Goal: Task Accomplishment & Management: Complete application form

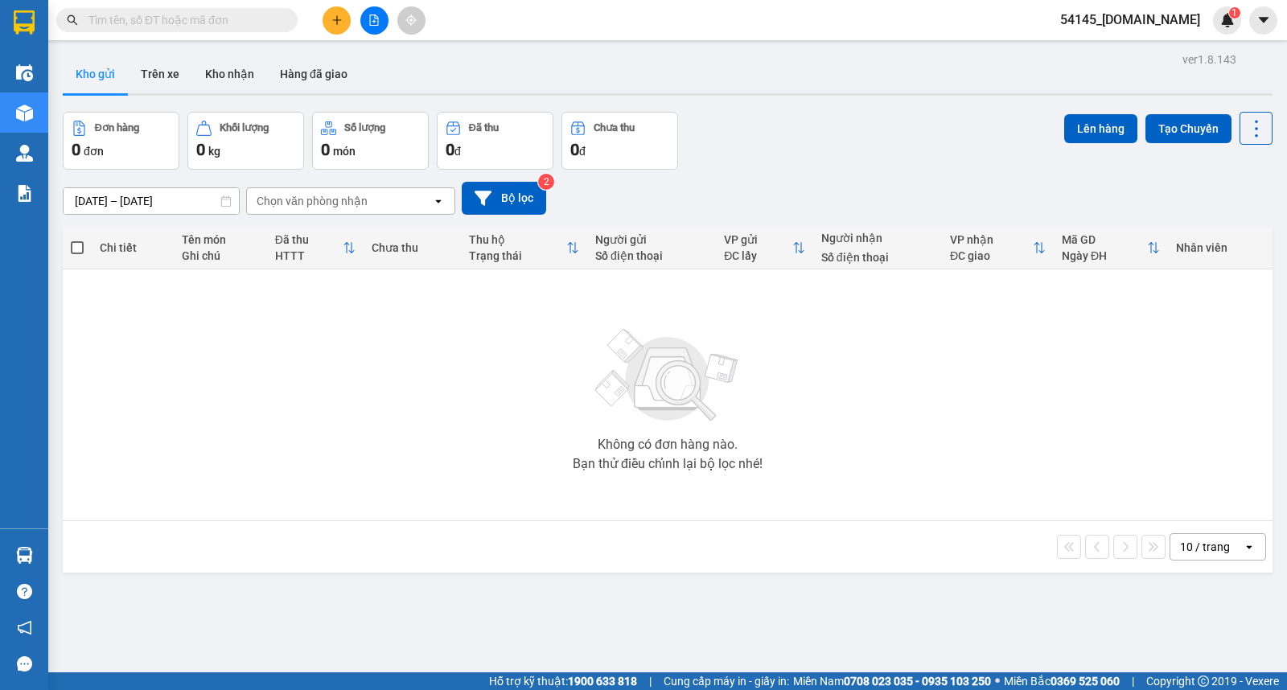
click at [1175, 18] on span "54145_[DOMAIN_NAME]" at bounding box center [1130, 20] width 166 height 20
click at [899, 51] on div "ver 1.8.143 Kho gửi Trên xe Kho nhận Hàng đã giao Đơn hàng 0 đơn Khối lượng 0 k…" at bounding box center [667, 393] width 1223 height 690
click at [1104, 21] on span "54145_[DOMAIN_NAME]" at bounding box center [1130, 20] width 166 height 20
click at [1095, 48] on li "Đăng xuất" at bounding box center [1142, 50] width 142 height 26
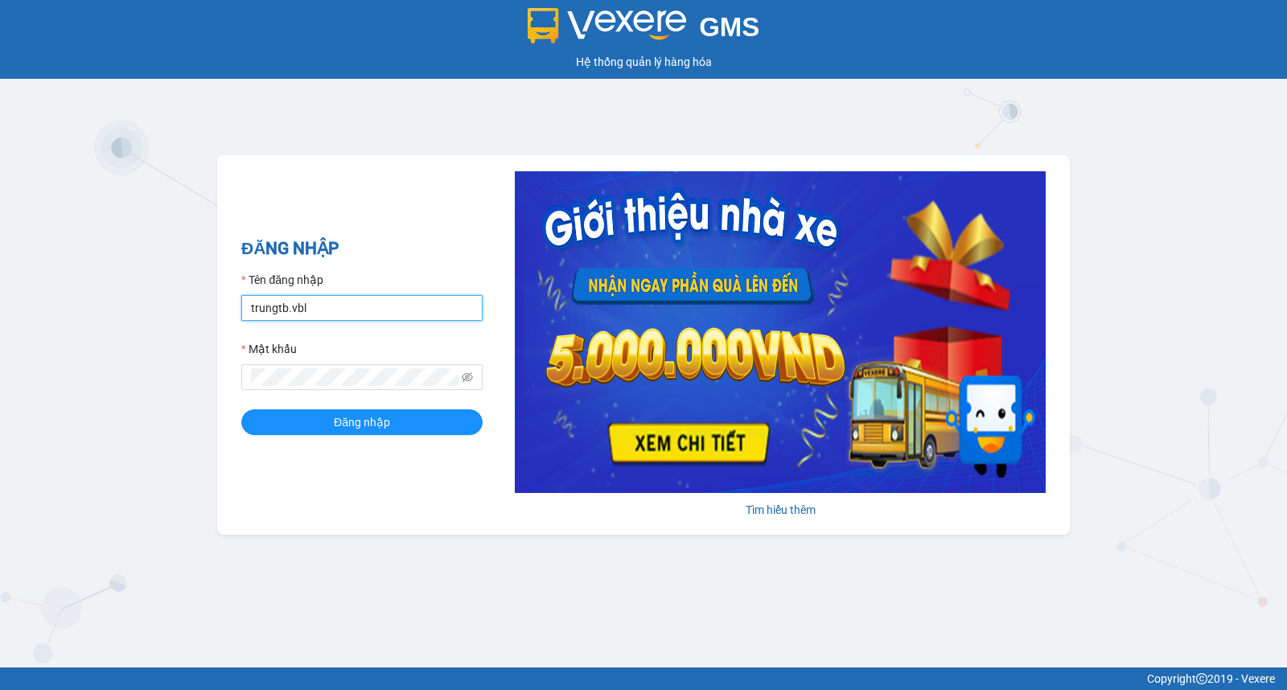
click at [355, 307] on input "trungtb.vbl" at bounding box center [361, 308] width 241 height 26
drag, startPoint x: 355, startPoint y: 307, endPoint x: 233, endPoint y: 298, distance: 121.8
click at [233, 298] on div "ĐĂNG NHẬP Tên đăng nhập trungtb.vbl Mật khẩu Đăng nhập [PERSON_NAME] thêm" at bounding box center [643, 345] width 853 height 380
type input "[DOMAIN_NAME]"
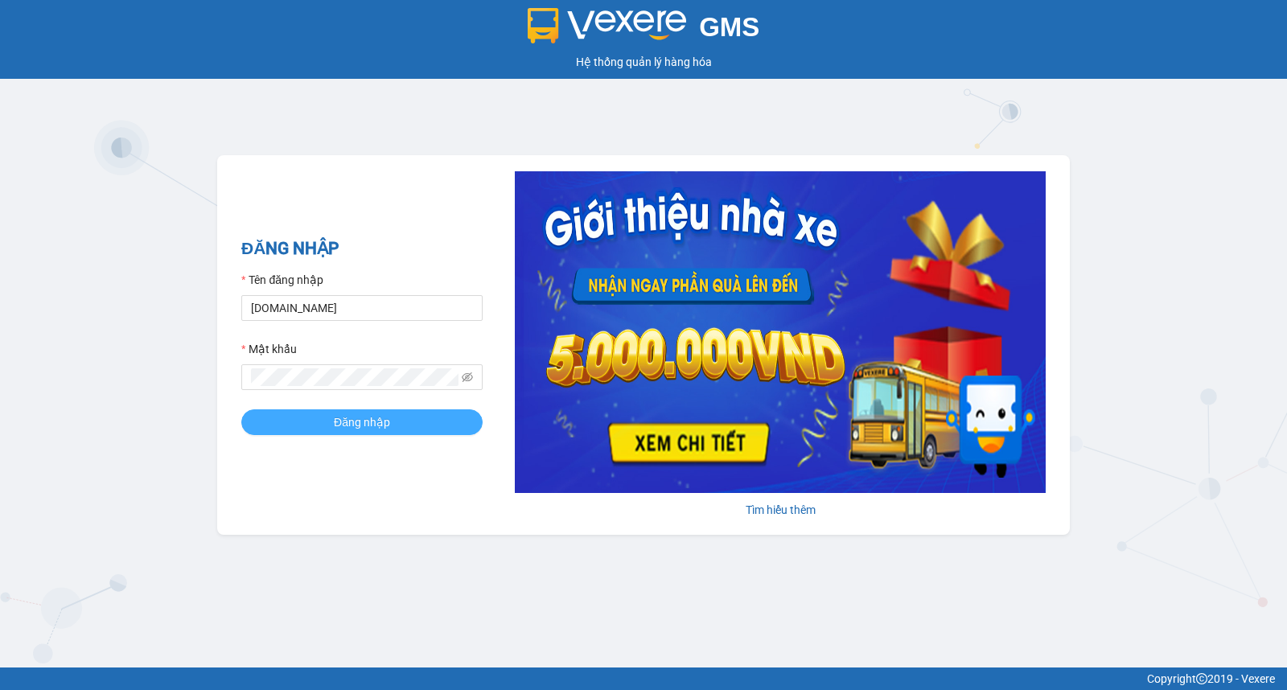
click at [402, 427] on button "Đăng nhập" at bounding box center [361, 422] width 241 height 26
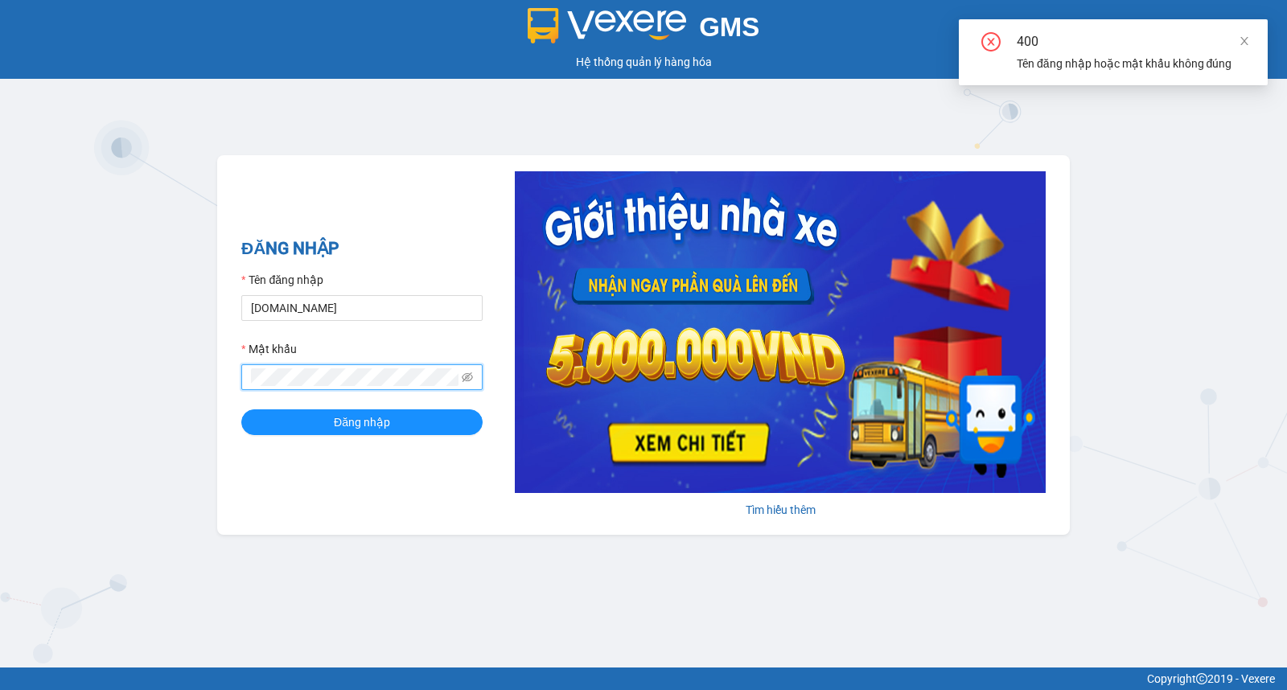
click at [231, 384] on div "ĐĂNG NHẬP Tên đăng nhập [DOMAIN_NAME] Mật khẩu Đăng nhập [PERSON_NAME] thêm" at bounding box center [643, 345] width 853 height 380
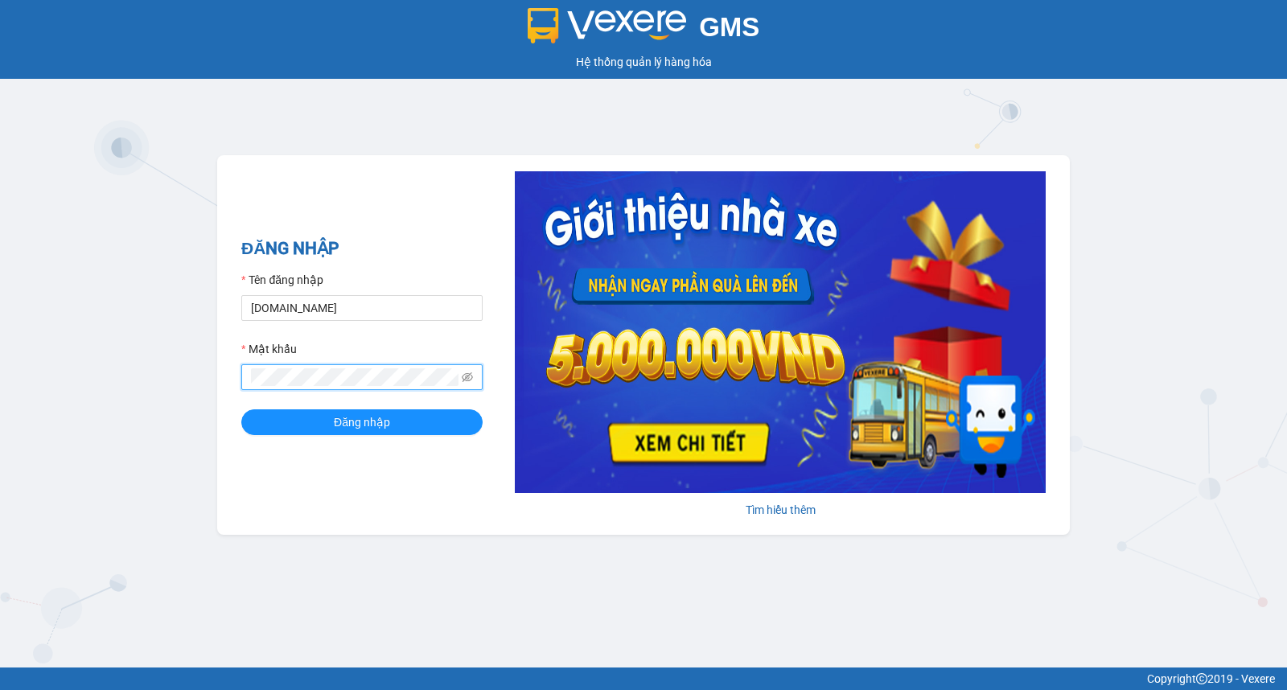
click at [233, 455] on div "ĐĂNG NHẬP Tên đăng nhập [DOMAIN_NAME] Mật khẩu Đăng nhập [PERSON_NAME] thêm" at bounding box center [643, 345] width 853 height 380
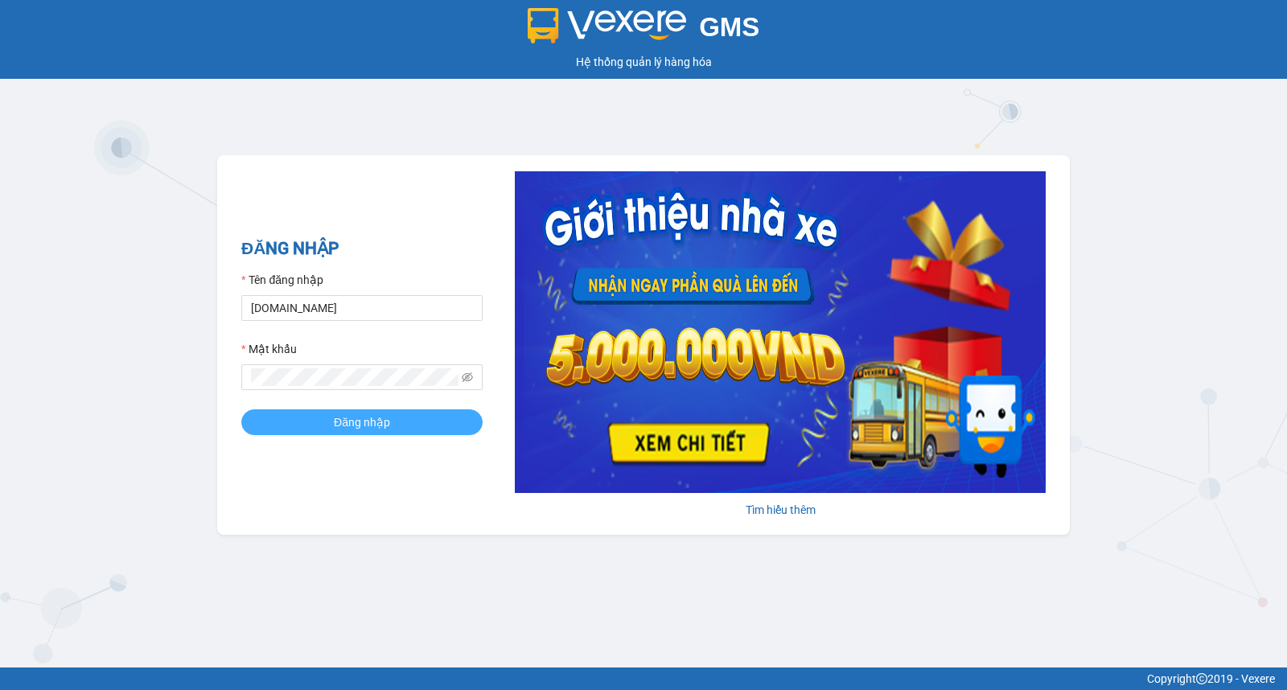
click at [338, 422] on span "Đăng nhập" at bounding box center [362, 423] width 56 height 18
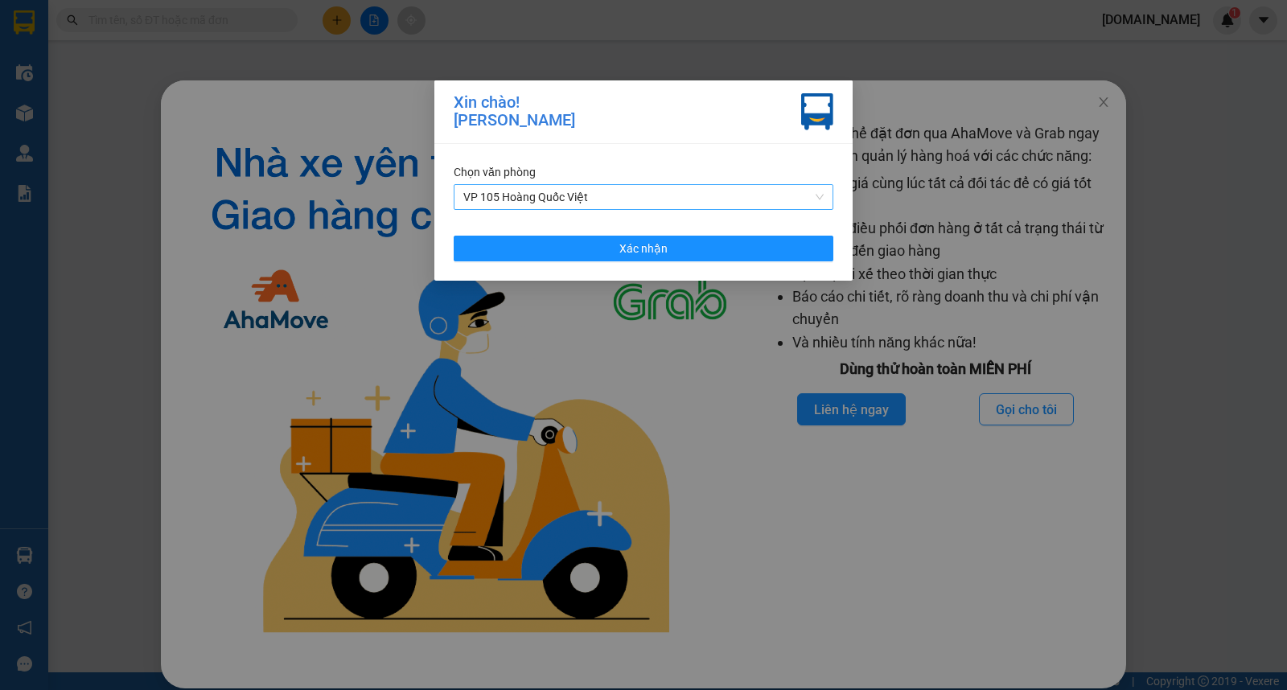
click at [817, 194] on span "VP 105 Hoàng Quốc Việt" at bounding box center [643, 197] width 360 height 24
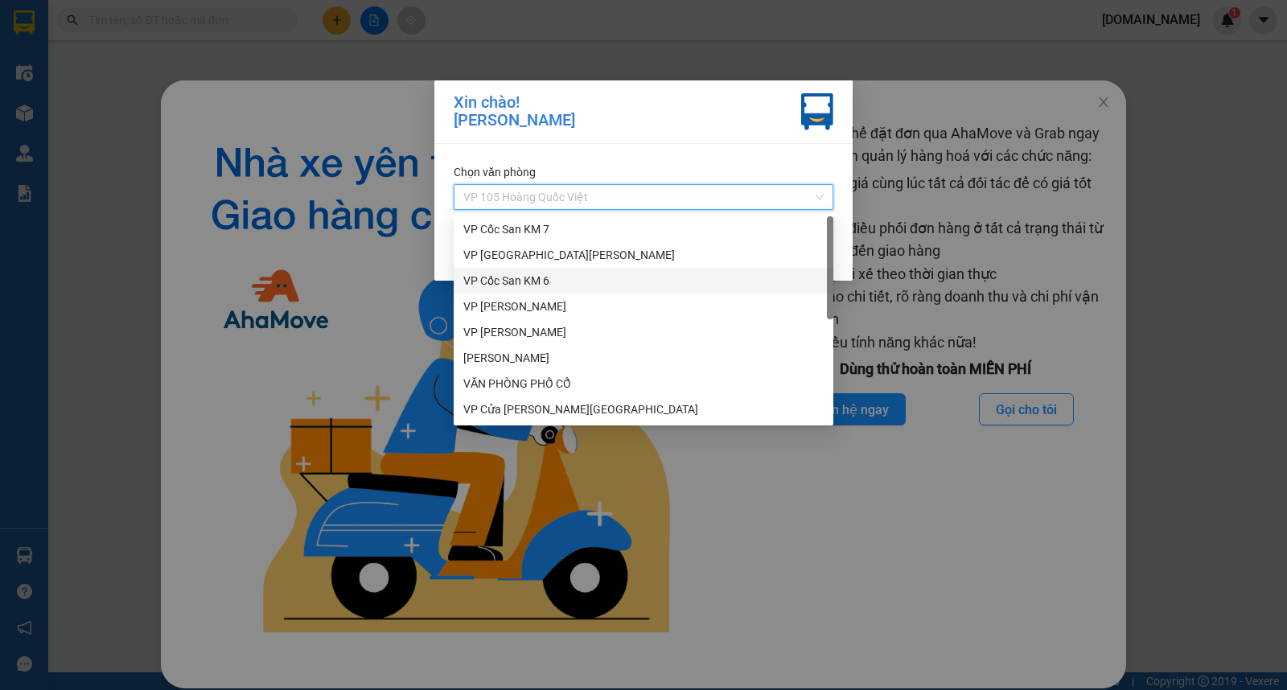
click at [529, 282] on div "VP Cốc San KM 6" at bounding box center [643, 281] width 360 height 18
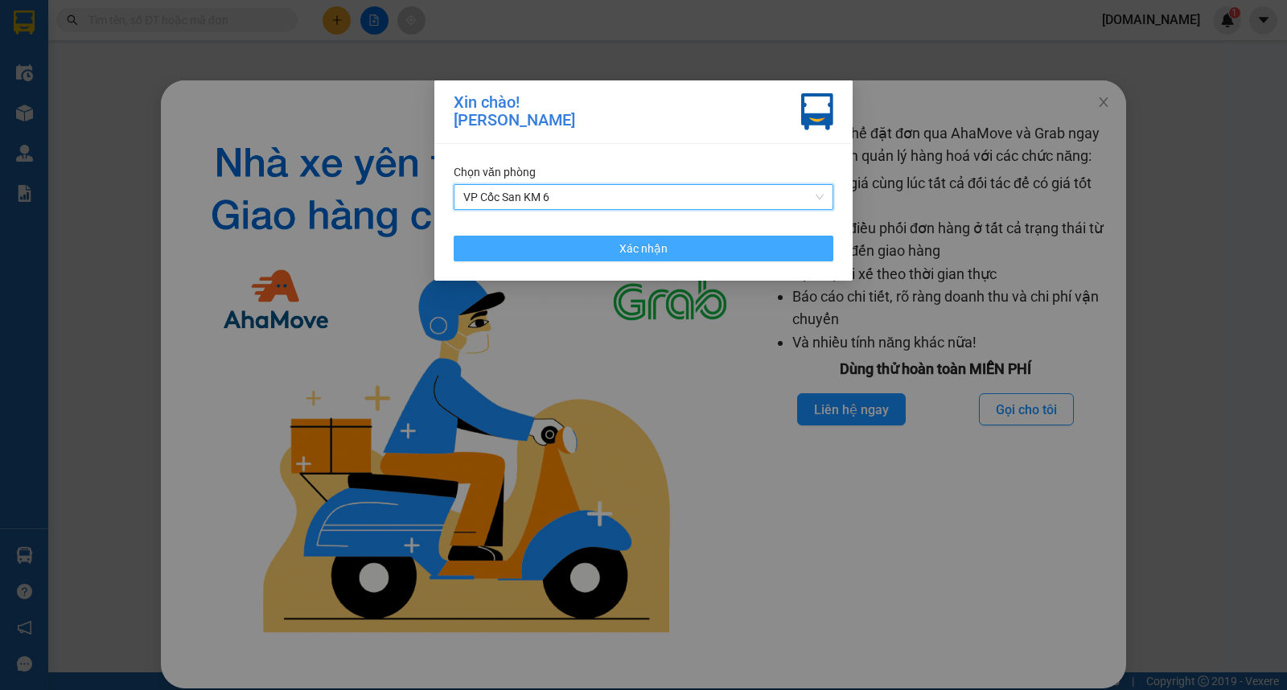
click at [671, 245] on button "Xác nhận" at bounding box center [644, 249] width 380 height 26
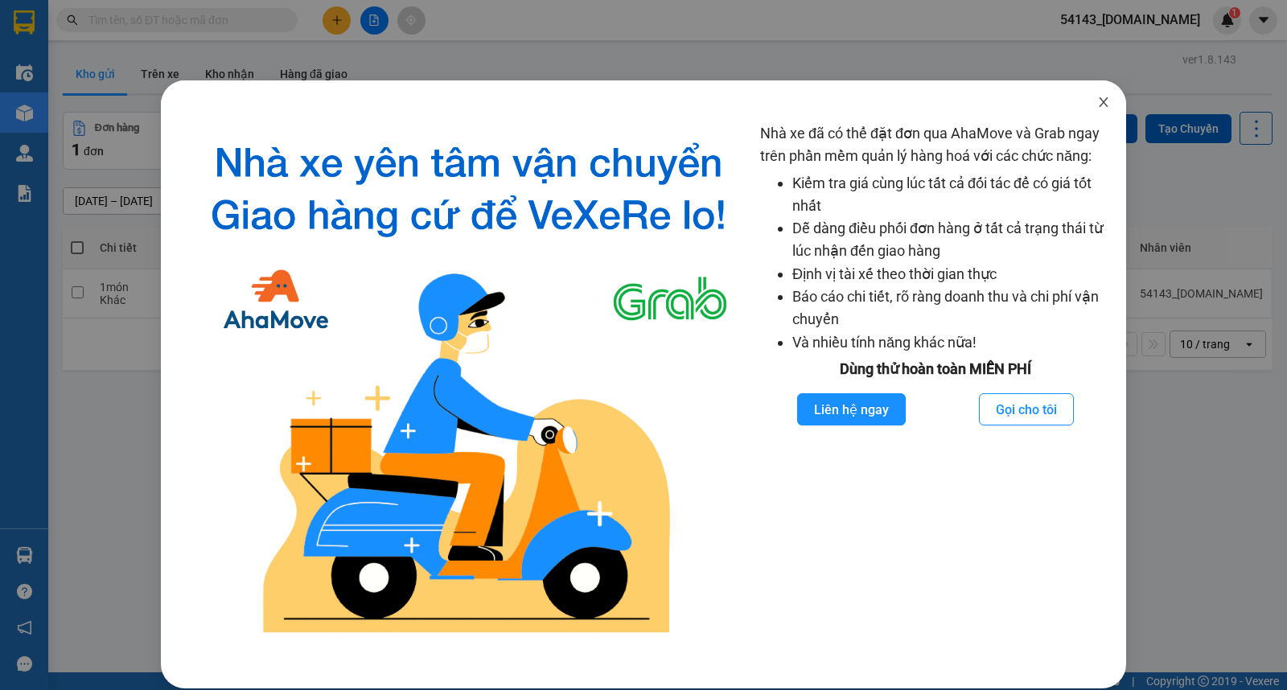
click at [1097, 98] on icon "close" at bounding box center [1103, 102] width 13 height 13
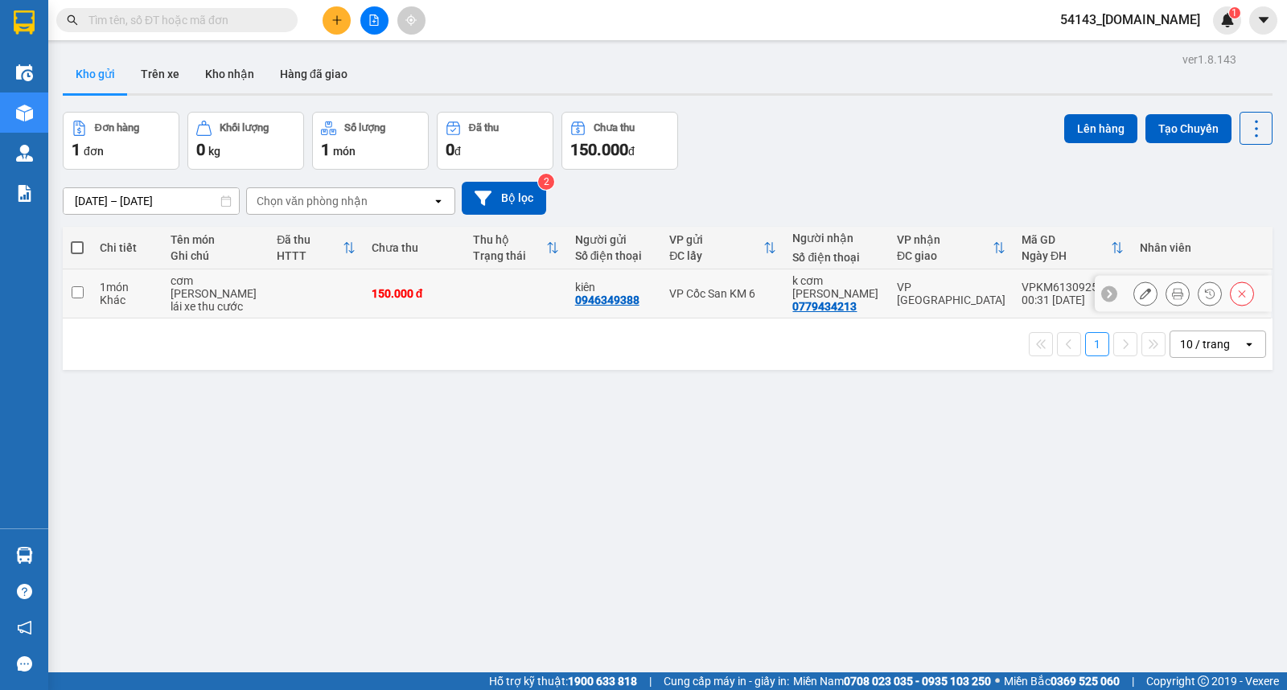
click at [74, 286] on input "checkbox" at bounding box center [78, 292] width 12 height 12
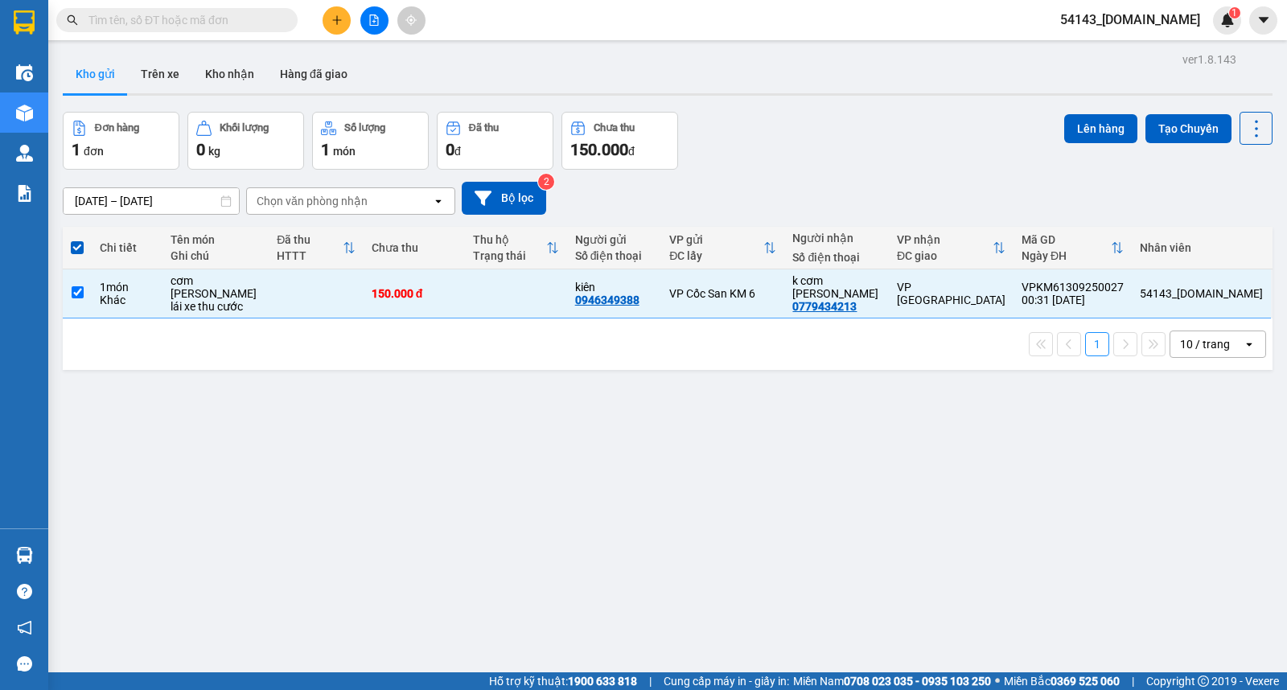
click at [438, 202] on icon "open" at bounding box center [438, 201] width 13 height 13
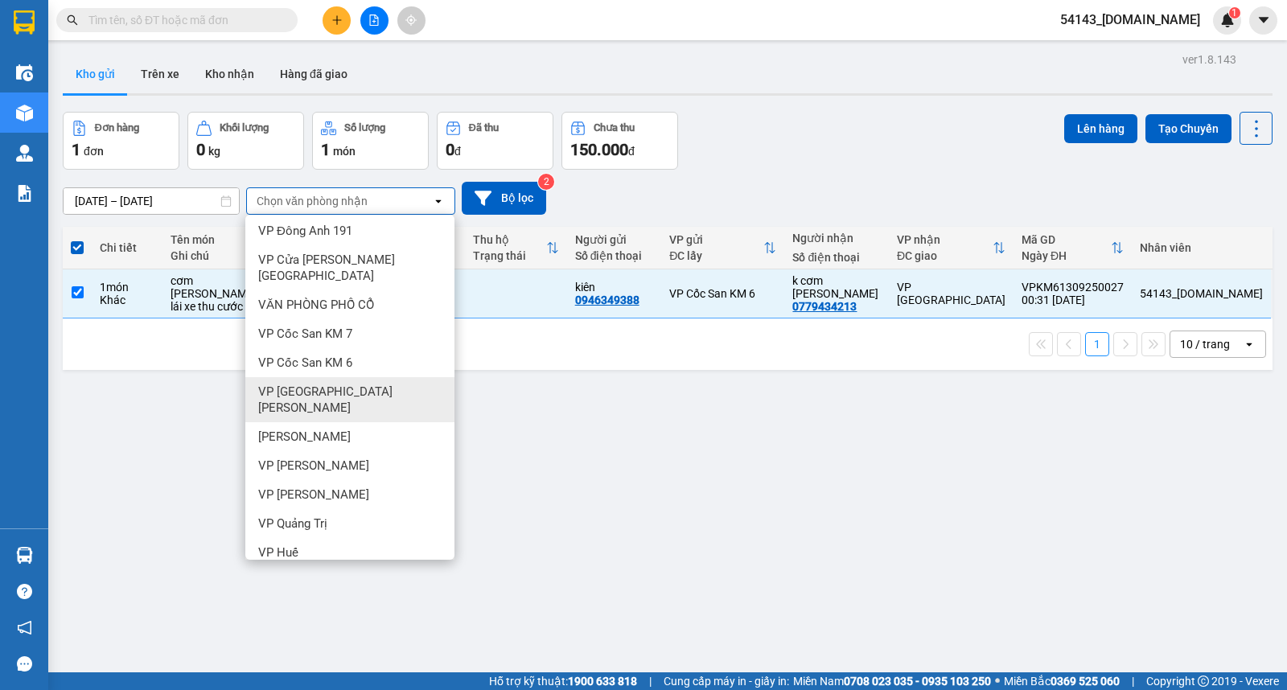
scroll to position [130, 0]
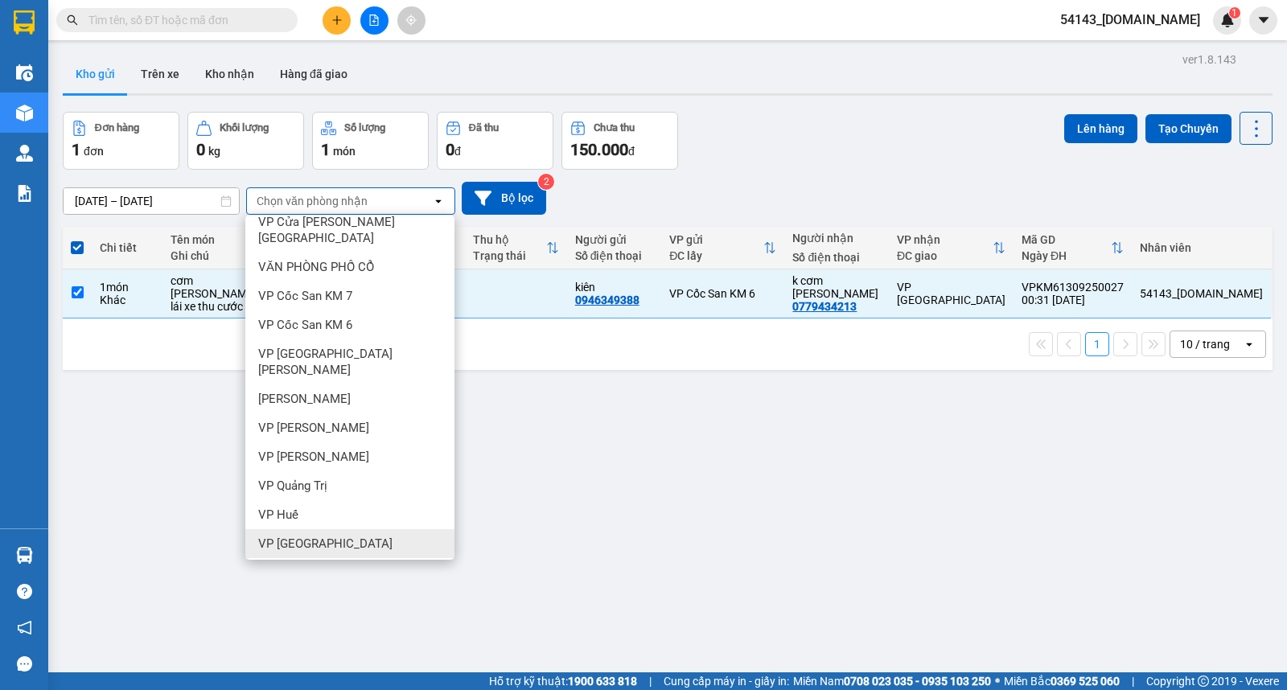
click at [290, 536] on span "VP [GEOGRAPHIC_DATA]" at bounding box center [325, 544] width 134 height 16
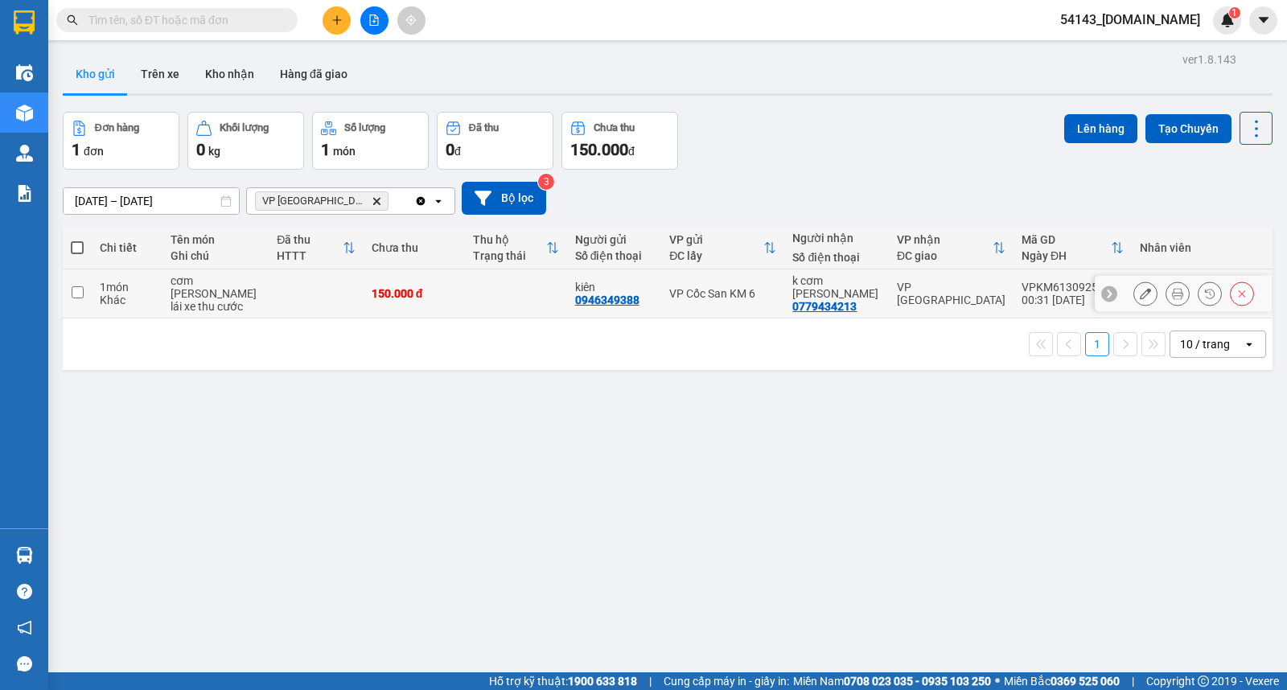
click at [77, 286] on input "checkbox" at bounding box center [78, 292] width 12 height 12
checkbox input "true"
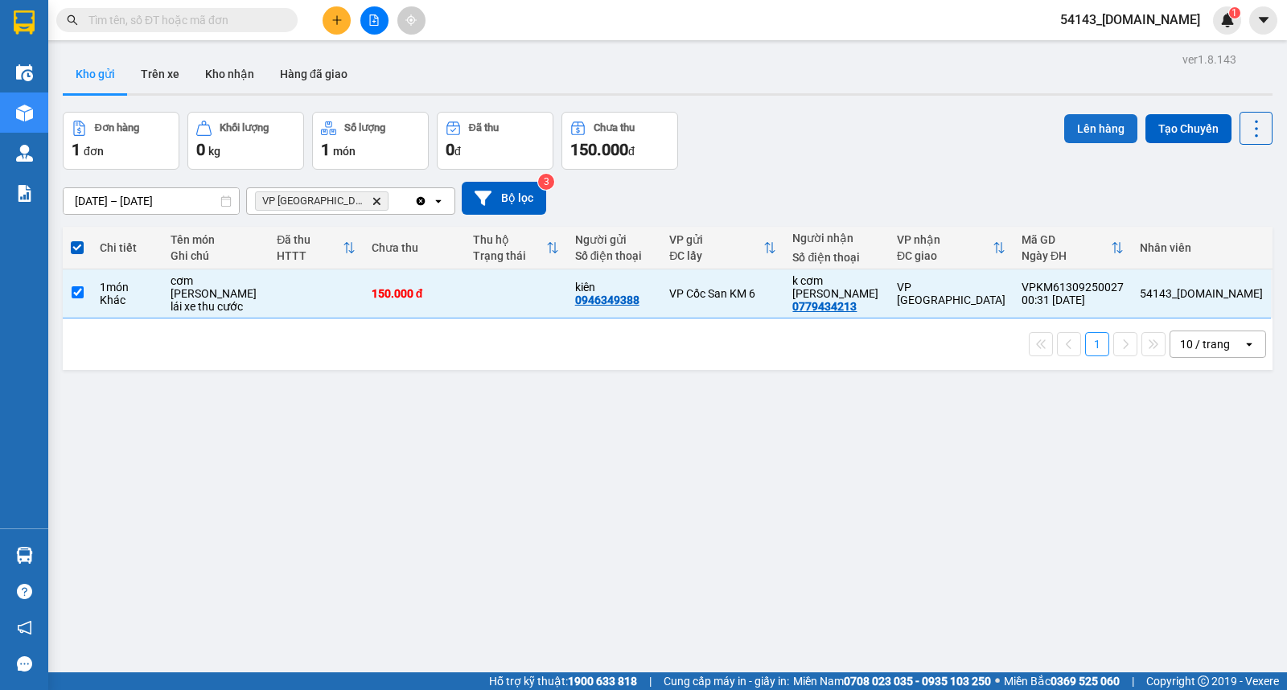
click at [1089, 127] on button "Lên hàng" at bounding box center [1100, 128] width 73 height 29
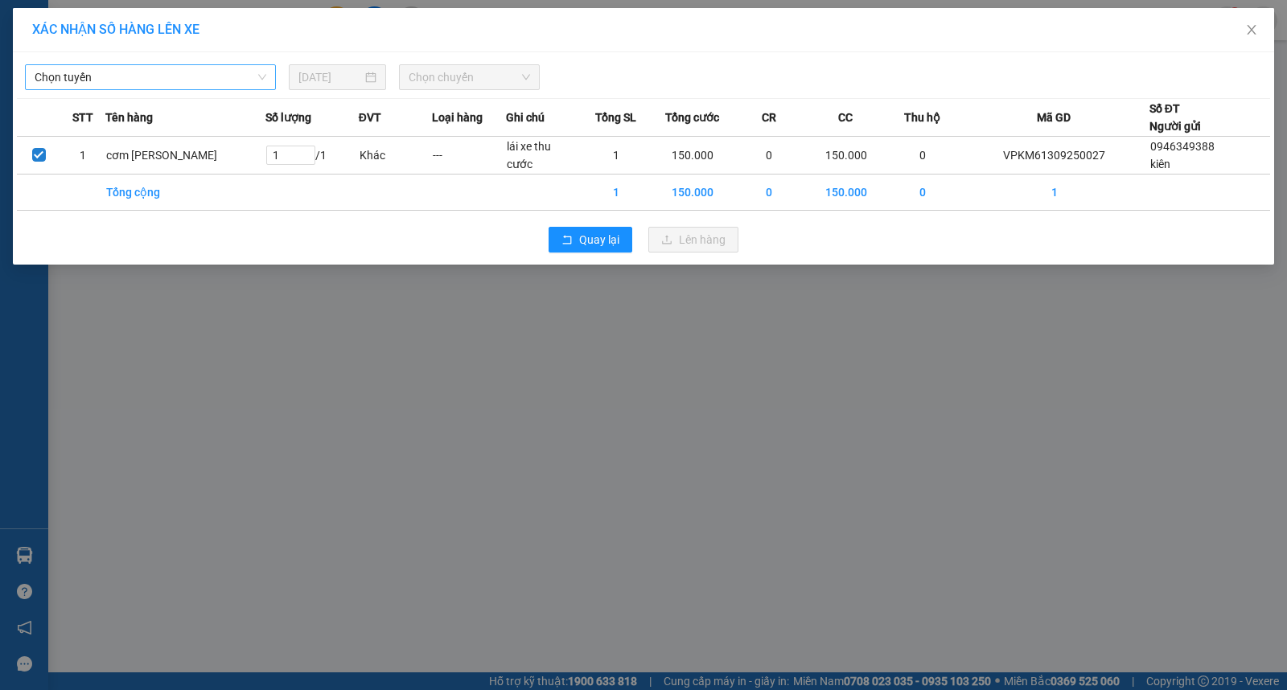
click at [257, 75] on span "Chọn tuyến" at bounding box center [151, 77] width 232 height 24
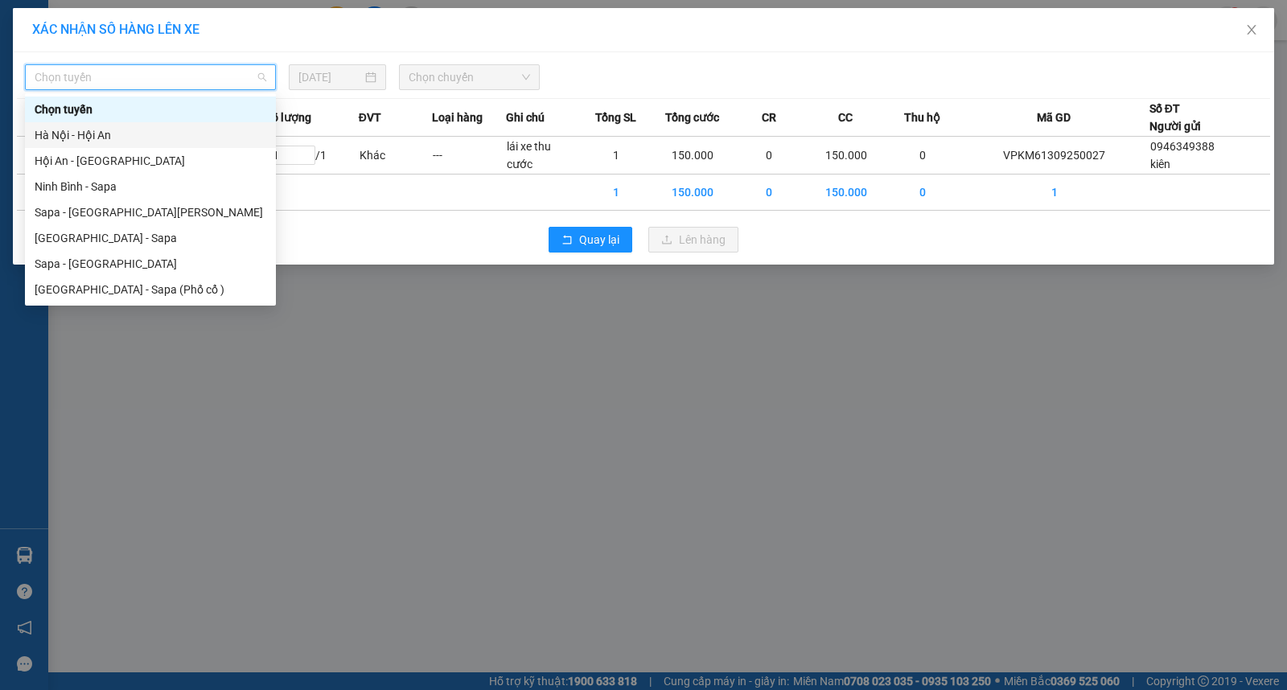
click at [62, 138] on div "Hà Nội - Hội An" at bounding box center [151, 135] width 232 height 18
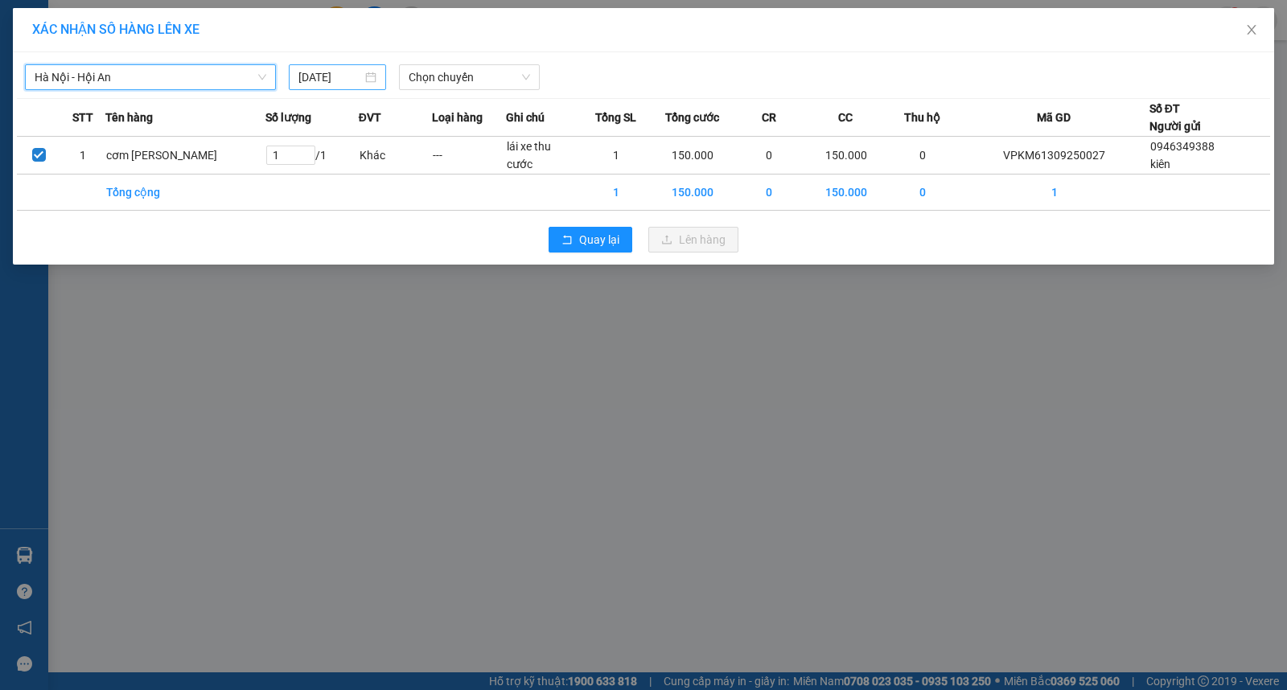
click at [317, 76] on input "[DATE]" at bounding box center [330, 77] width 64 height 18
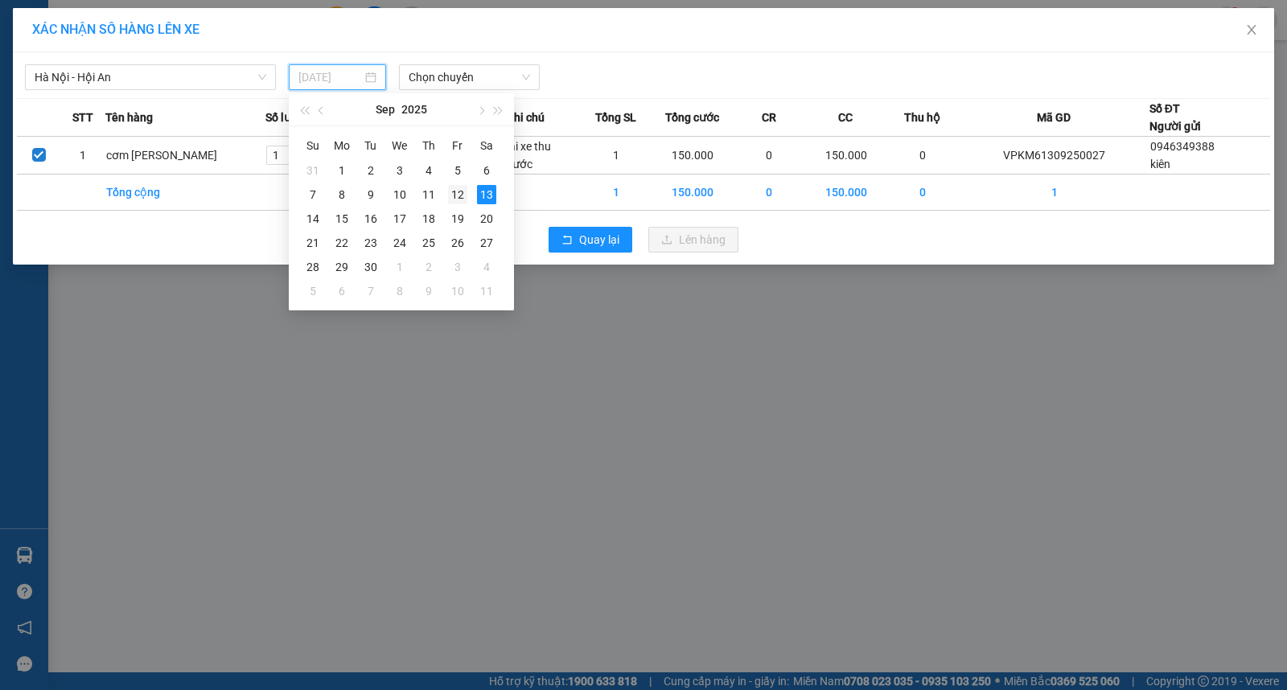
click at [453, 191] on div "12" at bounding box center [457, 194] width 19 height 19
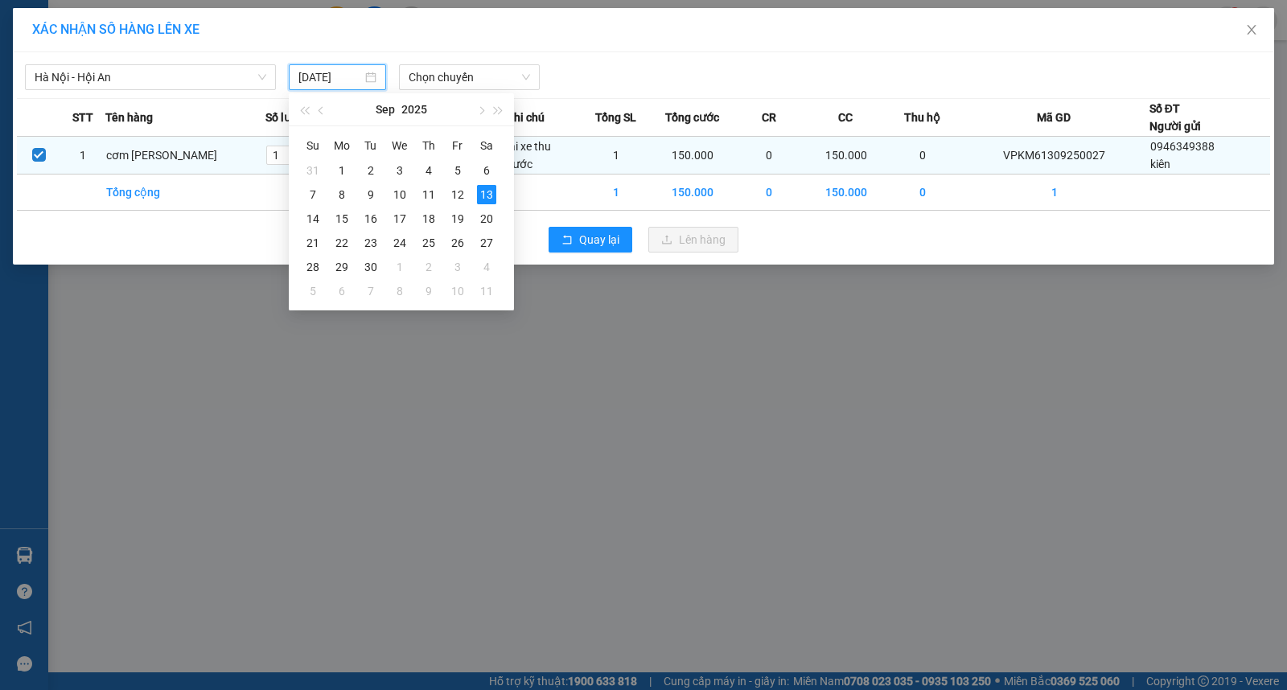
type input "[DATE]"
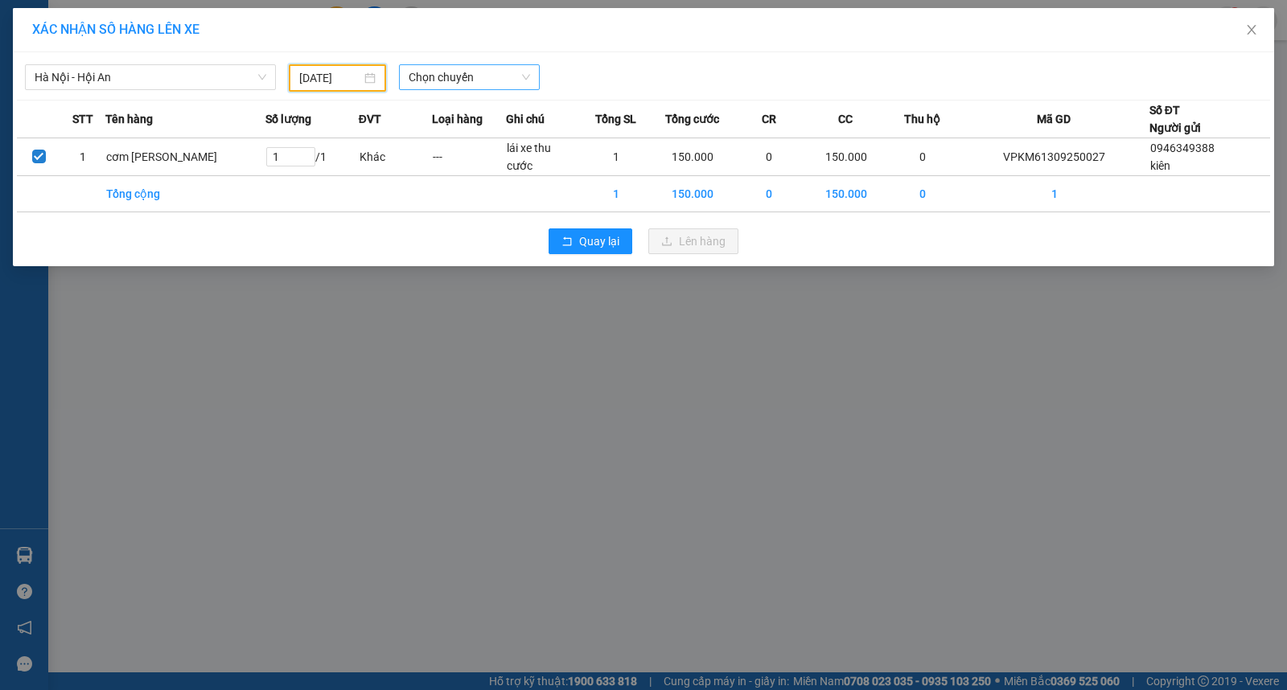
click at [525, 76] on span "Chọn chuyến" at bounding box center [469, 77] width 121 height 24
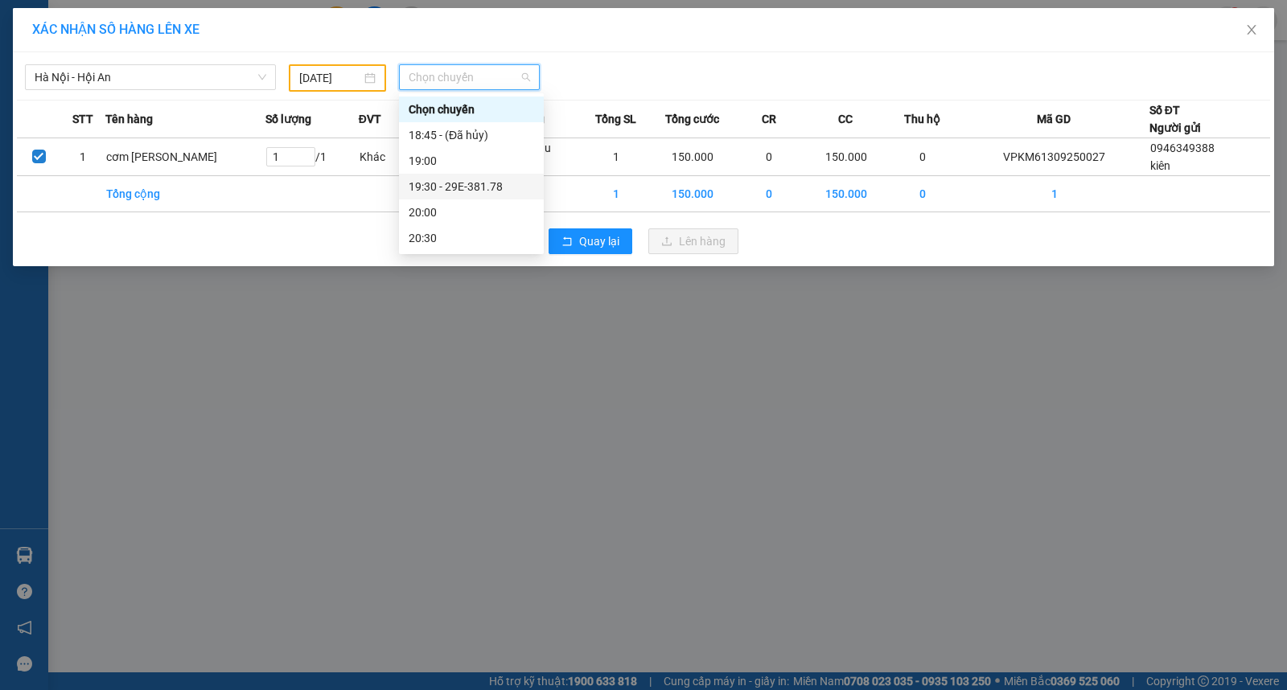
click at [438, 187] on div "19:30 - 29E-381.78" at bounding box center [472, 187] width 126 height 18
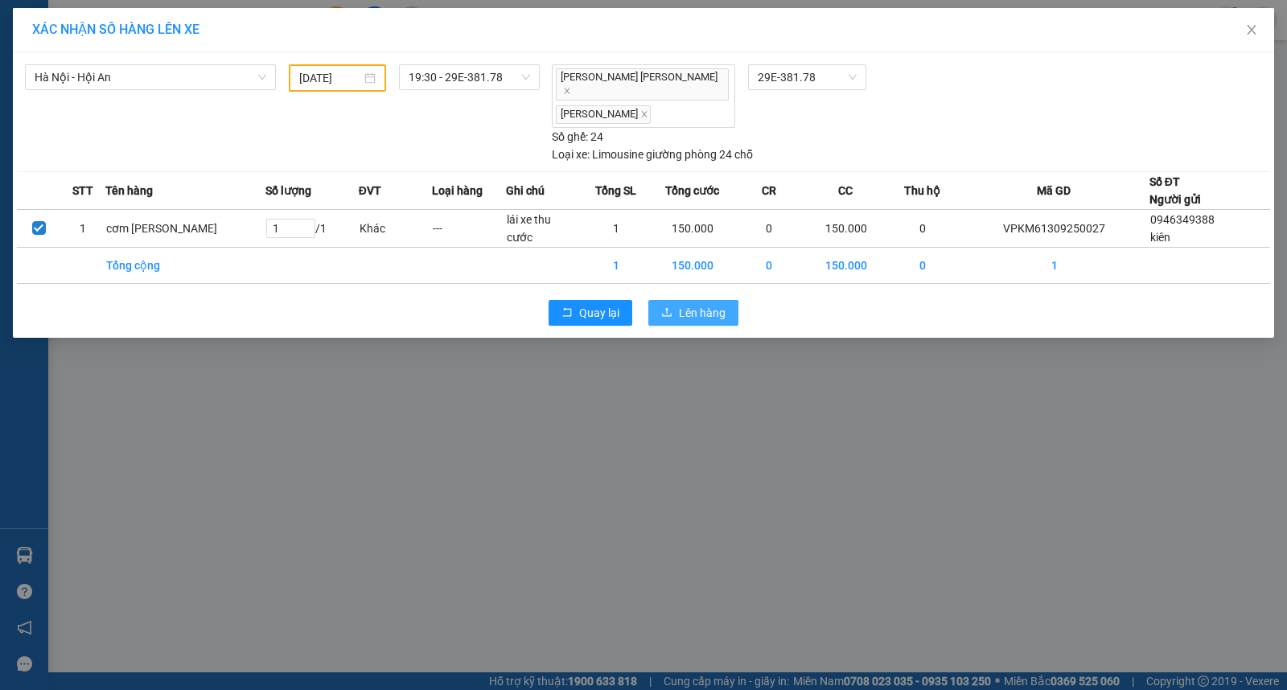
click at [687, 304] on span "Lên hàng" at bounding box center [702, 313] width 47 height 18
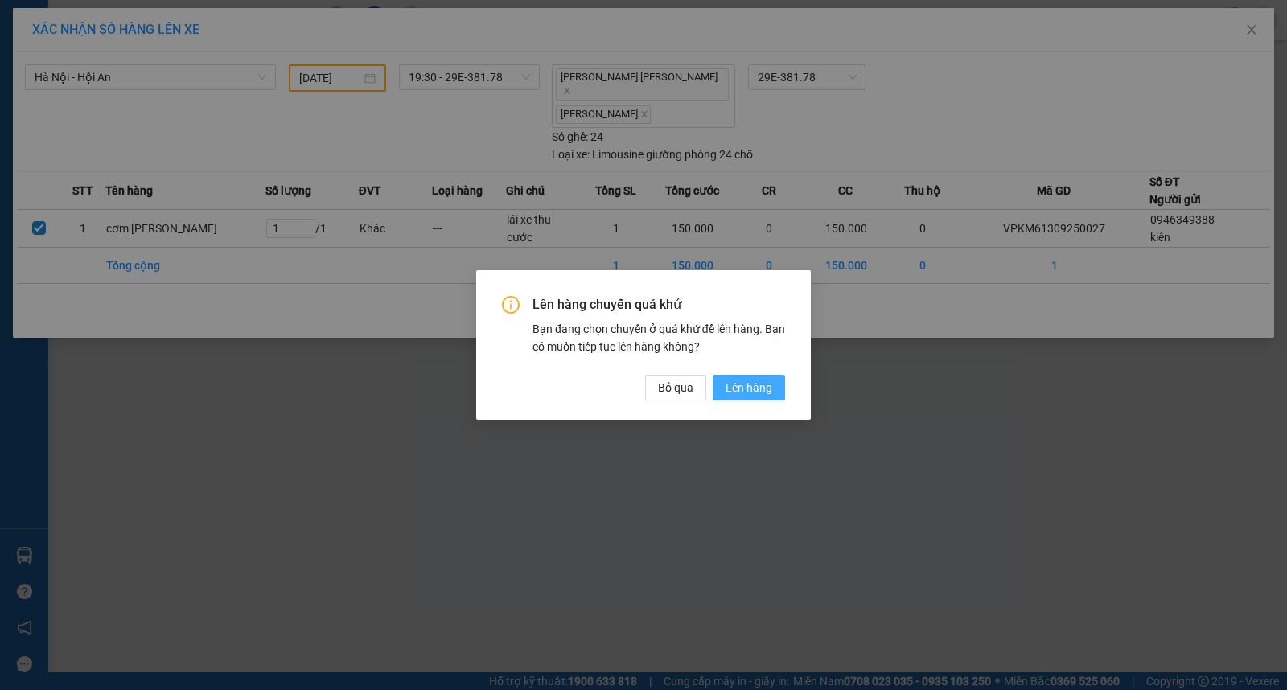
click at [752, 392] on span "Lên hàng" at bounding box center [749, 388] width 47 height 18
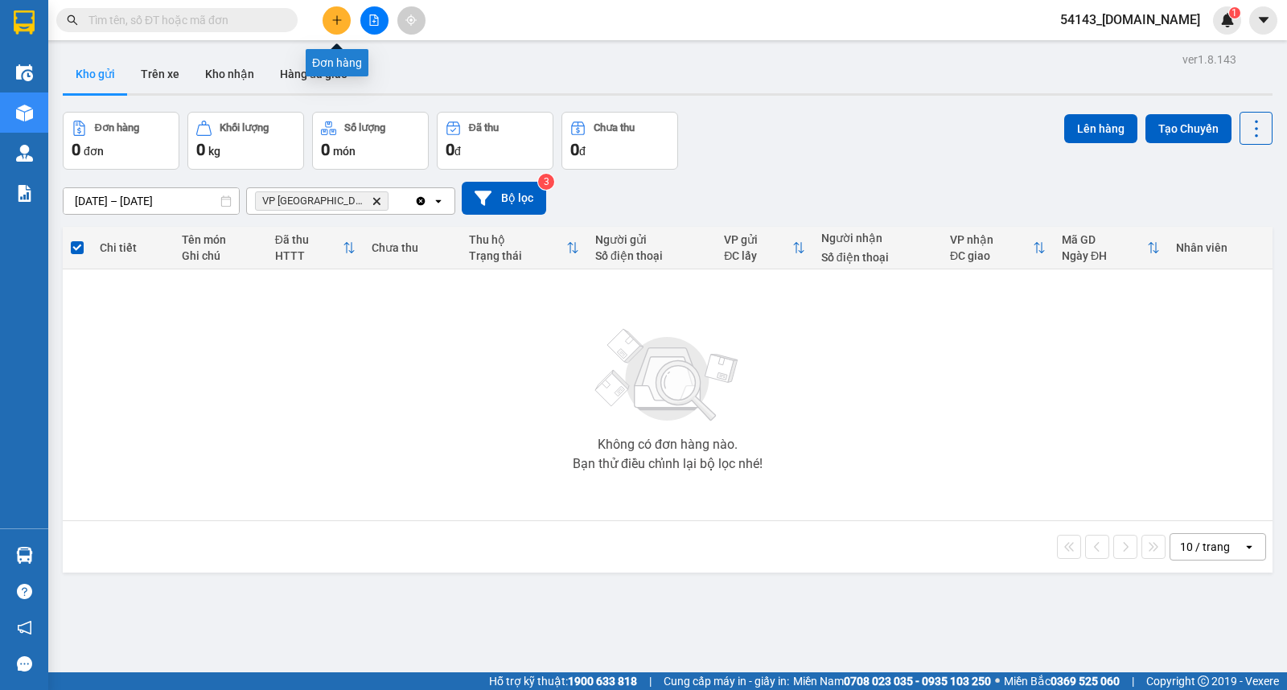
click at [331, 17] on icon "plus" at bounding box center [336, 19] width 11 height 11
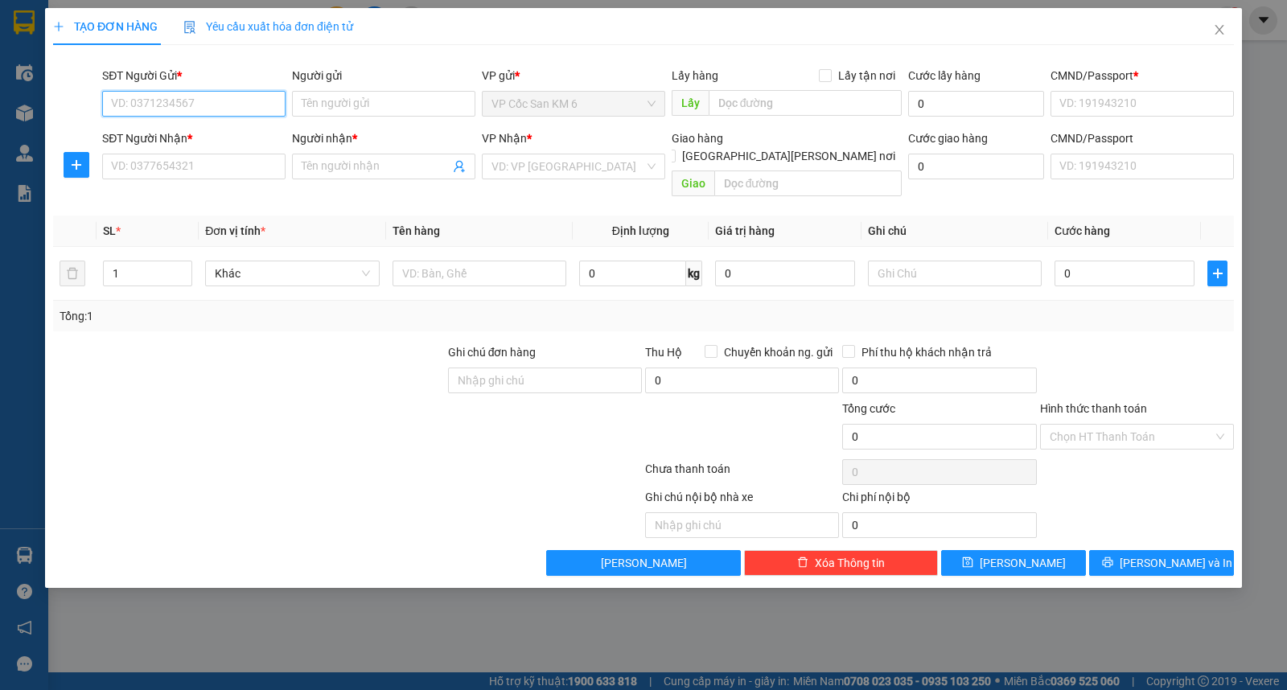
click at [213, 100] on input "SĐT Người Gửi *" at bounding box center [193, 104] width 183 height 26
click at [327, 108] on input "Người gửi" at bounding box center [383, 104] width 183 height 26
type input "kiên"
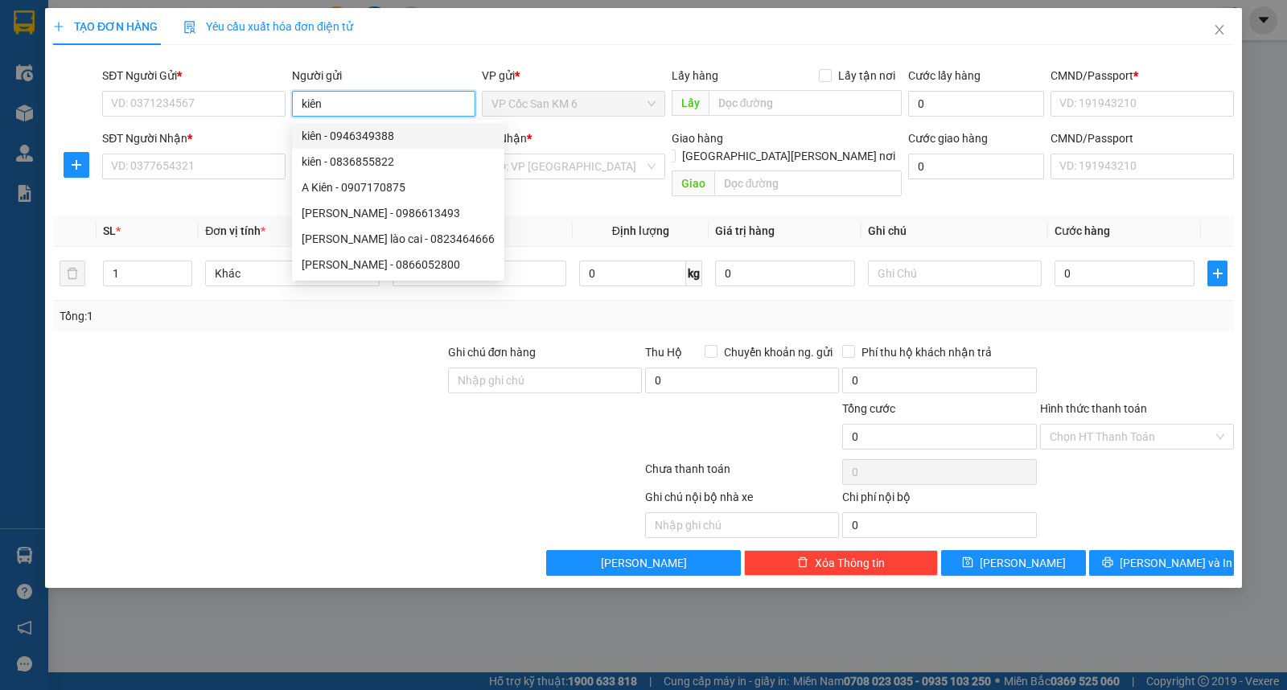
click at [393, 132] on div "kiên - 0946349388" at bounding box center [398, 136] width 193 height 18
type input "0946349388"
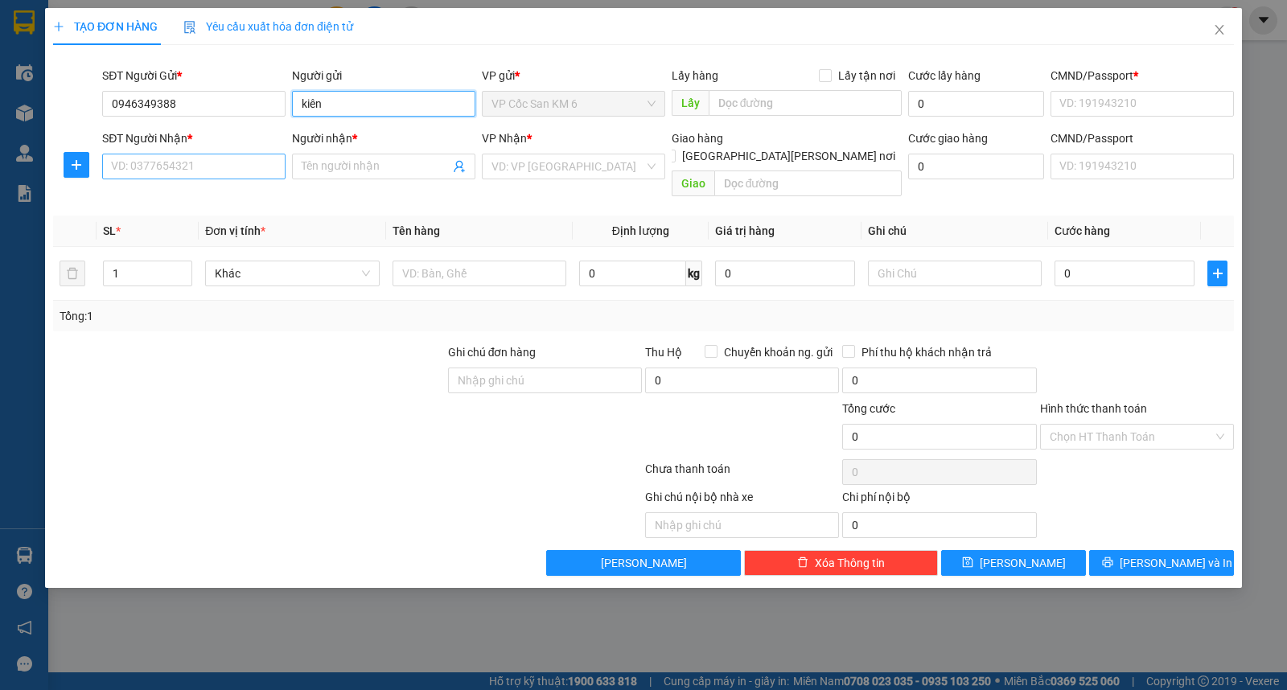
type input "kiên"
click at [228, 163] on input "SĐT Người Nhận *" at bounding box center [193, 167] width 183 height 26
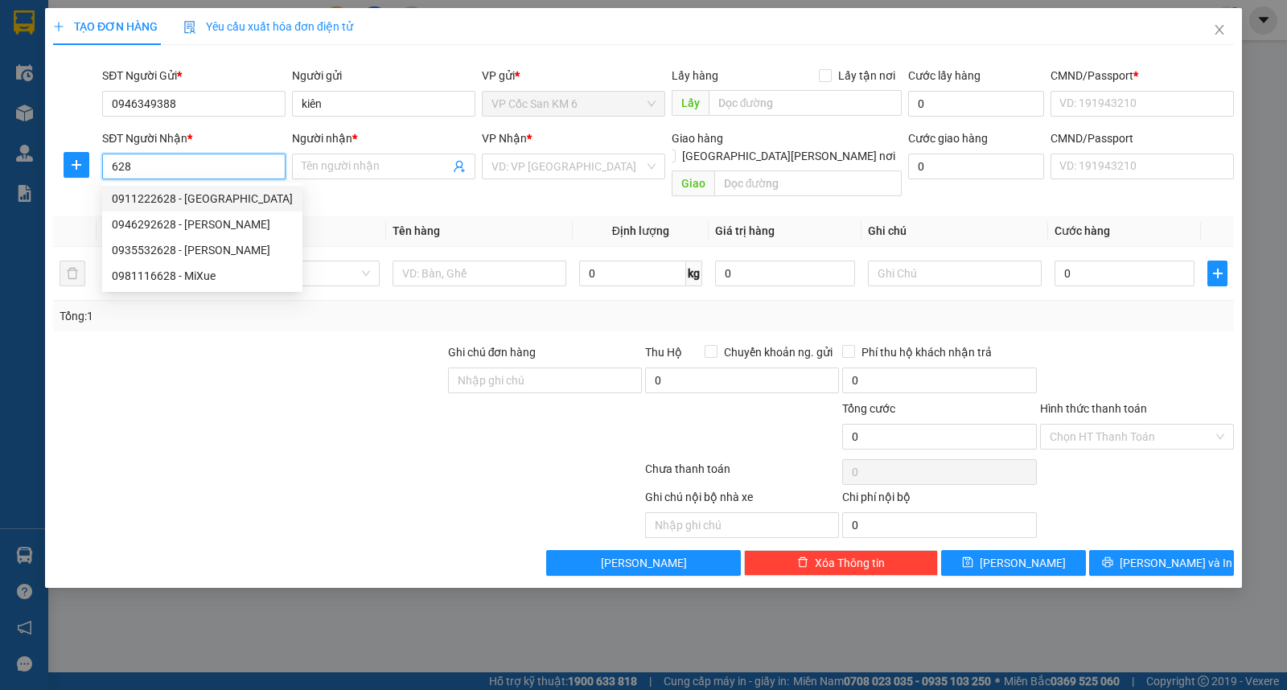
click at [203, 197] on div "0911222628 - [GEOGRAPHIC_DATA]" at bounding box center [202, 199] width 181 height 18
type input "0911222628"
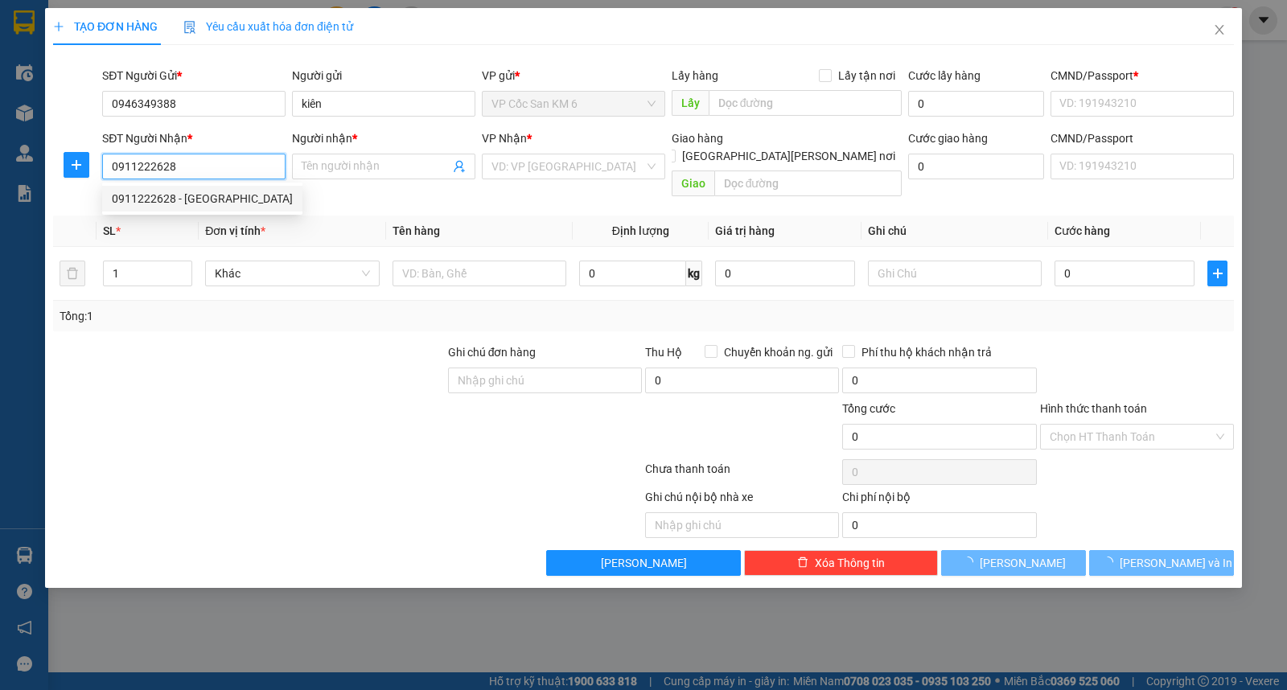
type input "[PERSON_NAME]"
type input "0123456789"
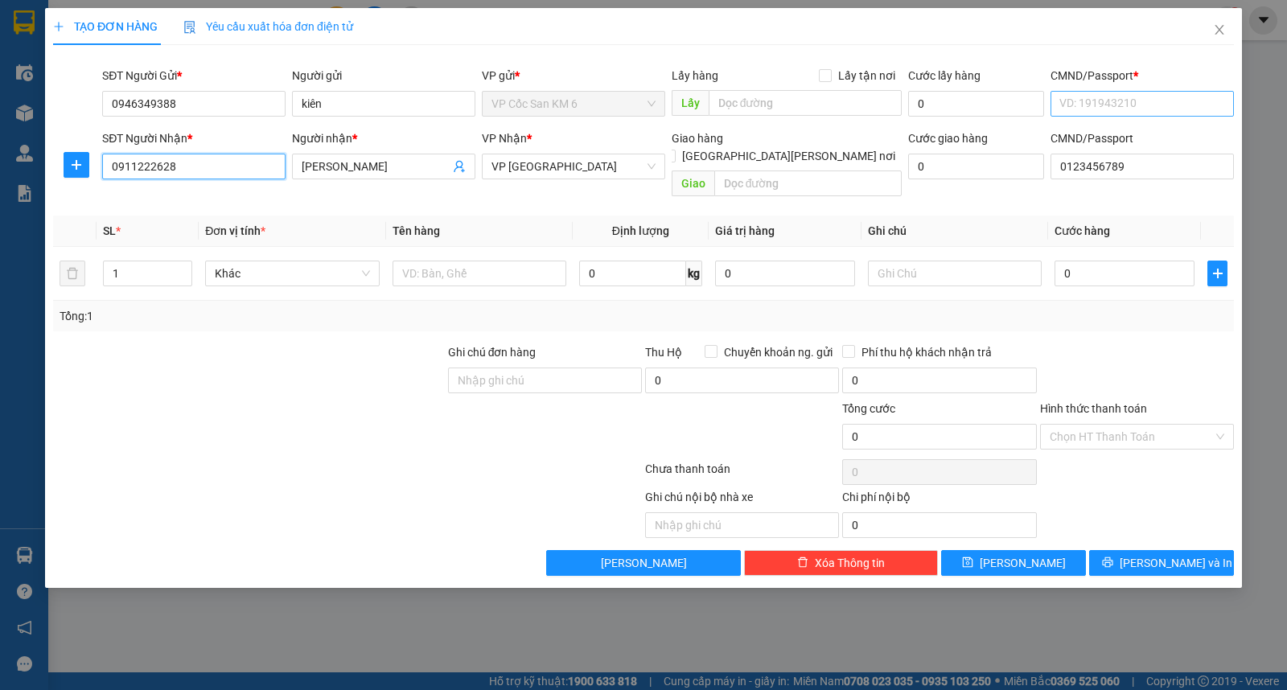
type input "0911222628"
click at [1109, 103] on input "CMND/Passport *" at bounding box center [1142, 104] width 183 height 26
click at [1100, 132] on div "123456789 | Không có địa chỉ" at bounding box center [1142, 136] width 164 height 18
type input "123456789"
click at [460, 261] on input "text" at bounding box center [480, 274] width 174 height 26
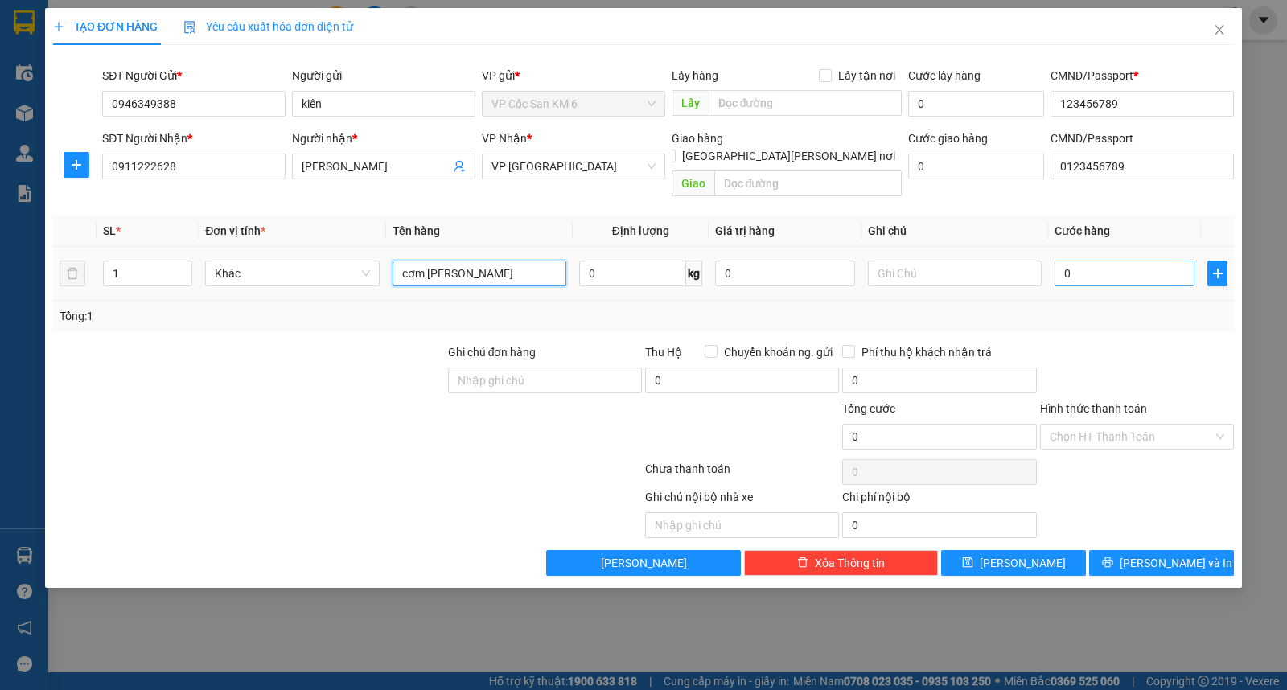
type input "cơm [PERSON_NAME]"
click at [1084, 263] on input "0" at bounding box center [1125, 274] width 140 height 26
type input "3"
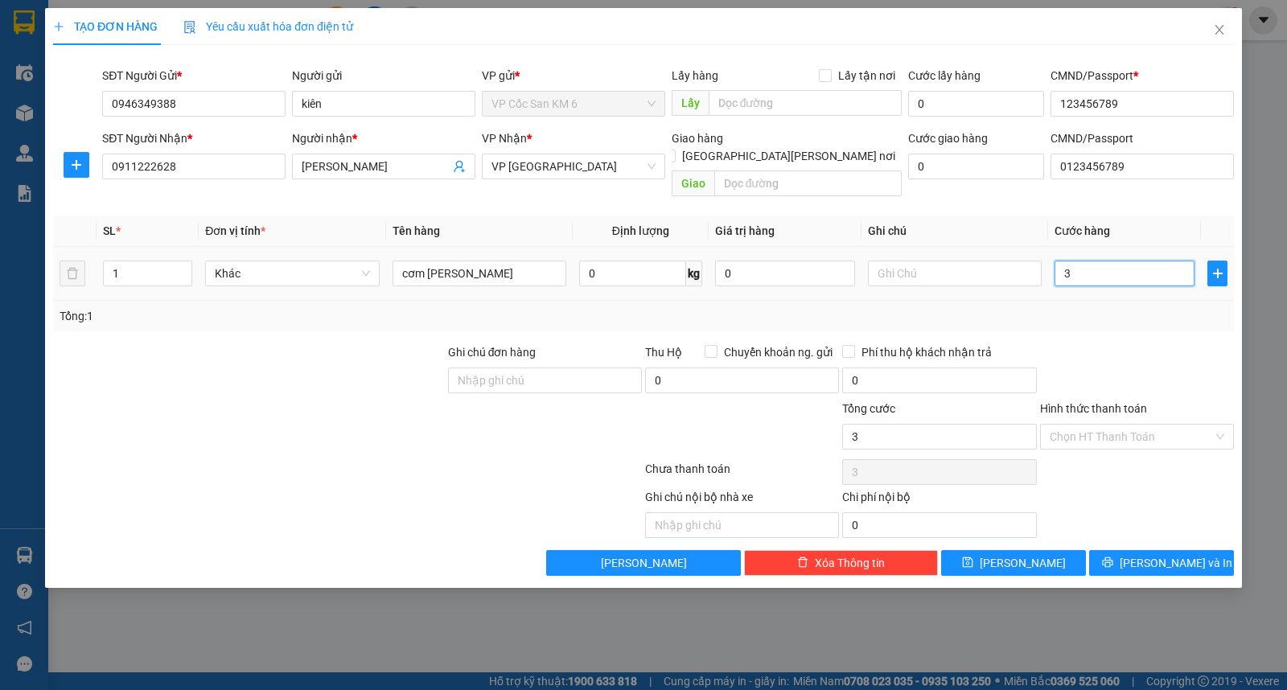
type input "30"
type input "300"
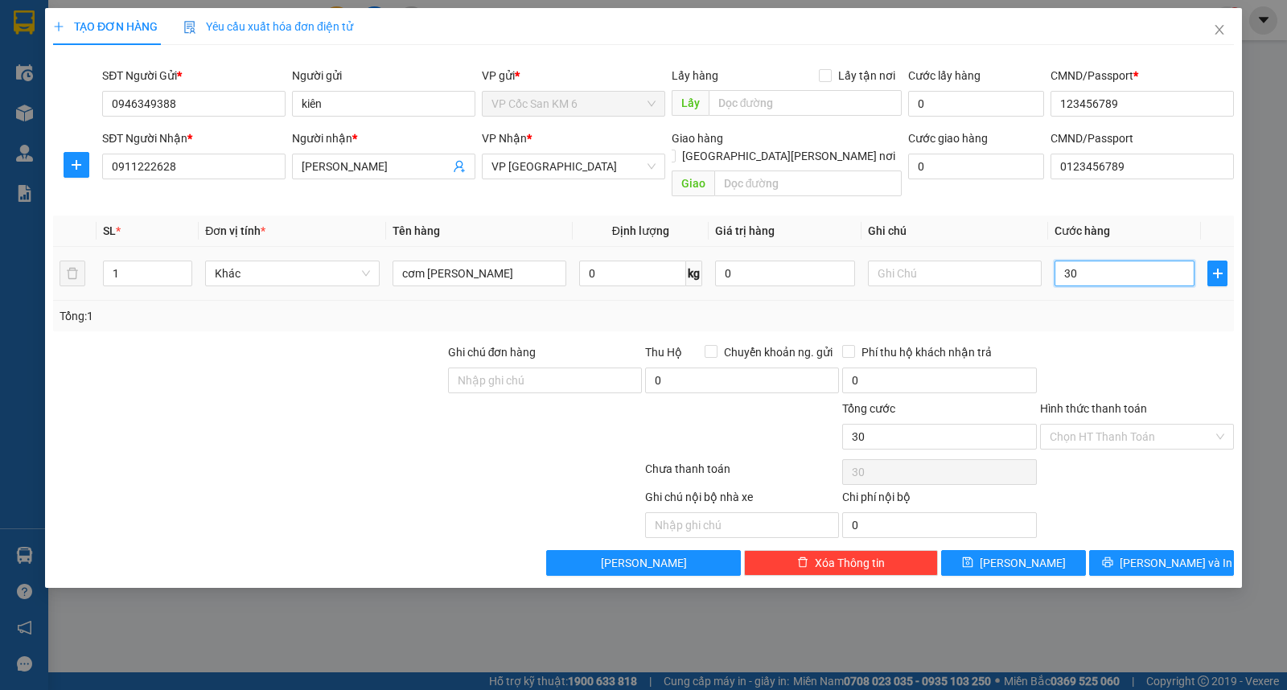
type input "300"
type input "300.000"
click at [899, 261] on input "text" at bounding box center [955, 274] width 174 height 26
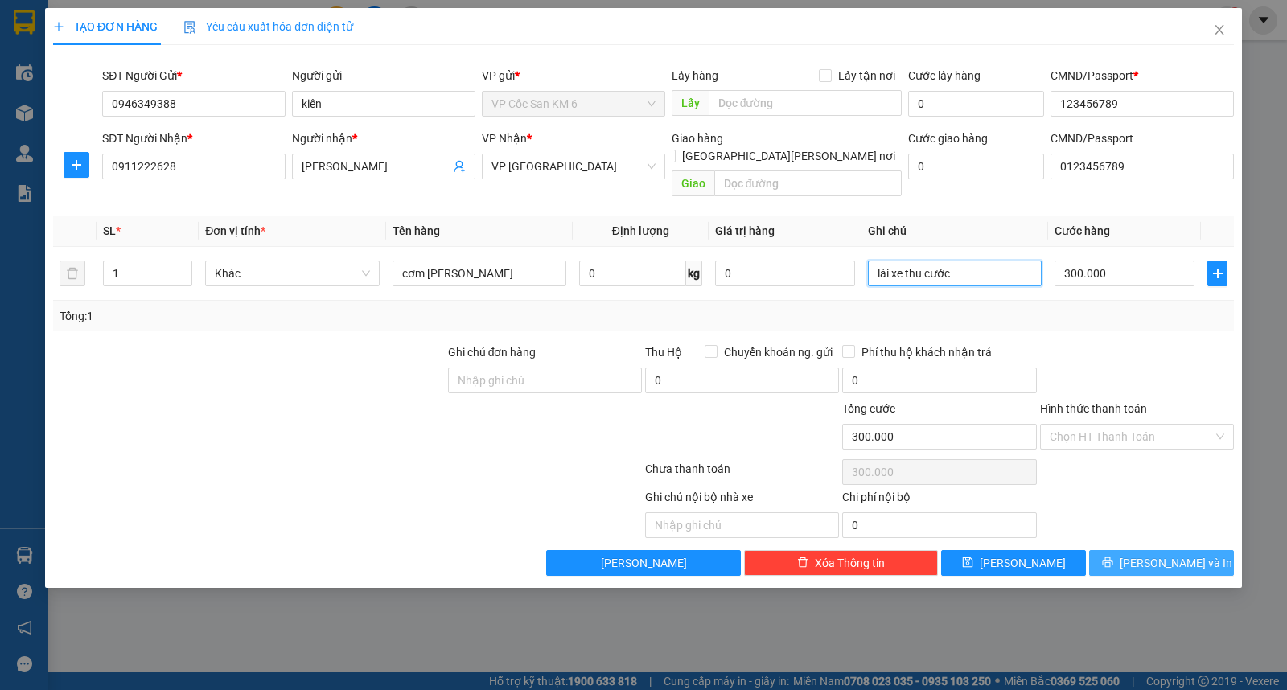
type input "lái xe thu cước"
click at [1146, 550] on button "[PERSON_NAME] và In" at bounding box center [1161, 563] width 145 height 26
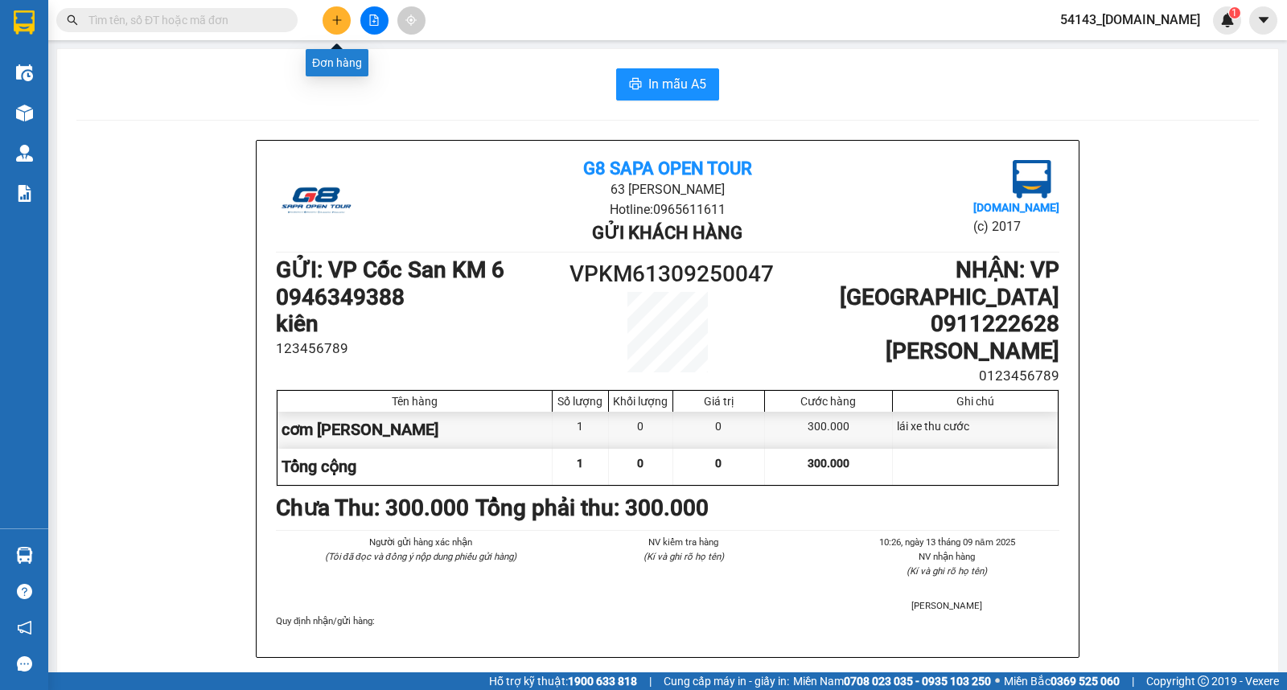
click at [335, 17] on icon "plus" at bounding box center [336, 19] width 11 height 11
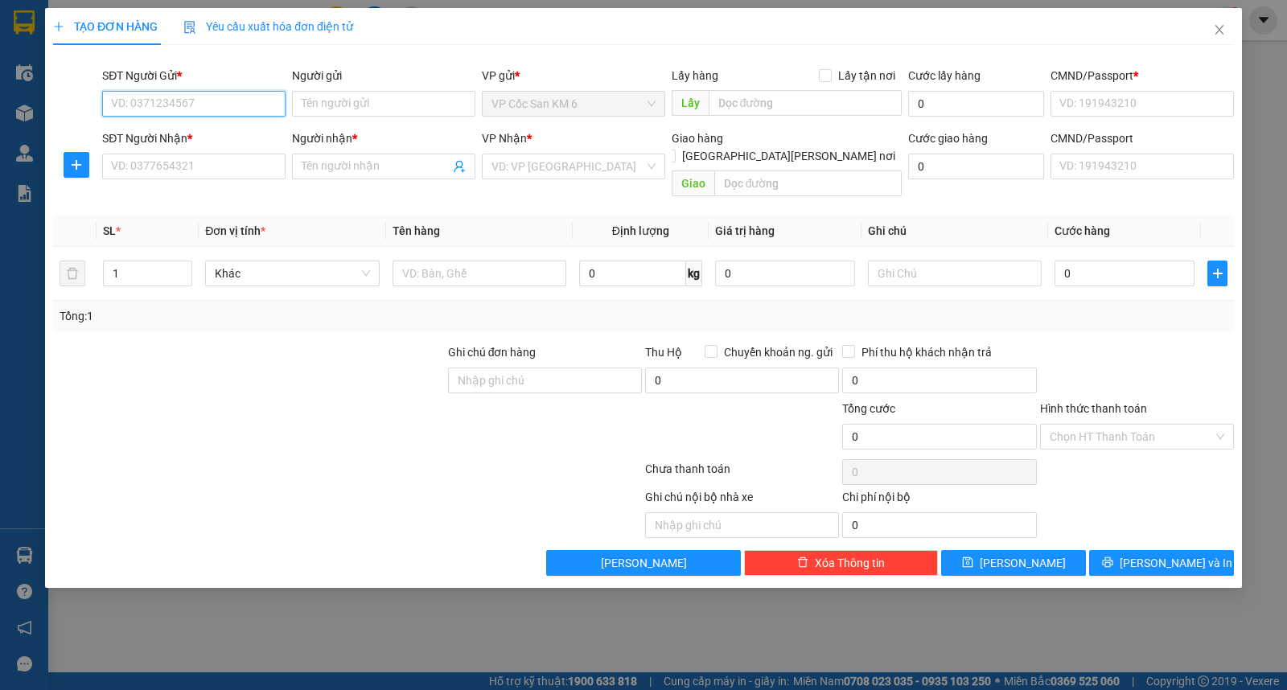
click at [228, 102] on input "SĐT Người Gửi *" at bounding box center [193, 104] width 183 height 26
click at [199, 130] on div "0946349388 - kiên" at bounding box center [194, 136] width 164 height 18
type input "0946349388"
type input "kiên"
type input "123456789"
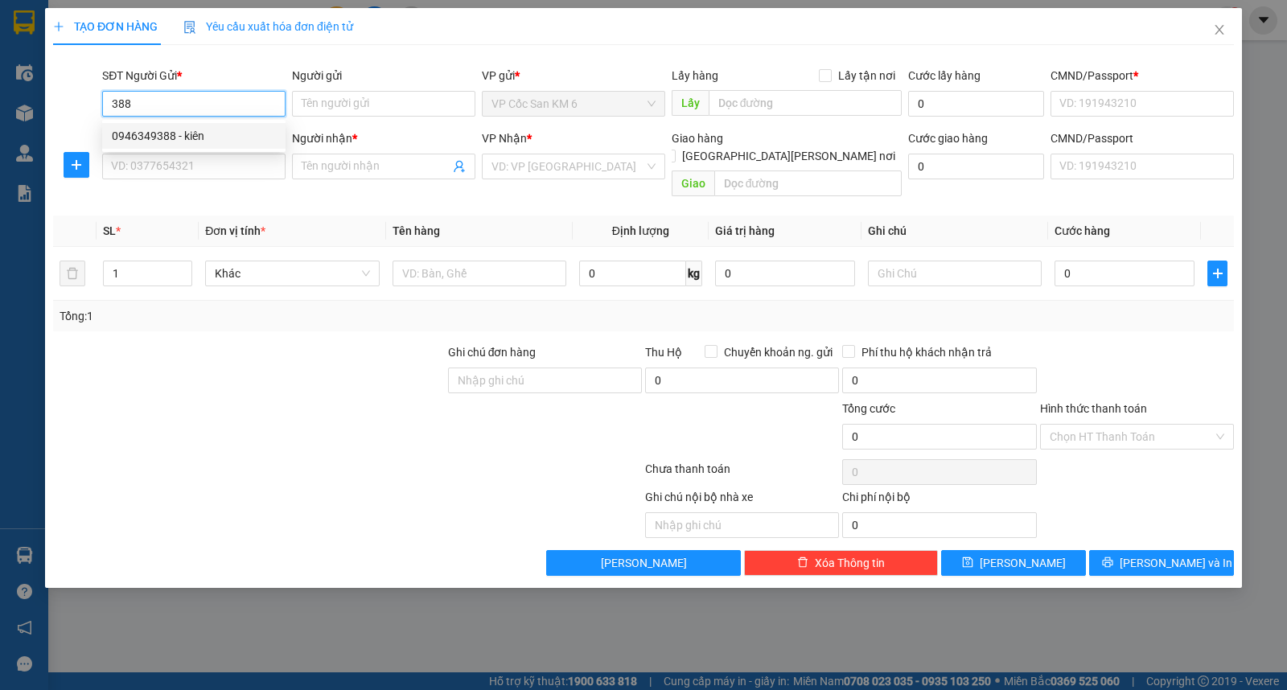
type input "0123456789"
type input "0946349388"
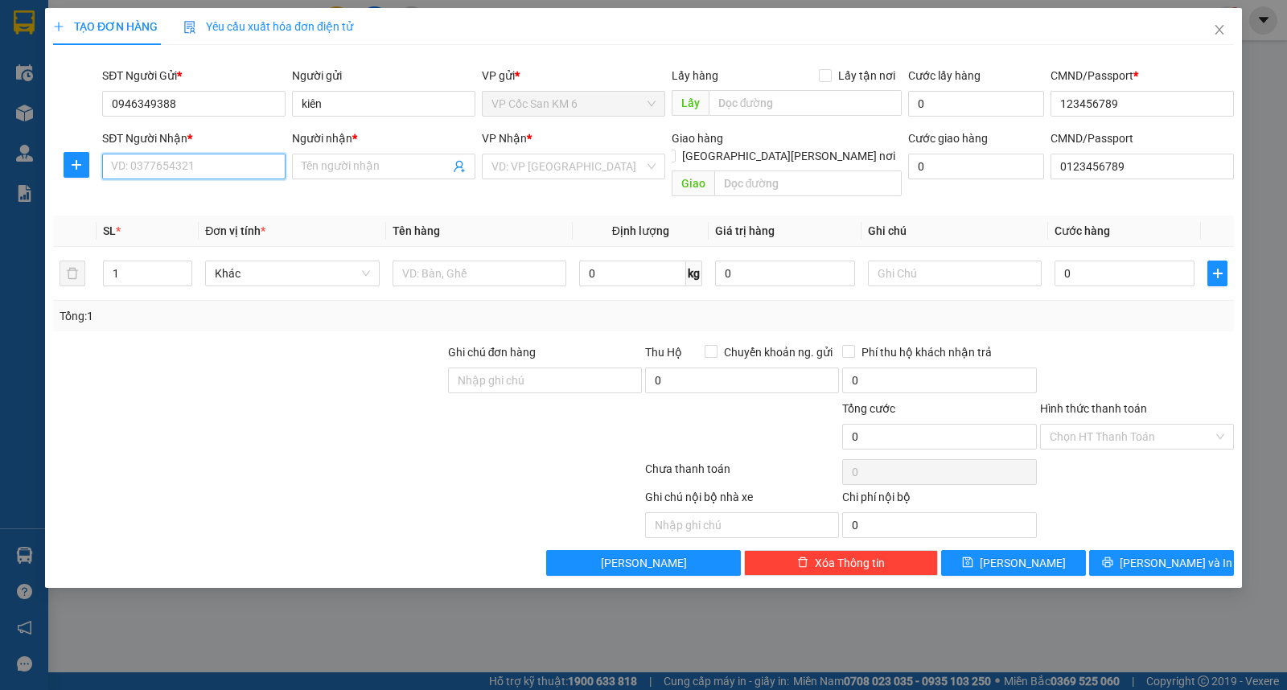
click at [195, 171] on input "SĐT Người Nhận *" at bounding box center [193, 167] width 183 height 26
click at [173, 167] on input "0773917" at bounding box center [193, 167] width 183 height 26
drag, startPoint x: 169, startPoint y: 169, endPoint x: 37, endPoint y: 150, distance: 133.2
click at [37, 150] on div "TẠO ĐƠN HÀNG Yêu cầu xuất [PERSON_NAME] điện tử Transit Pickup Surcharge Ids Tr…" at bounding box center [643, 345] width 1287 height 690
drag, startPoint x: 174, startPoint y: 171, endPoint x: 99, endPoint y: 167, distance: 75.0
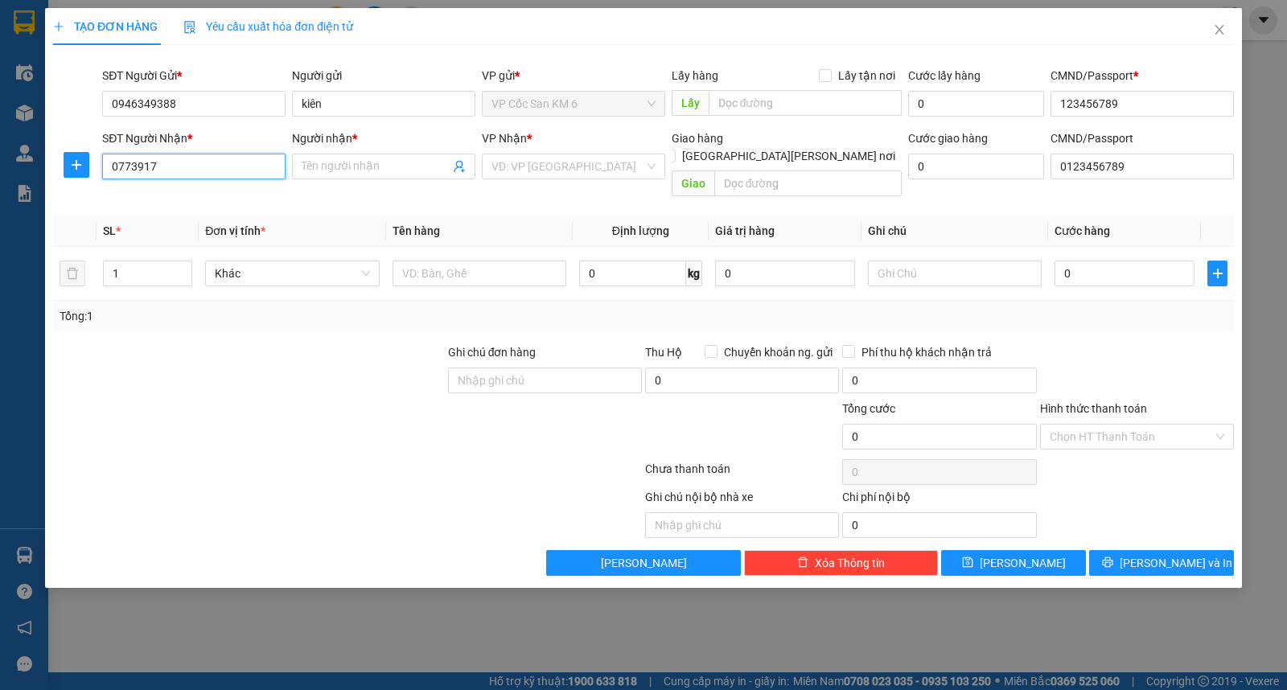
click at [99, 167] on div "SĐT Người [PERSON_NAME] * 0773917 0773917" at bounding box center [194, 167] width 190 height 74
click at [198, 171] on input "0773917" at bounding box center [193, 167] width 183 height 26
type input "0"
click at [204, 169] on input "SĐT Người Nhận *" at bounding box center [193, 167] width 183 height 26
click at [204, 171] on input "SĐT Người Nhận *" at bounding box center [193, 167] width 183 height 26
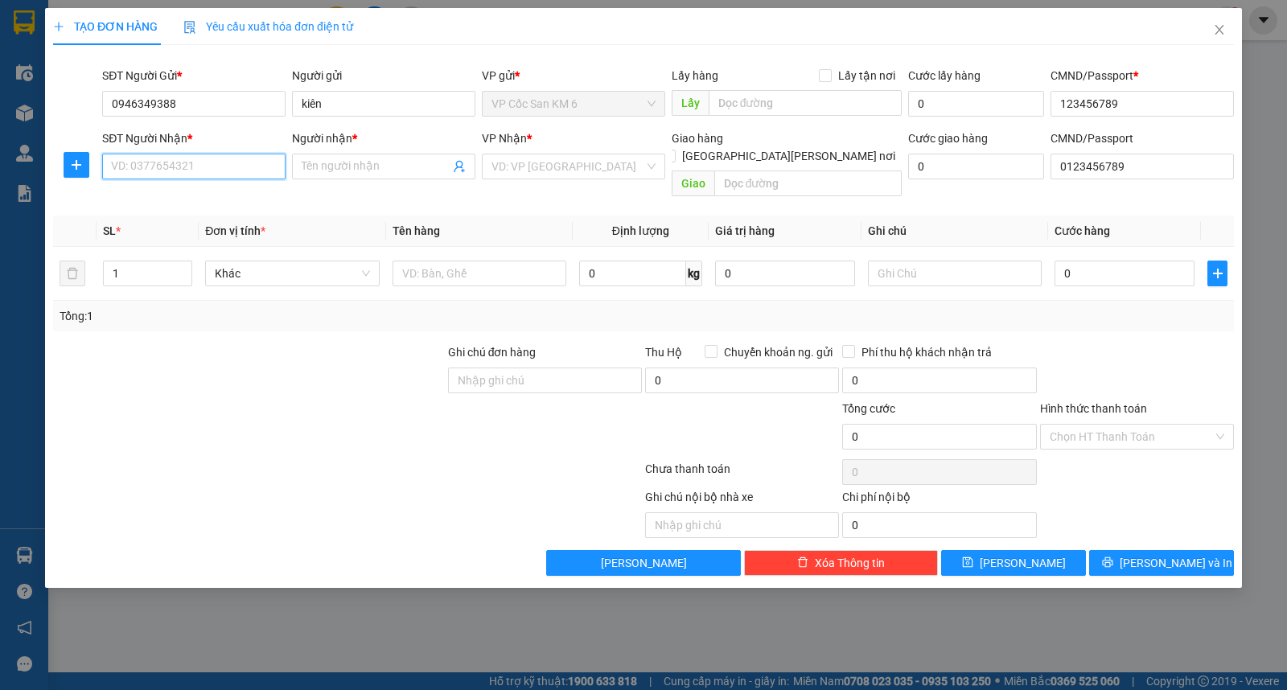
click at [204, 171] on input "SĐT Người Nhận *" at bounding box center [193, 167] width 183 height 26
click at [247, 169] on input "SĐT Người Nhận *" at bounding box center [193, 167] width 183 height 26
click at [249, 167] on input "SĐT Người Nhận *" at bounding box center [193, 167] width 183 height 26
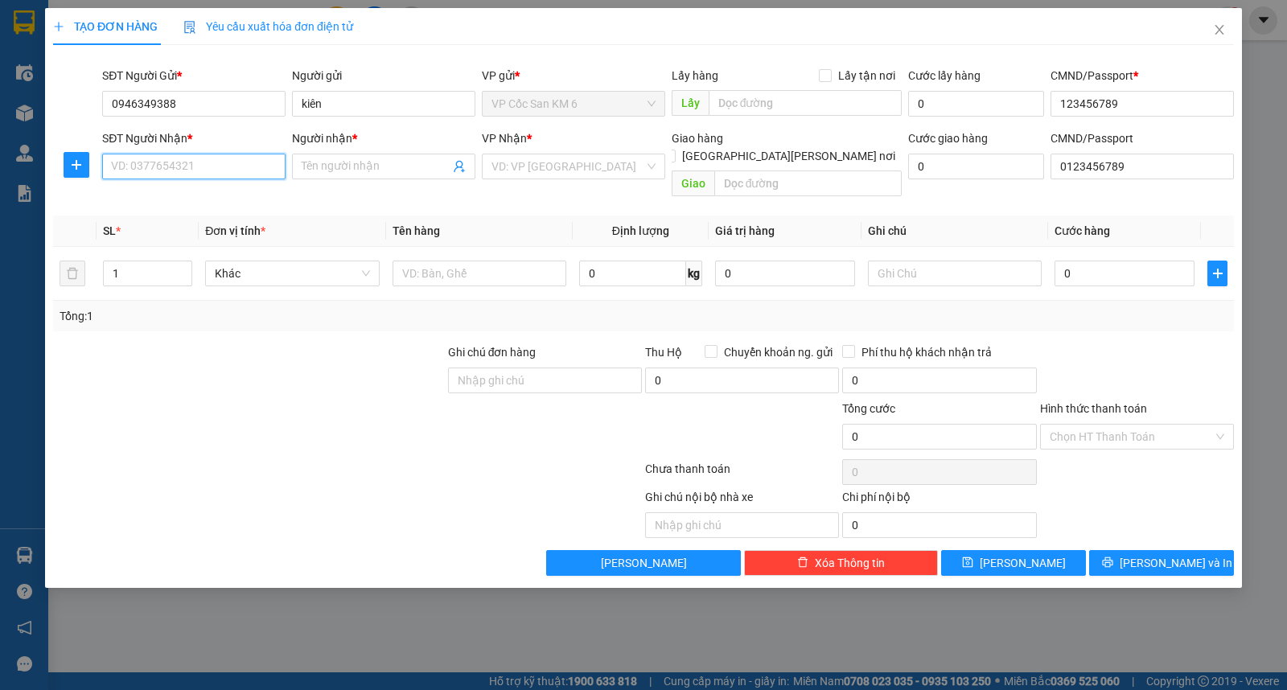
click at [249, 174] on input "SĐT Người Nhận *" at bounding box center [193, 167] width 183 height 26
click at [391, 169] on input "Người nhận *" at bounding box center [376, 167] width 148 height 18
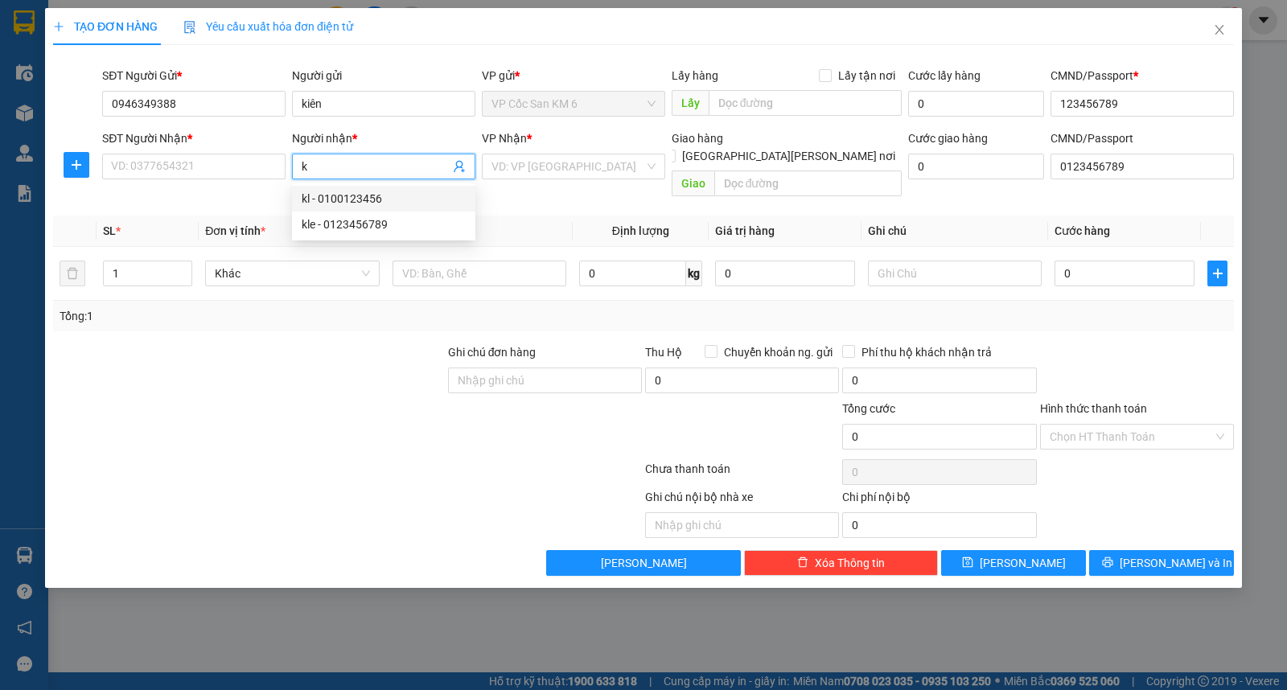
type input "k"
drag, startPoint x: 364, startPoint y: 200, endPoint x: 257, endPoint y: 291, distance: 140.3
click at [257, 307] on div "Tổng: 1" at bounding box center [279, 316] width 438 height 18
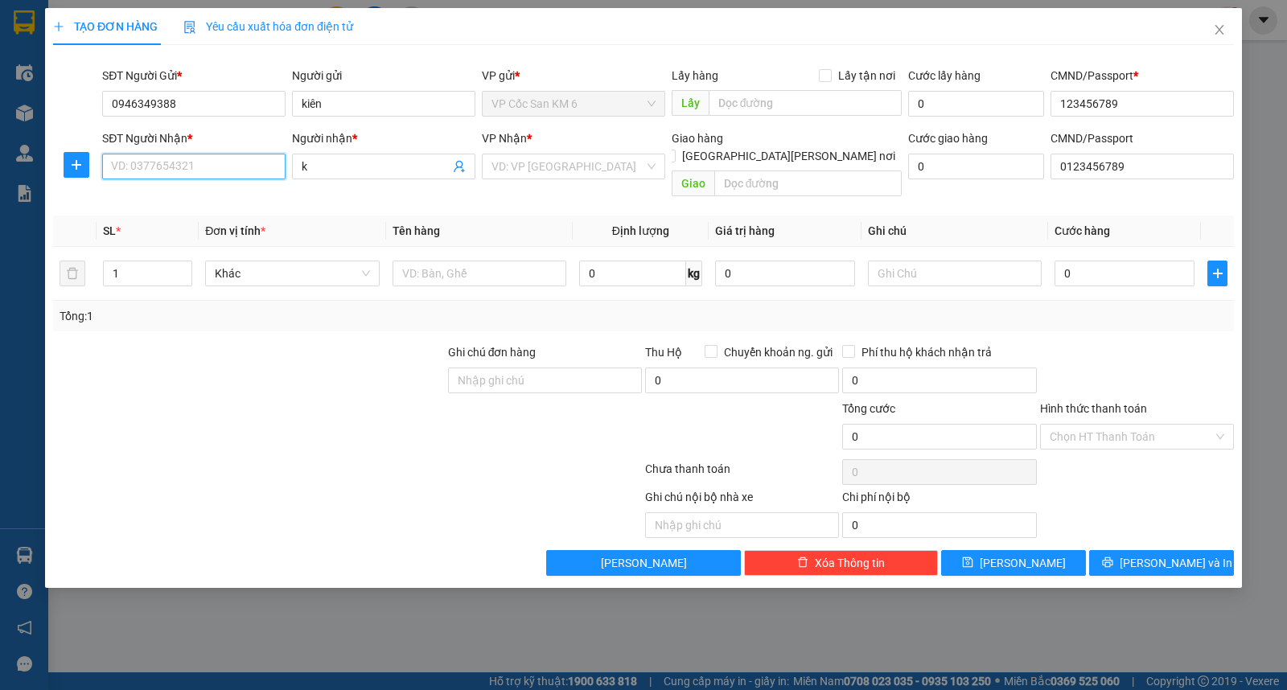
click at [218, 167] on input "SĐT Người Nhận *" at bounding box center [193, 167] width 183 height 26
click at [553, 165] on input "search" at bounding box center [568, 166] width 153 height 24
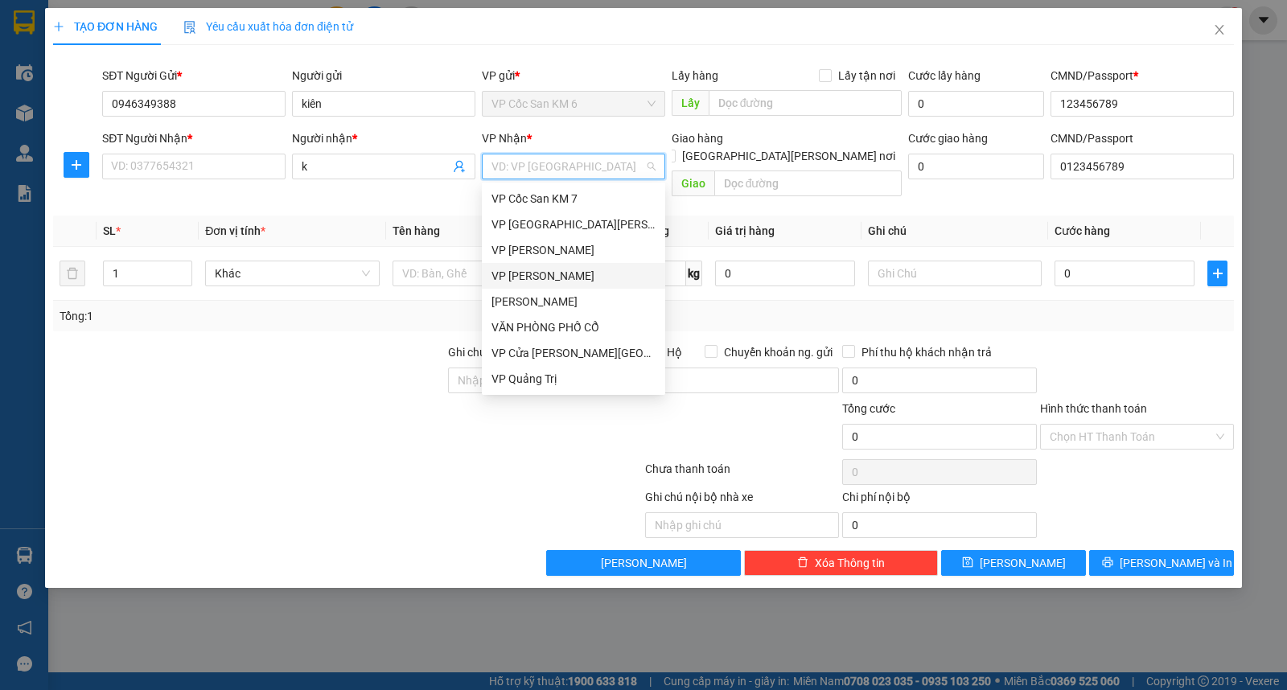
scroll to position [161, 0]
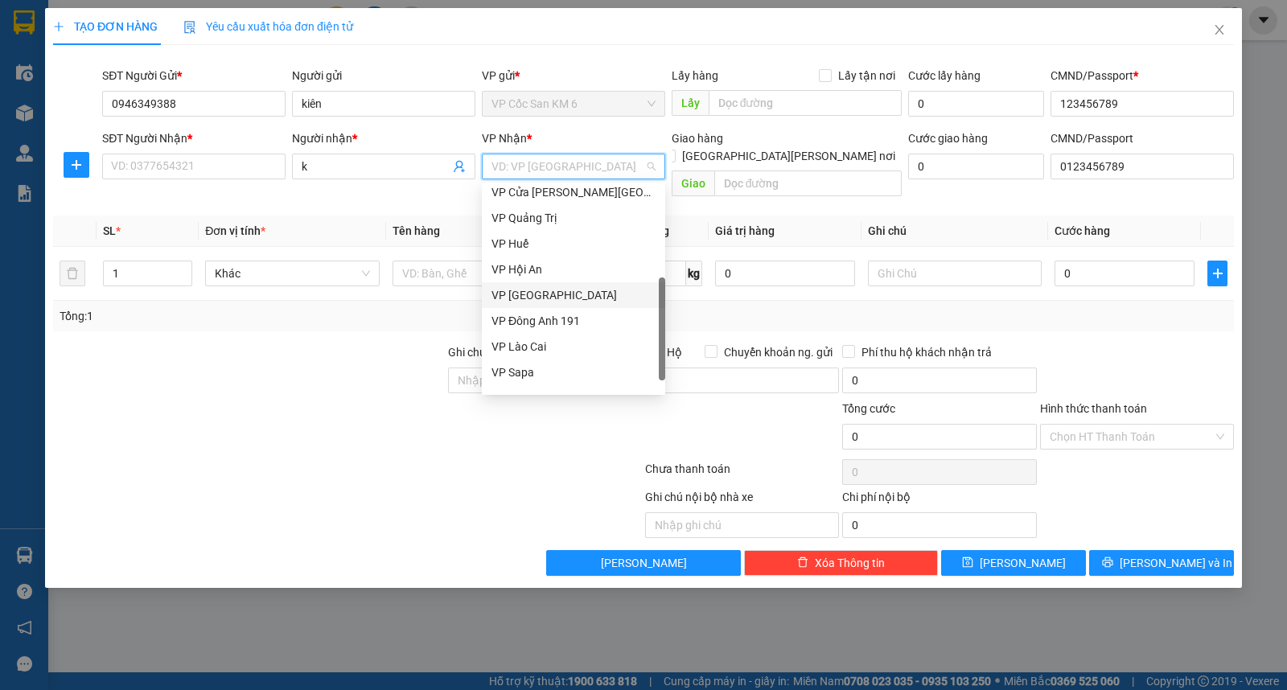
click at [529, 299] on div "VP [GEOGRAPHIC_DATA]" at bounding box center [574, 295] width 164 height 18
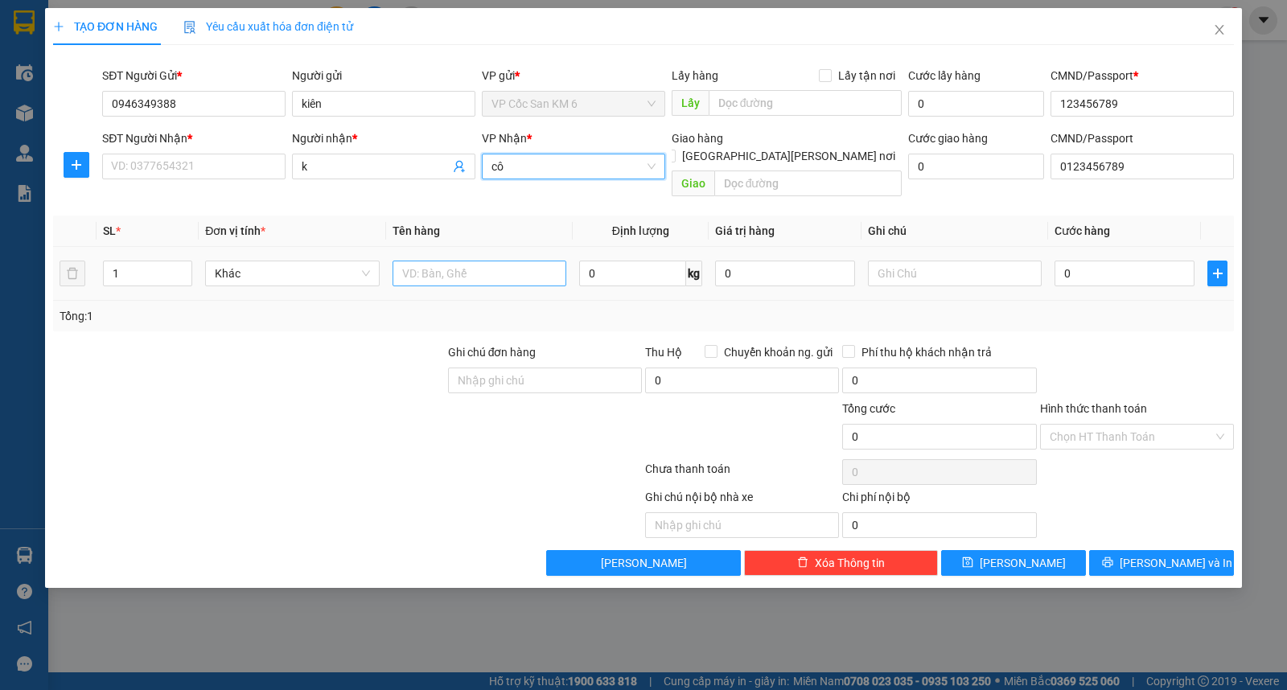
type input "c"
click at [219, 167] on input "SĐT Người Nhận *" at bounding box center [193, 167] width 183 height 26
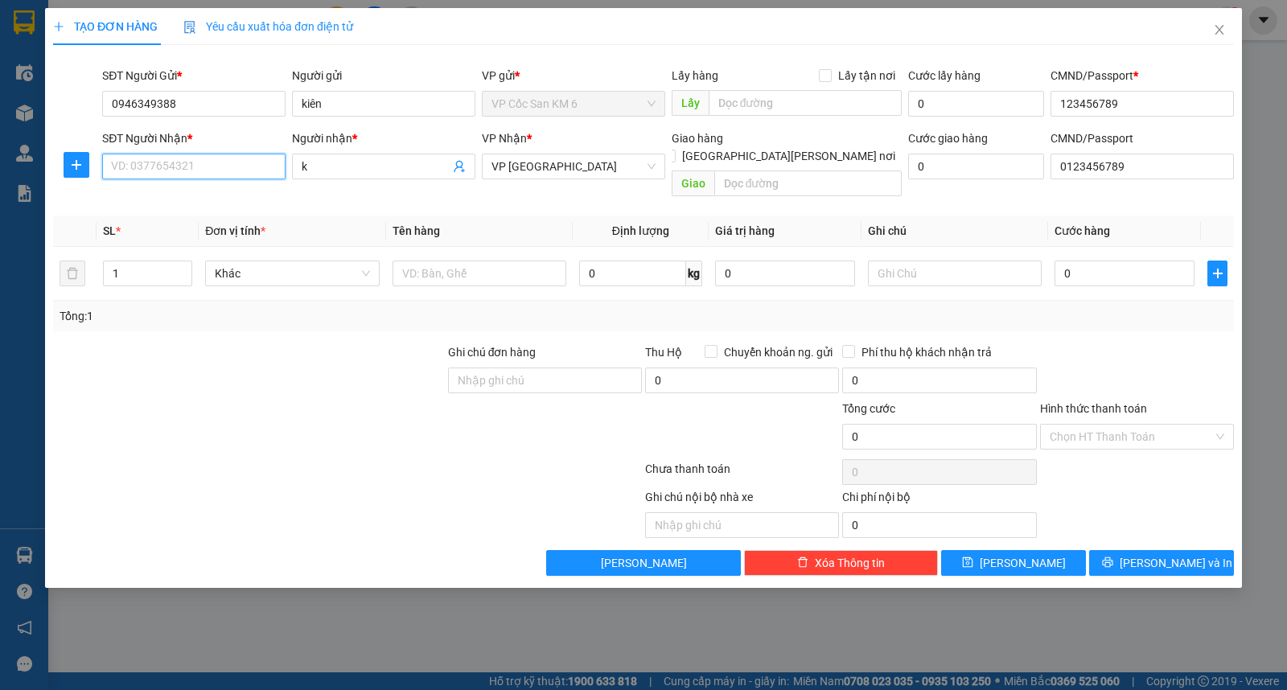
click at [219, 167] on input "SĐT Người Nhận *" at bounding box center [193, 167] width 183 height 26
drag, startPoint x: 205, startPoint y: 166, endPoint x: 103, endPoint y: 171, distance: 102.3
click at [103, 171] on input "SĐT Người Nhận *" at bounding box center [193, 167] width 183 height 26
click at [117, 169] on input "SĐT Người Nhận *" at bounding box center [193, 167] width 183 height 26
click at [126, 165] on input "SĐT Người Nhận *" at bounding box center [193, 167] width 183 height 26
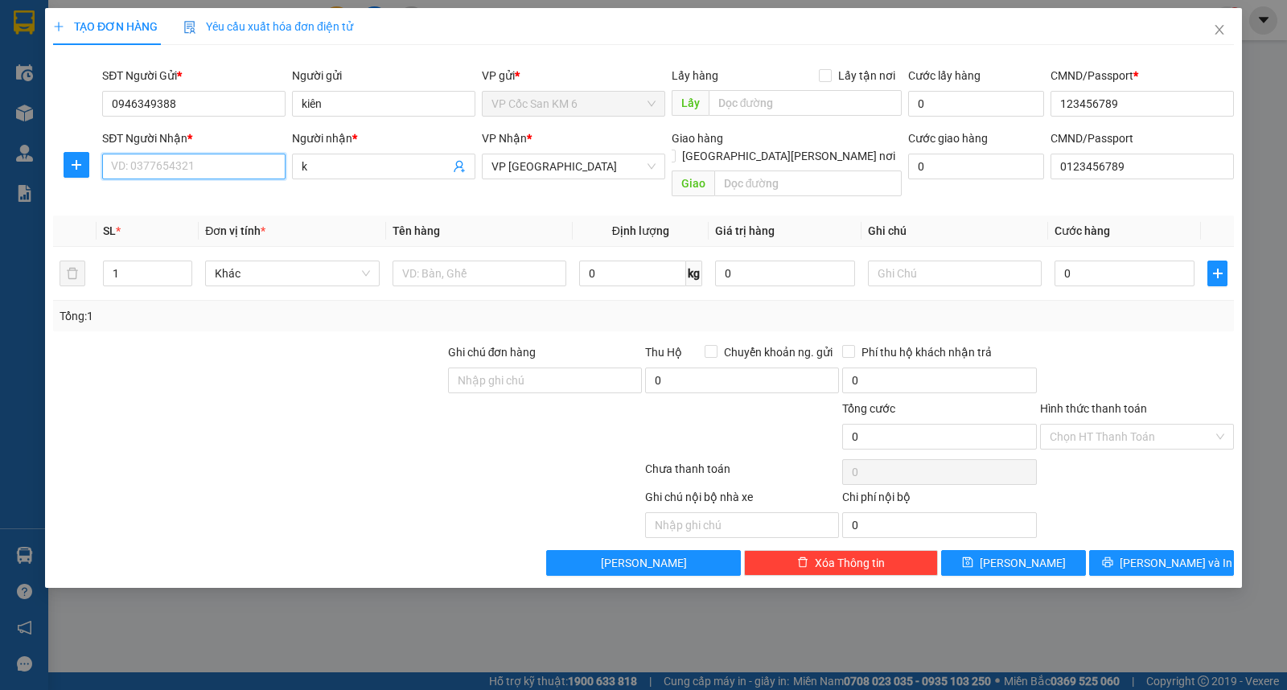
click at [134, 164] on input "SĐT Người Nhận *" at bounding box center [193, 167] width 183 height 26
click at [137, 166] on input "SĐT Người Nhận *" at bounding box center [193, 167] width 183 height 26
click at [142, 170] on input "SĐT Người Nhận *" at bounding box center [193, 167] width 183 height 26
click at [201, 172] on input "SĐT Người Nhận *" at bounding box center [193, 167] width 183 height 26
click at [232, 165] on input "SĐT Người Nhận *" at bounding box center [193, 167] width 183 height 26
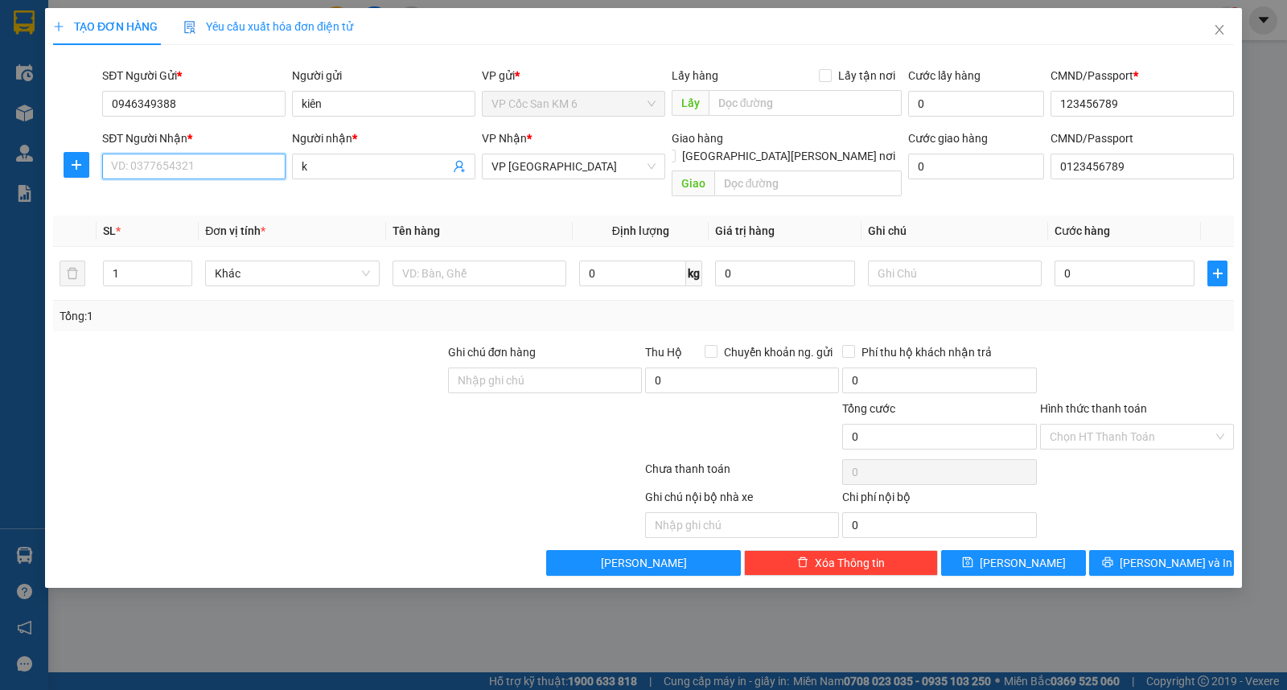
click at [232, 166] on input "SĐT Người Nhận *" at bounding box center [193, 167] width 183 height 26
click at [232, 167] on input "SĐT Người Nhận *" at bounding box center [193, 167] width 183 height 26
click at [165, 261] on input "1" at bounding box center [148, 273] width 88 height 24
click at [306, 263] on span "Khác" at bounding box center [292, 273] width 154 height 24
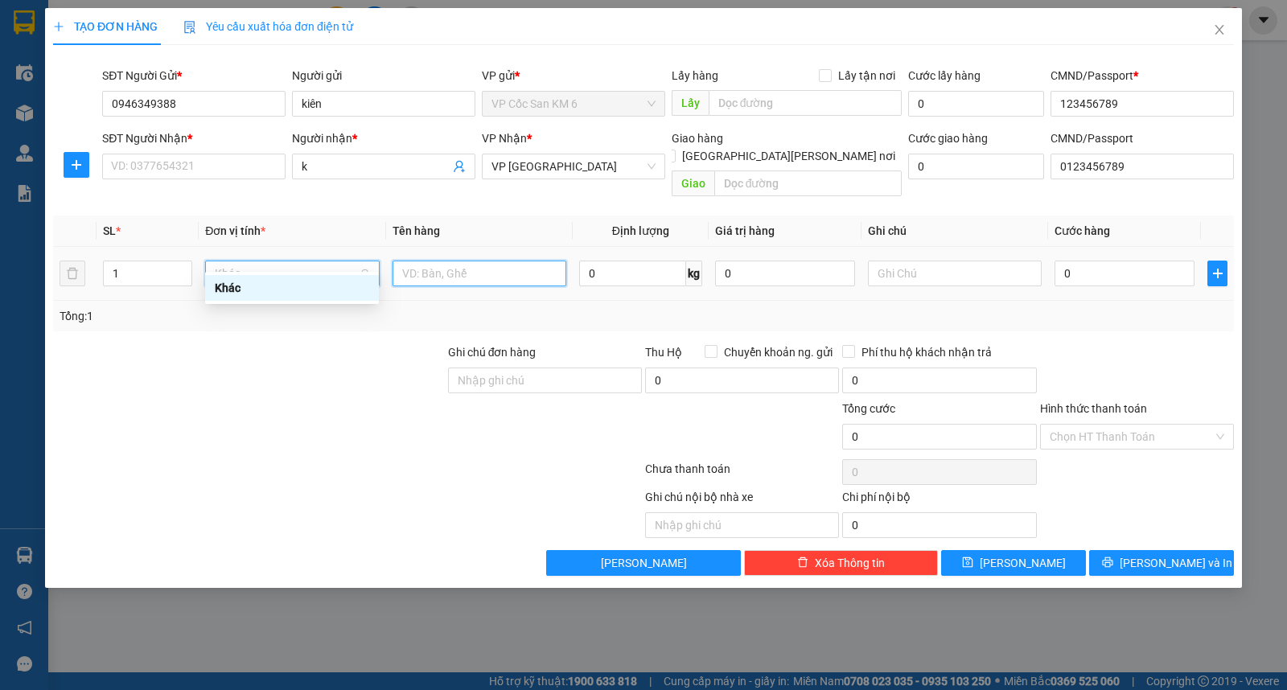
click at [422, 261] on input "text" at bounding box center [480, 274] width 174 height 26
type input "cơm [PERSON_NAME]"
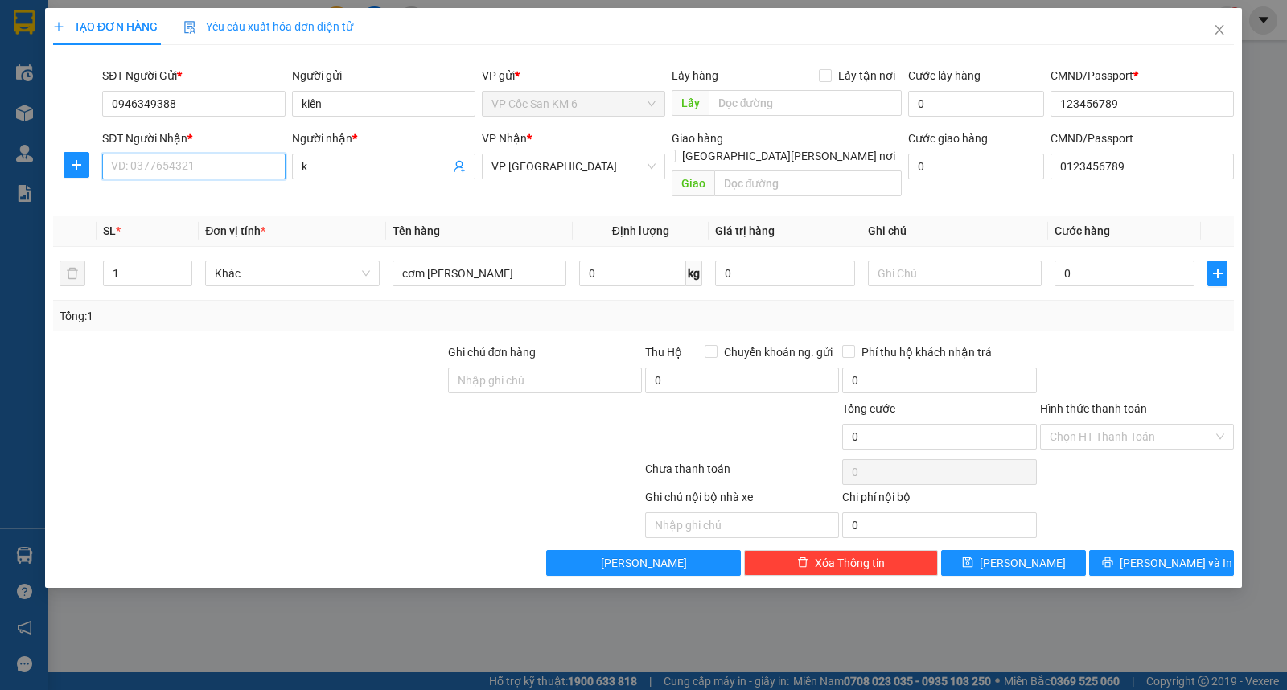
click at [232, 164] on input "SĐT Người Nhận *" at bounding box center [193, 167] width 183 height 26
click at [315, 167] on input "k" at bounding box center [376, 167] width 148 height 18
click at [205, 163] on input "SĐT Người Nhận *" at bounding box center [193, 167] width 183 height 26
click at [204, 167] on input "SĐT Người Nhận *" at bounding box center [193, 167] width 183 height 26
click at [229, 167] on input "SĐT Người Nhận *" at bounding box center [193, 167] width 183 height 26
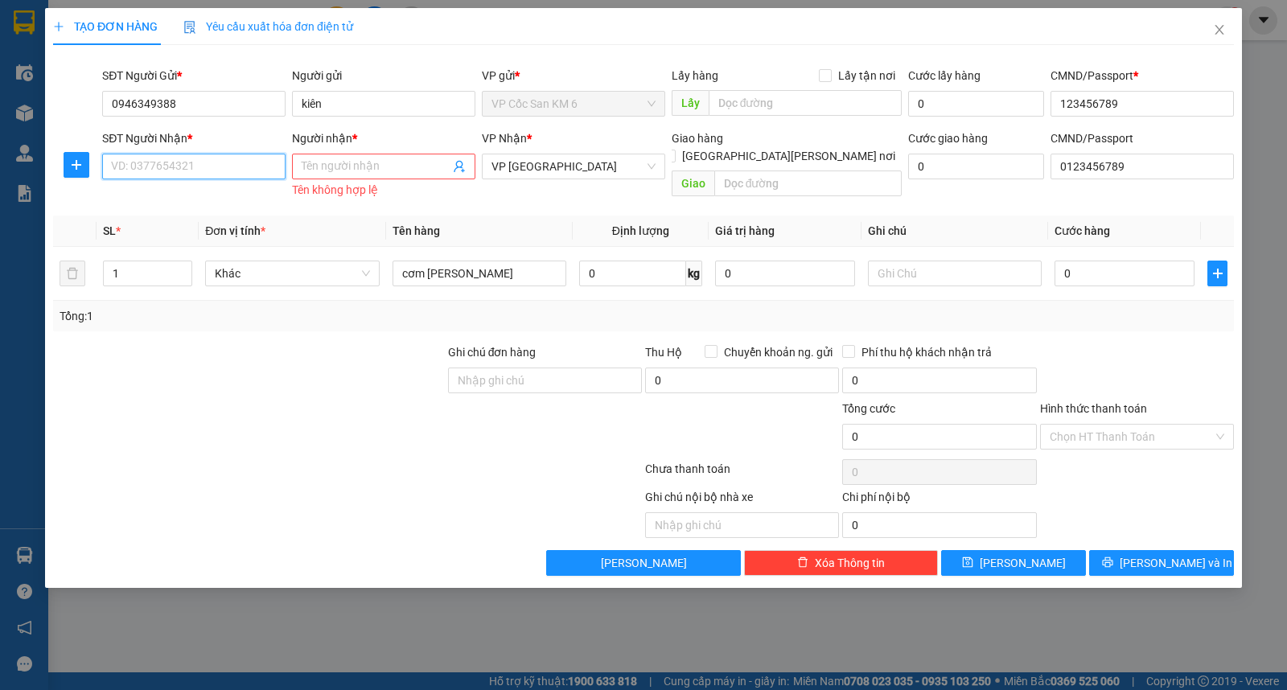
click at [231, 167] on input "SĐT Người Nhận *" at bounding box center [193, 167] width 183 height 26
click at [367, 167] on input "Người nhận *" at bounding box center [376, 167] width 148 height 18
click at [183, 171] on input "SĐT Người Nhận *" at bounding box center [193, 167] width 183 height 26
click at [358, 167] on input "Người nhận *" at bounding box center [376, 167] width 148 height 18
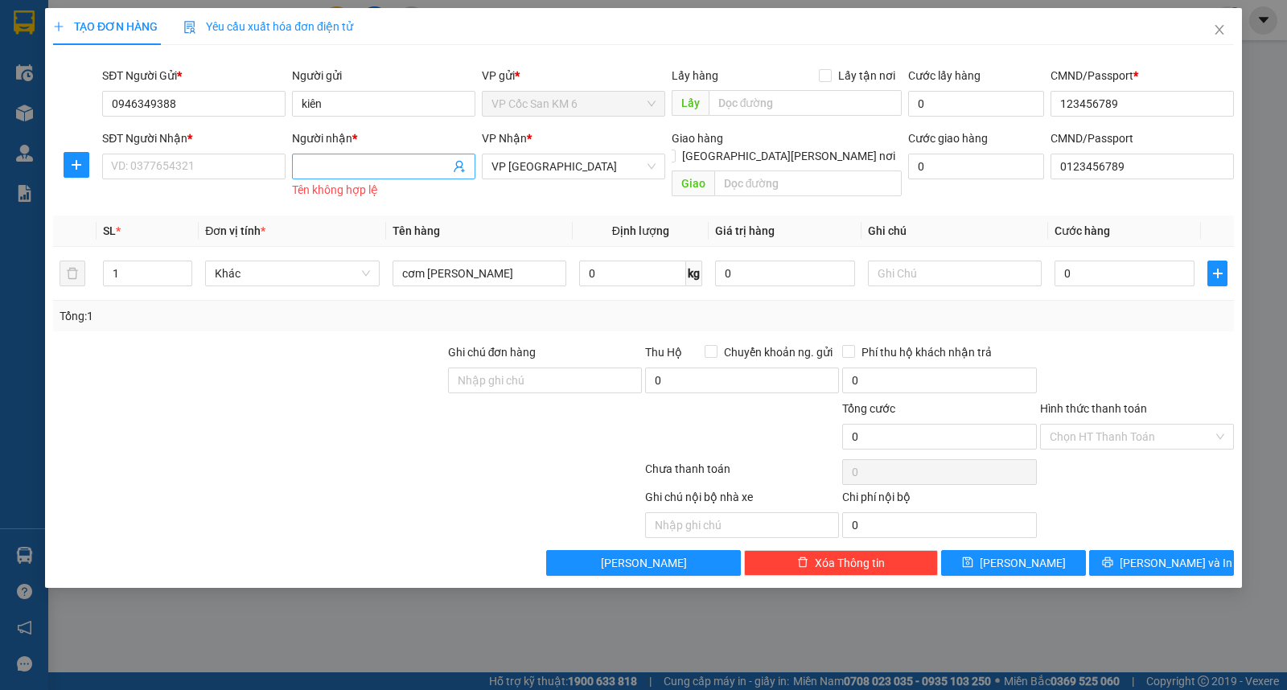
click at [364, 167] on input "Người nhận *" at bounding box center [376, 167] width 148 height 18
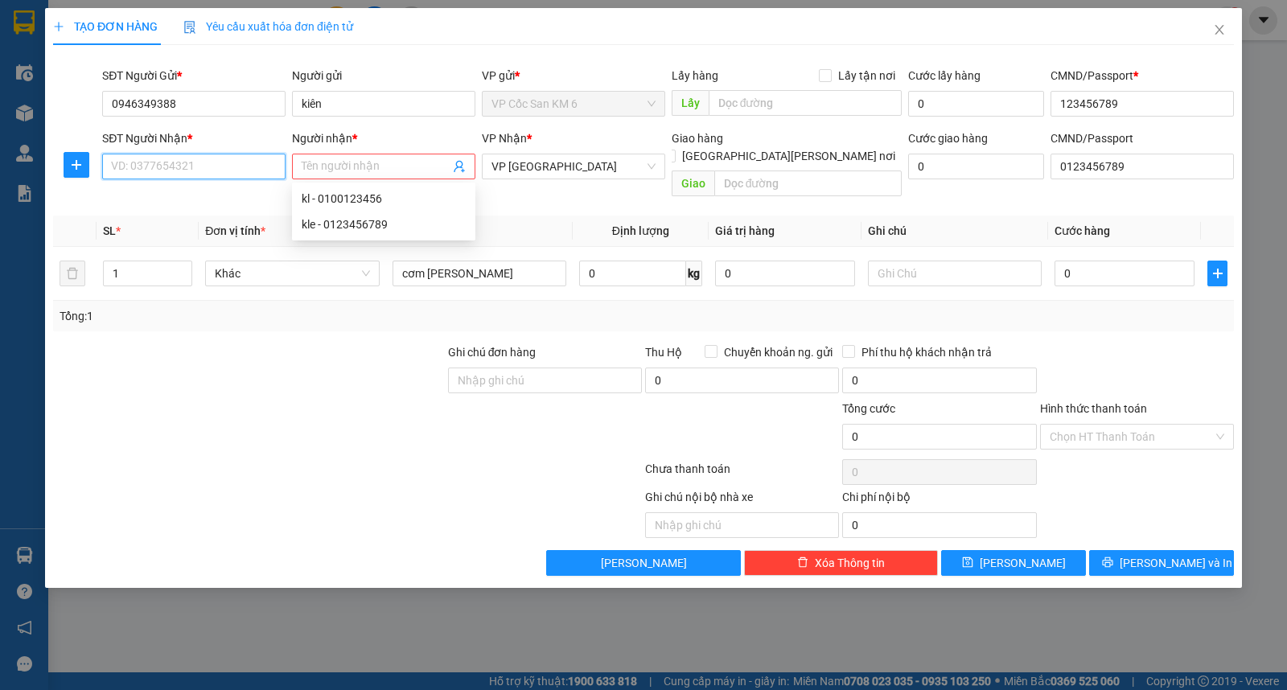
click at [178, 167] on input "SĐT Người Nhận *" at bounding box center [193, 167] width 183 height 26
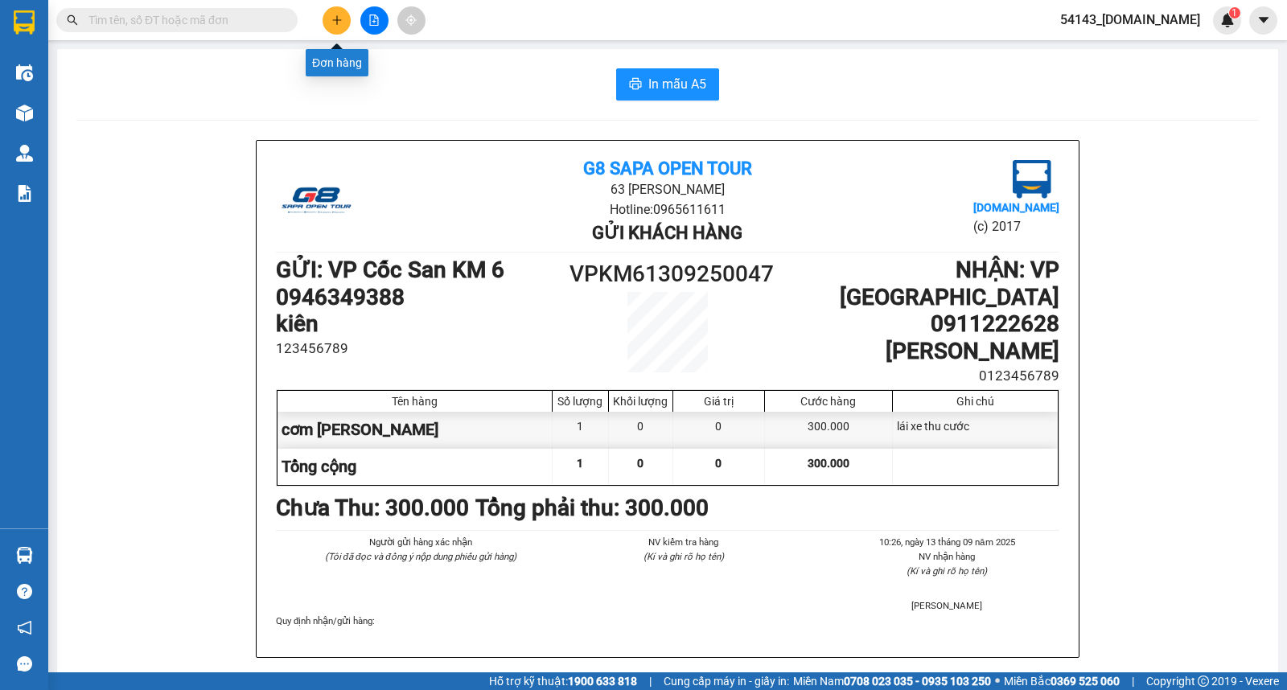
click at [339, 18] on icon "plus" at bounding box center [336, 19] width 11 height 11
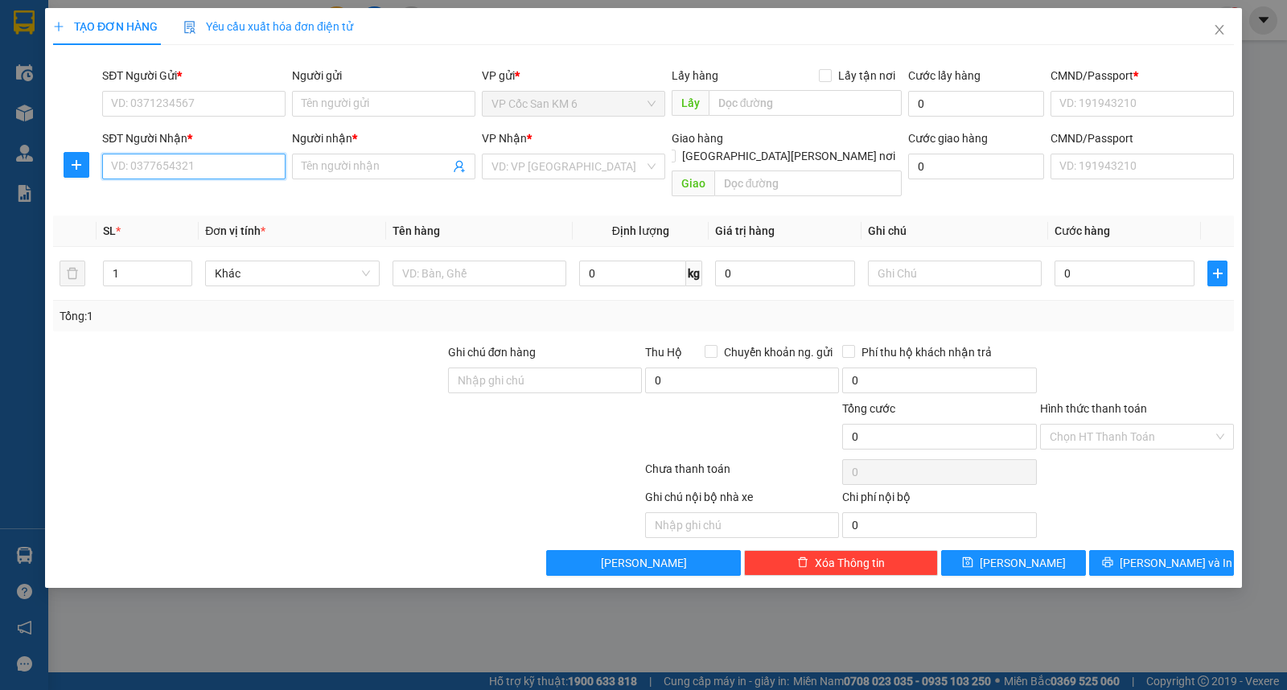
click at [181, 165] on input "SĐT Người Nhận *" at bounding box center [193, 167] width 183 height 26
click at [250, 170] on input "SĐT Người Nhận *" at bounding box center [193, 167] width 183 height 26
click at [251, 167] on input "SĐT Người Nhận *" at bounding box center [193, 167] width 183 height 26
click at [76, 164] on icon "plus" at bounding box center [77, 164] width 10 height 1
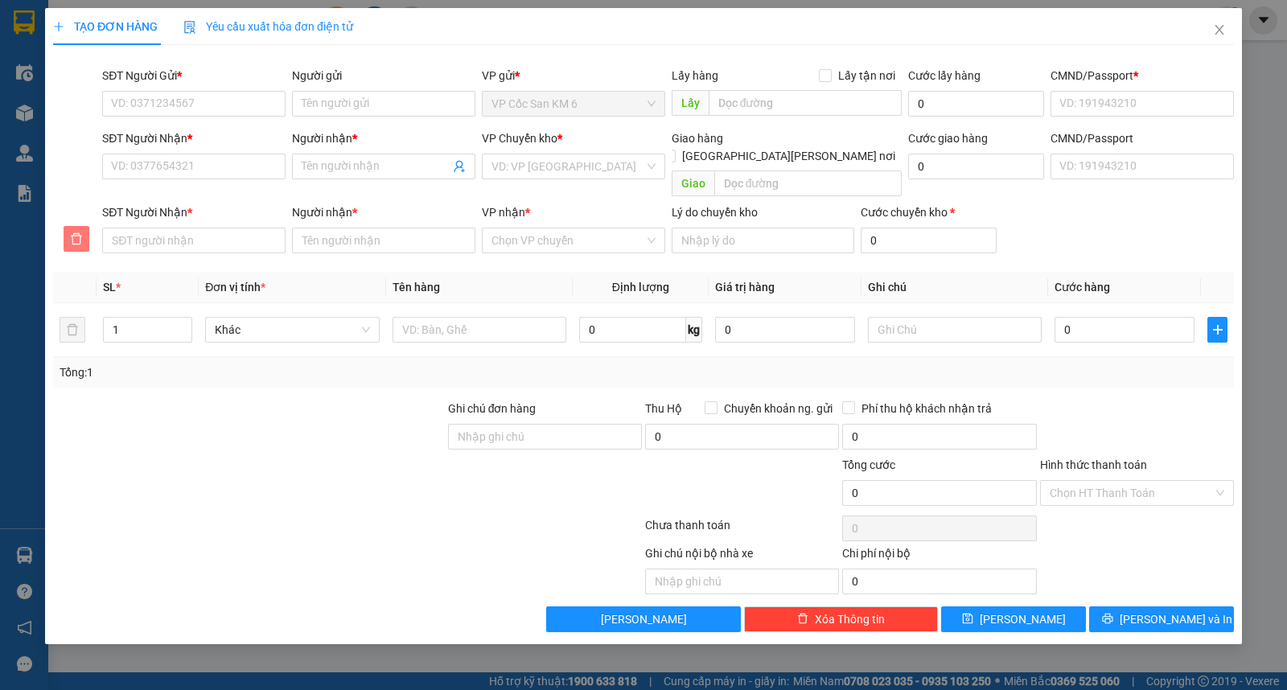
click at [79, 232] on icon "delete" at bounding box center [76, 238] width 13 height 13
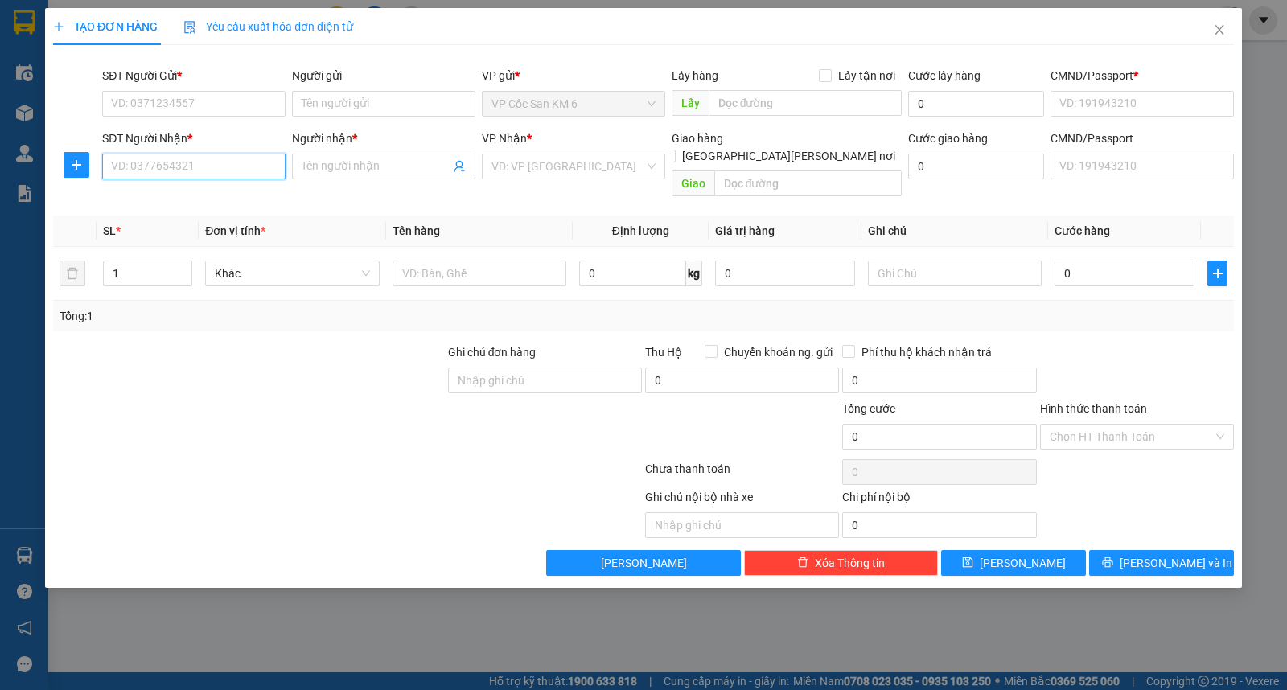
click at [222, 163] on input "SĐT Người Nhận *" at bounding box center [193, 167] width 183 height 26
click at [223, 164] on input "SĐT Người Nhận *" at bounding box center [193, 167] width 183 height 26
click at [224, 165] on input "SĐT Người Nhận *" at bounding box center [193, 167] width 183 height 26
click at [215, 101] on input "SĐT Người Gửi *" at bounding box center [193, 104] width 183 height 26
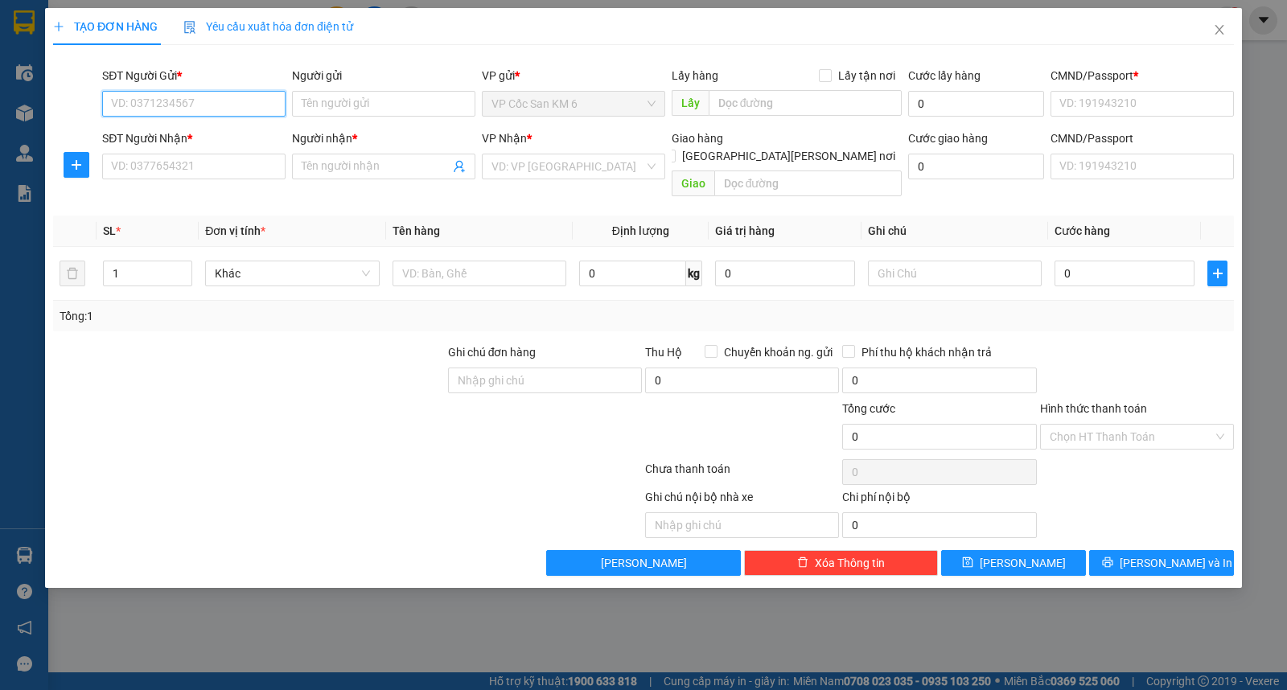
click at [209, 105] on input "SĐT Người Gửi *" at bounding box center [193, 104] width 183 height 26
click at [246, 108] on input "SĐT Người Gửi *" at bounding box center [193, 104] width 183 height 26
click at [335, 107] on input "Người gửi" at bounding box center [383, 104] width 183 height 26
click at [173, 109] on input "SĐT Người Gửi *" at bounding box center [193, 104] width 183 height 26
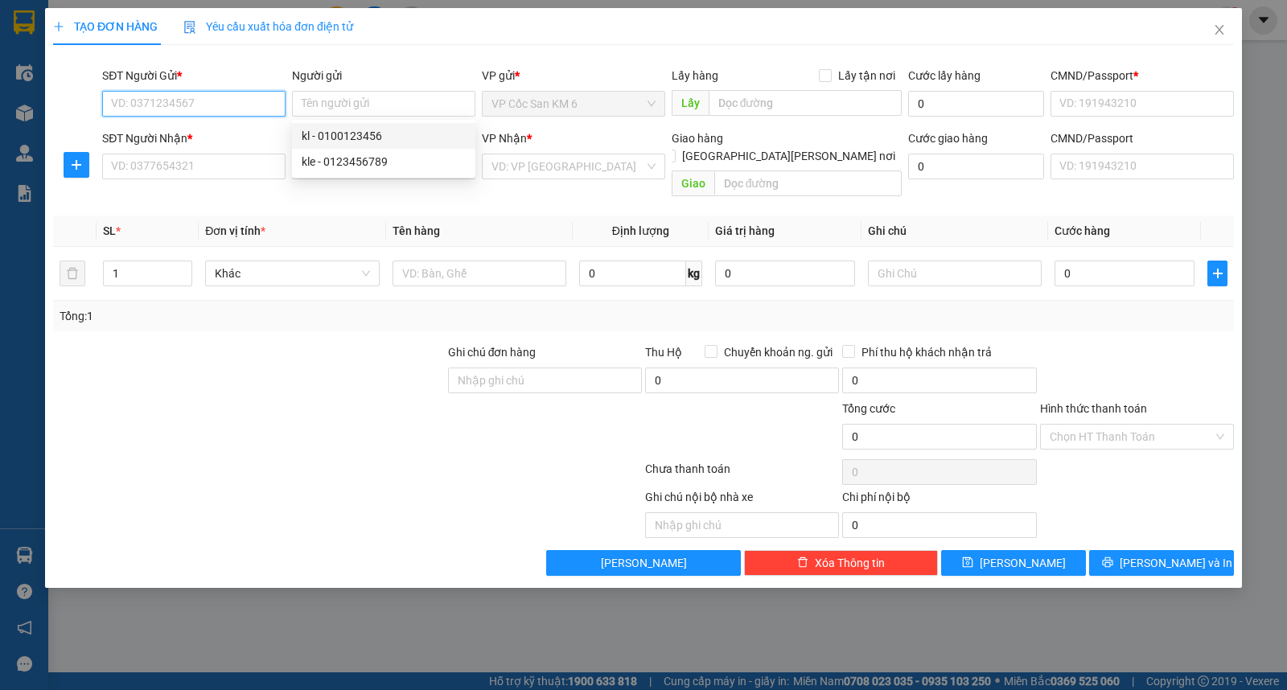
click at [173, 109] on input "SĐT Người Gửi *" at bounding box center [193, 104] width 183 height 26
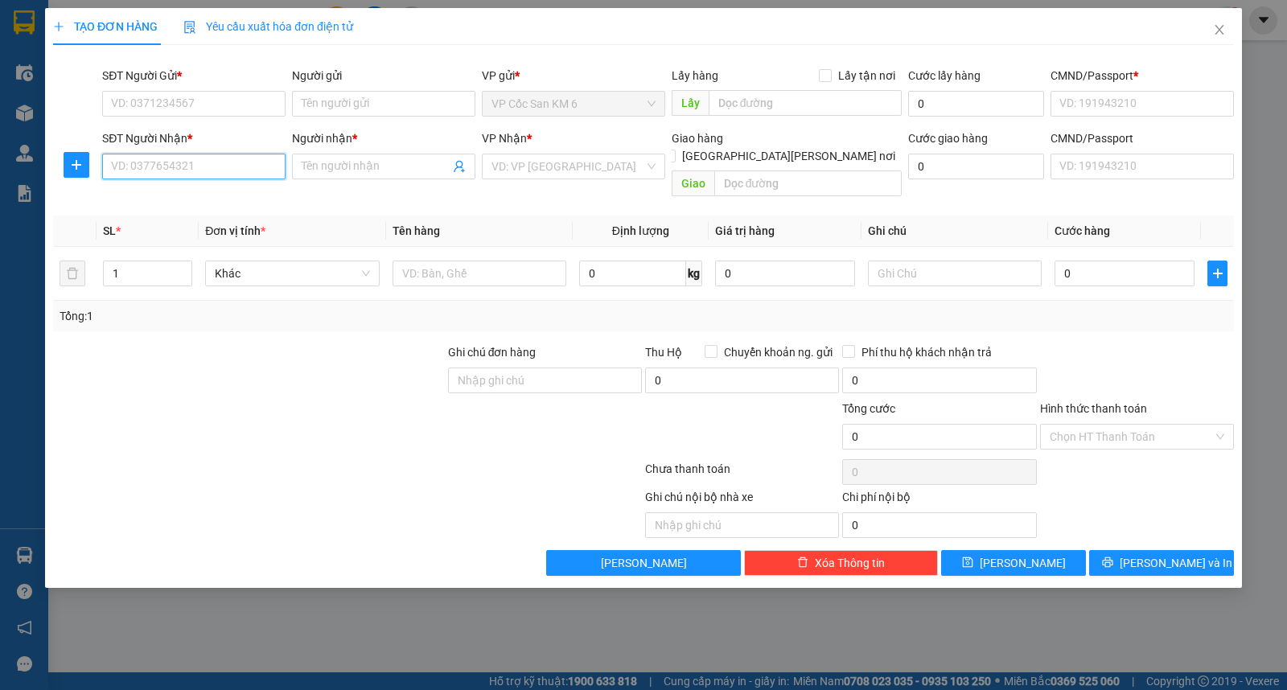
click at [150, 162] on input "SĐT Người Nhận *" at bounding box center [193, 167] width 183 height 26
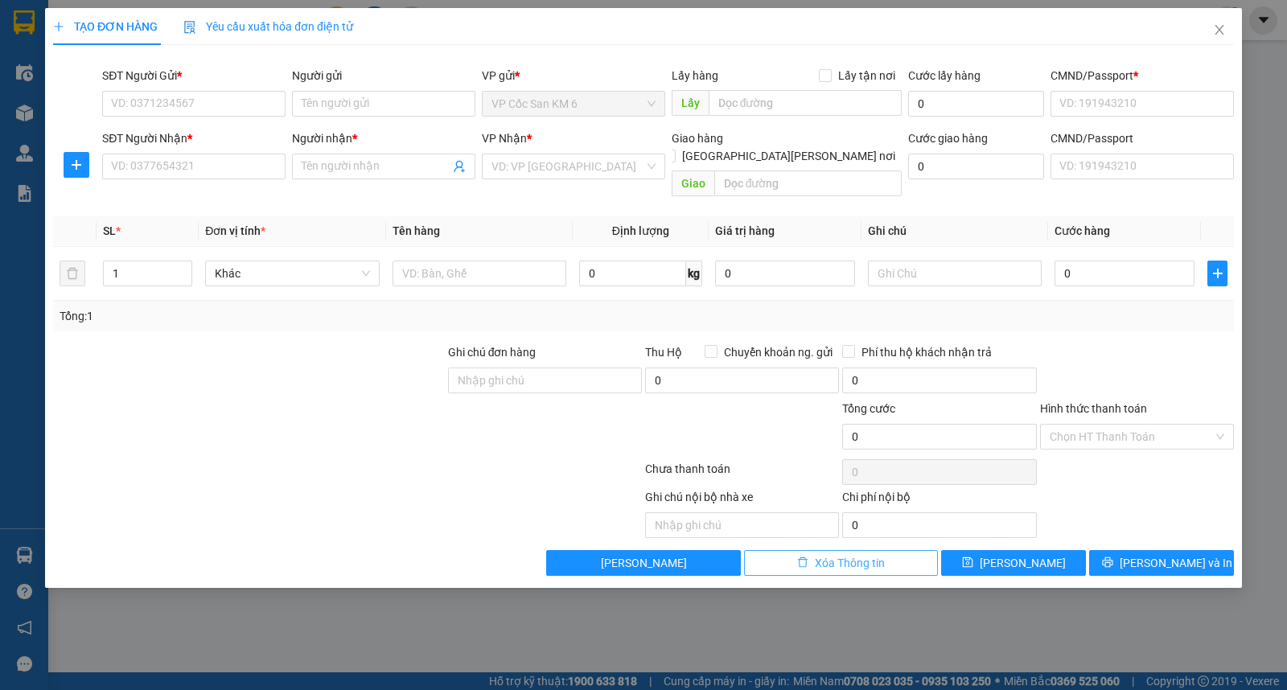
click at [850, 554] on span "Xóa Thông tin" at bounding box center [850, 563] width 70 height 18
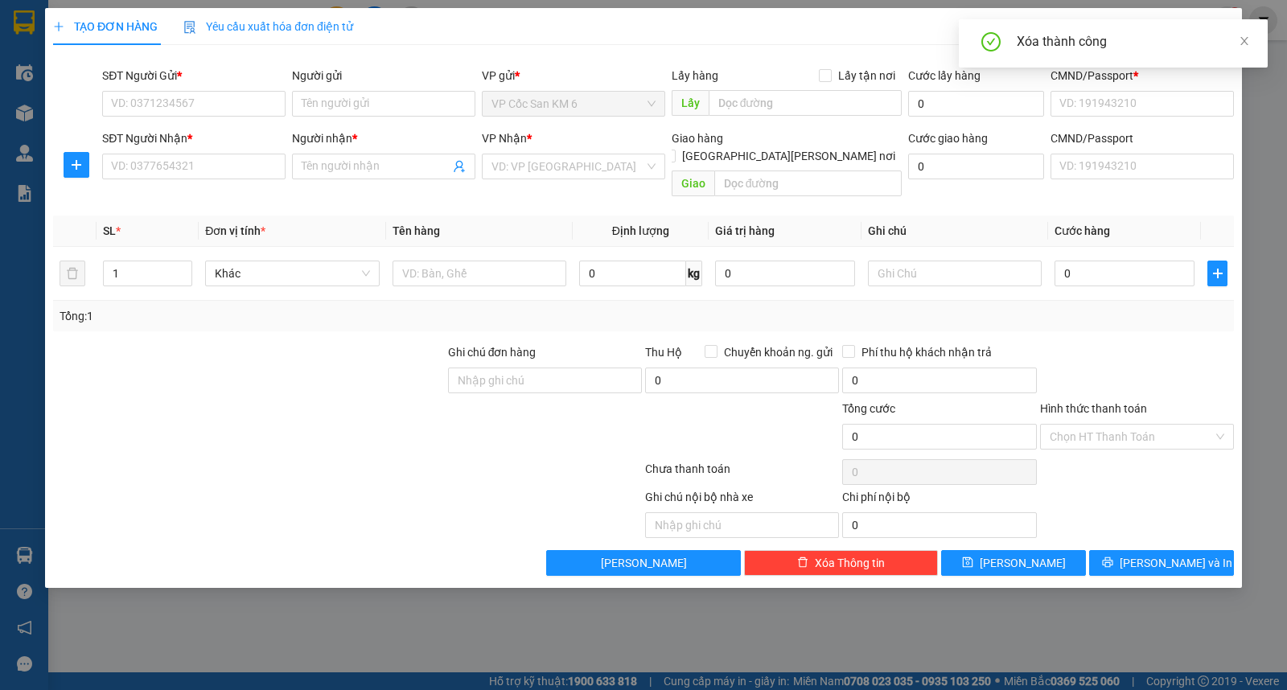
click at [314, 344] on div at bounding box center [248, 372] width 395 height 56
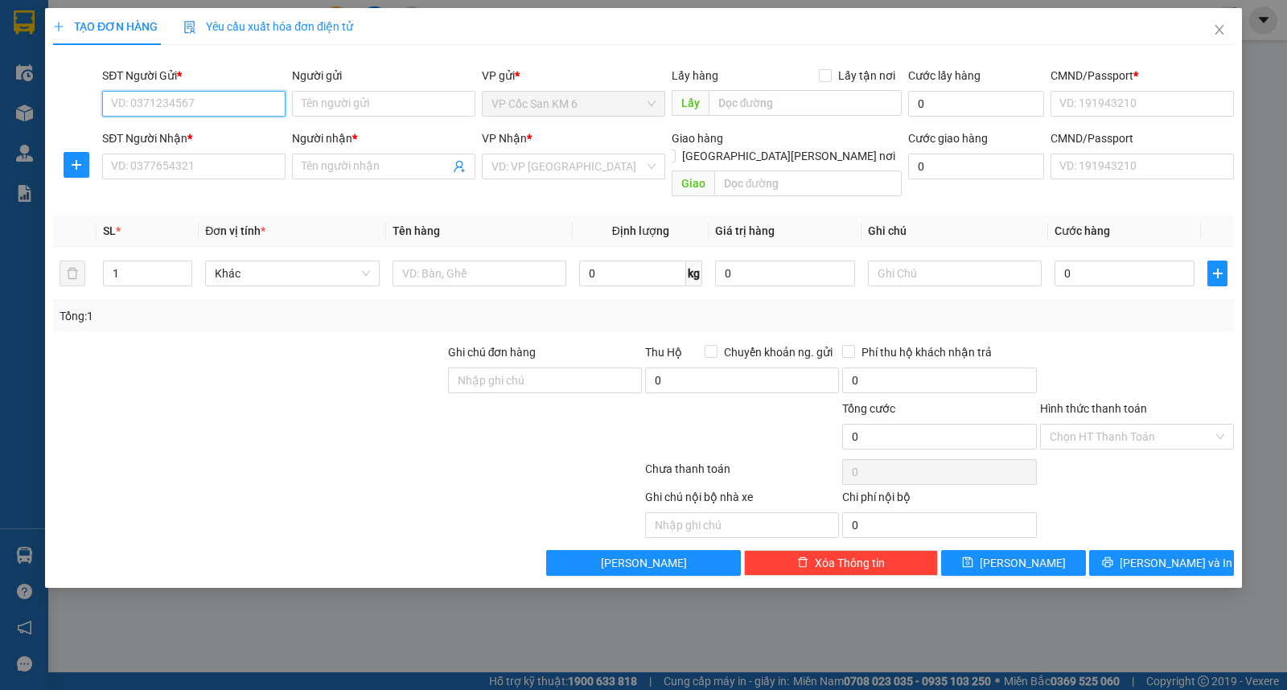
click at [215, 100] on input "SĐT Người Gửi *" at bounding box center [193, 104] width 183 height 26
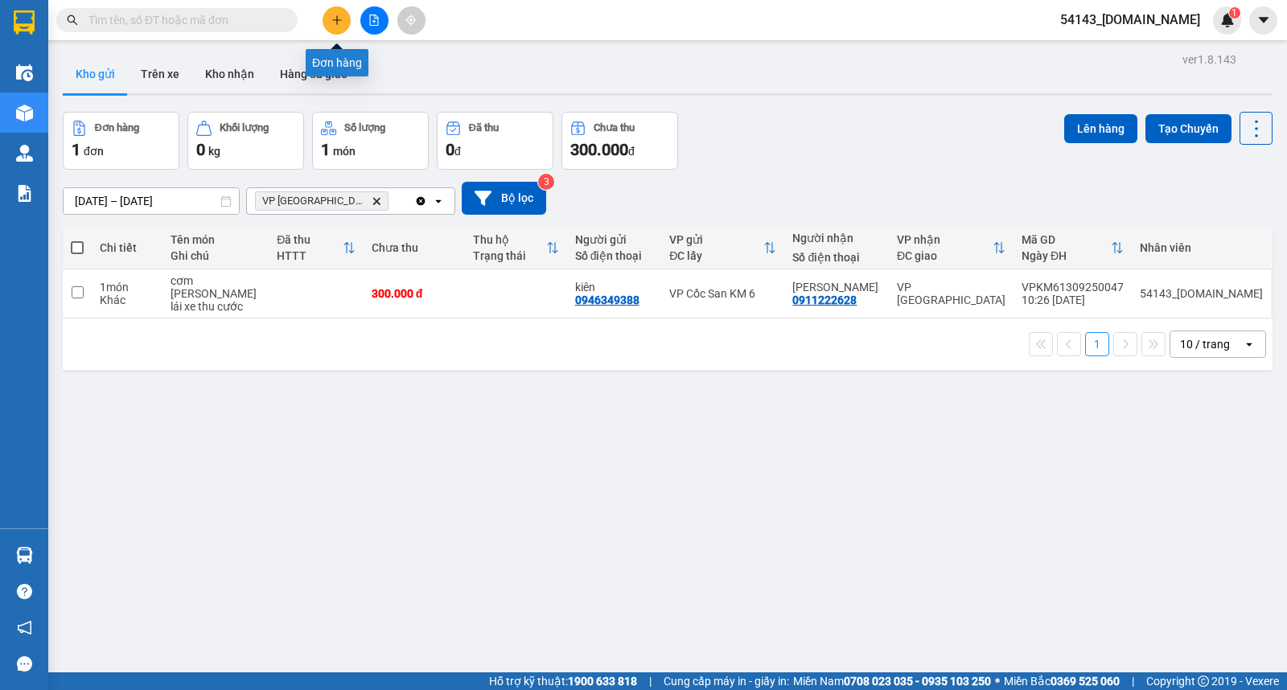
click at [334, 18] on icon "plus" at bounding box center [336, 19] width 11 height 11
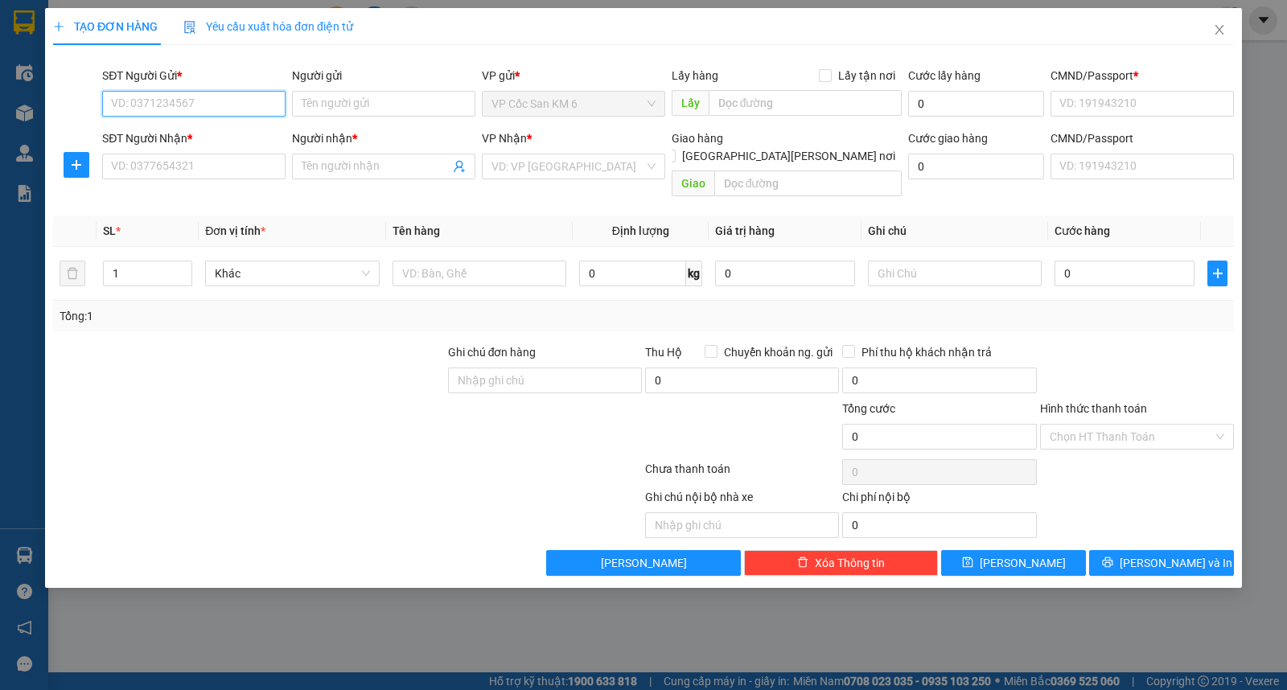
click at [223, 105] on input "SĐT Người Gửi *" at bounding box center [193, 104] width 183 height 26
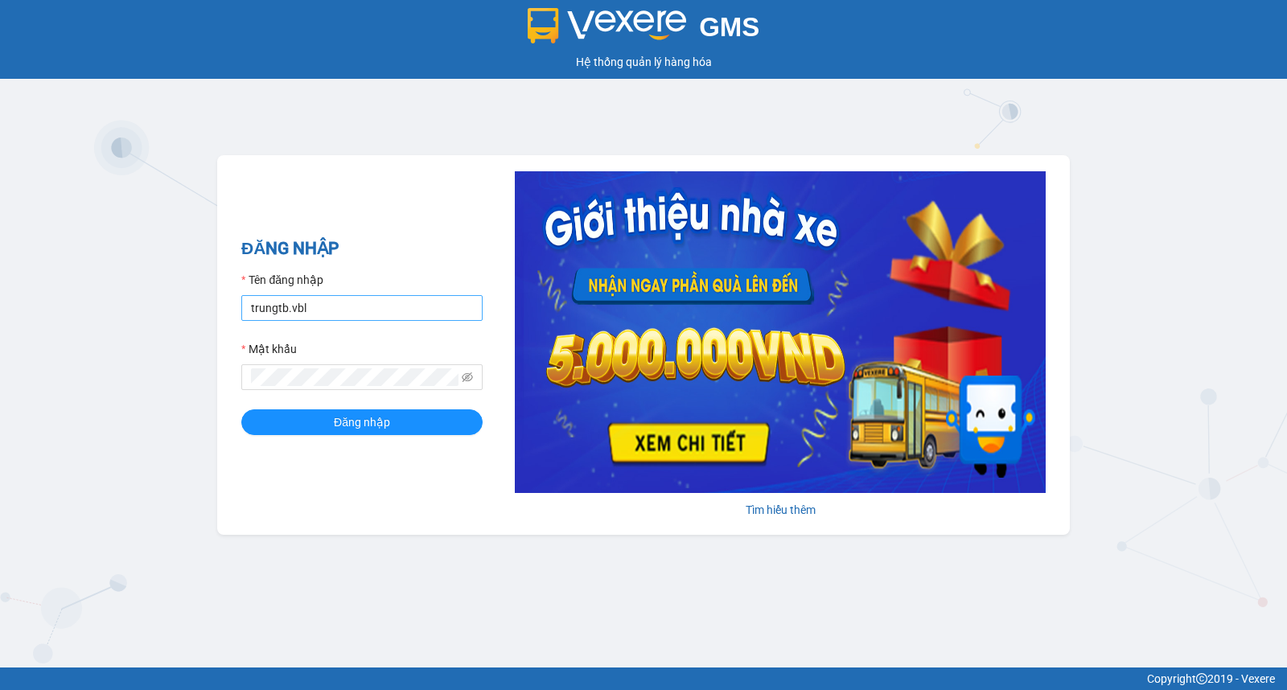
drag, startPoint x: 296, startPoint y: 302, endPoint x: 260, endPoint y: 302, distance: 36.2
click at [260, 302] on div "Tên đăng nhập trungtb.vbl" at bounding box center [361, 296] width 241 height 50
drag, startPoint x: 335, startPoint y: 311, endPoint x: 226, endPoint y: 310, distance: 109.4
click at [226, 310] on div "ĐĂNG NHẬP Tên đăng nhập trungtb.vbl Mật khẩu Đăng nhập [PERSON_NAME] thêm" at bounding box center [643, 345] width 853 height 380
type input "[DOMAIN_NAME]"
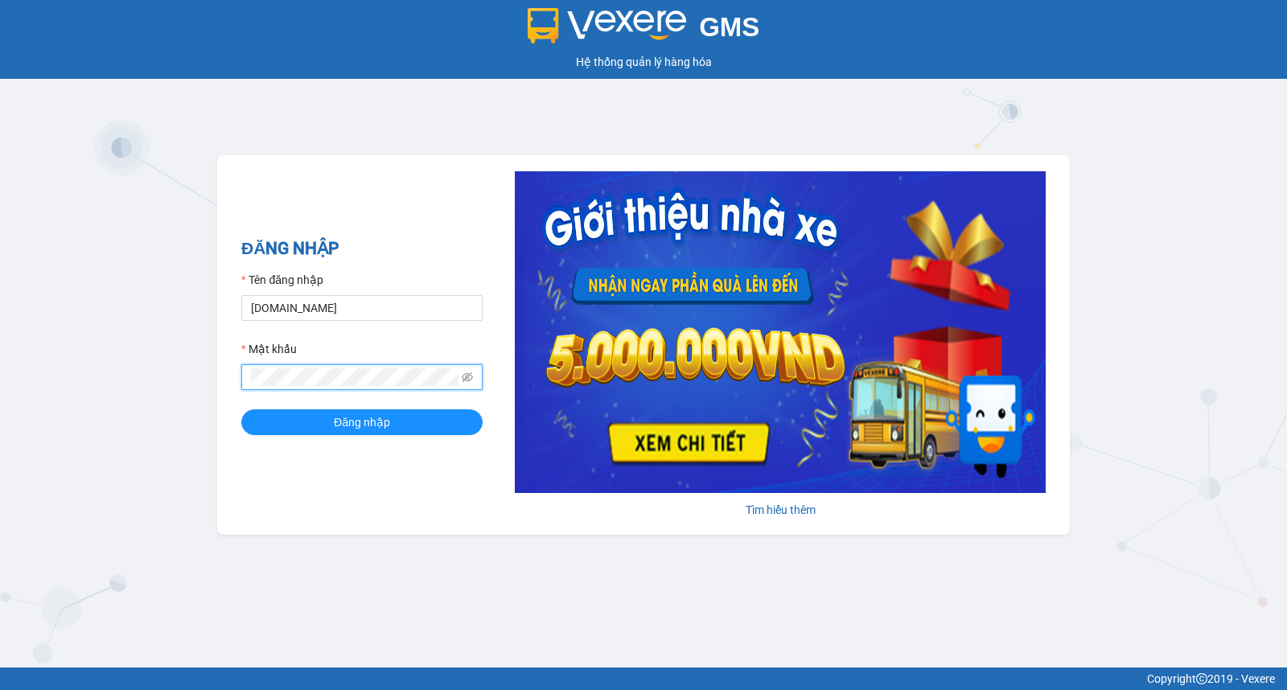
click at [240, 376] on div "ĐĂNG NHẬP Tên đăng nhập [DOMAIN_NAME] Mật khẩu Đăng nhập [PERSON_NAME] thêm" at bounding box center [643, 345] width 853 height 380
click at [164, 471] on div "GMS Hệ thống [PERSON_NAME] hàng [PERSON_NAME] NHẬP Tên đăng nhập [DOMAIN_NAME] …" at bounding box center [643, 334] width 1287 height 668
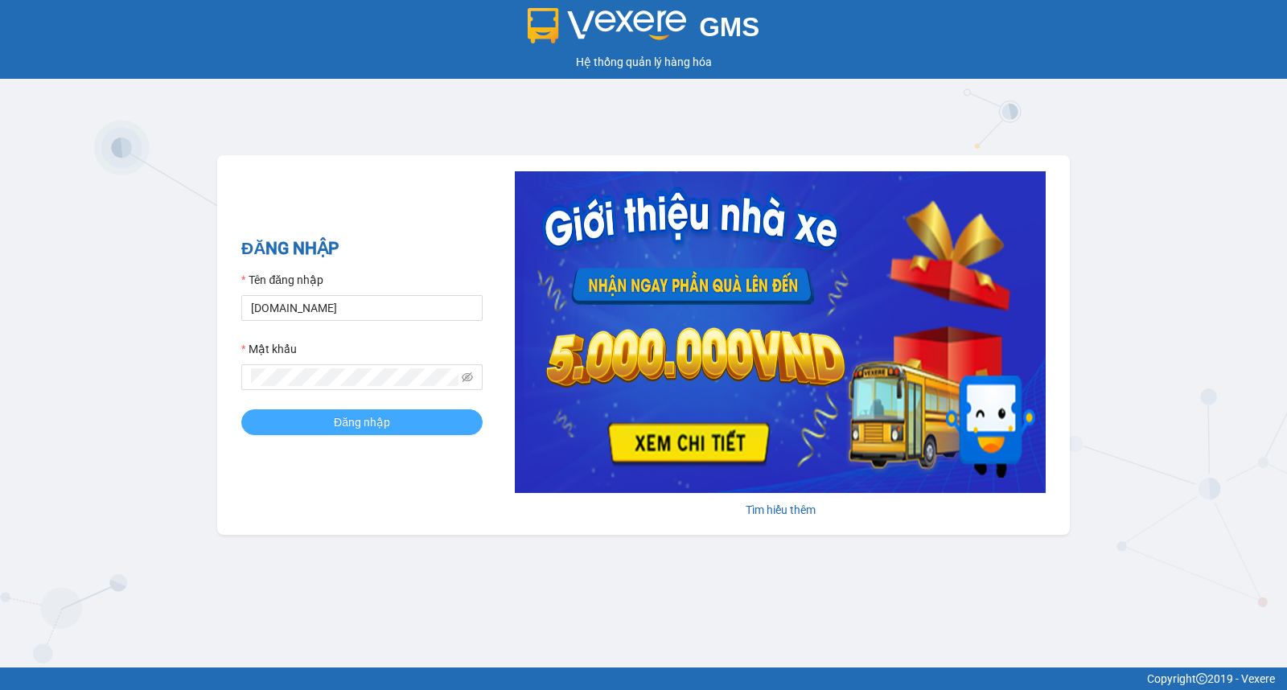
click at [349, 426] on span "Đăng nhập" at bounding box center [362, 423] width 56 height 18
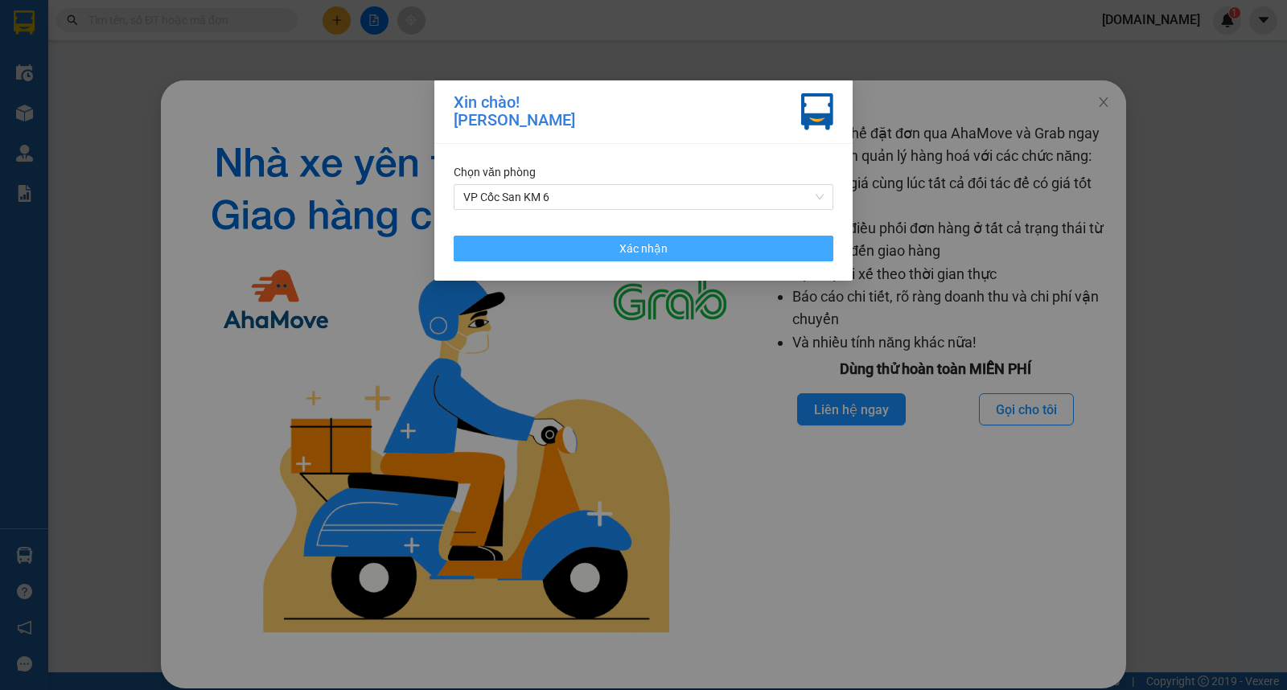
click at [670, 250] on button "Xác nhận" at bounding box center [644, 249] width 380 height 26
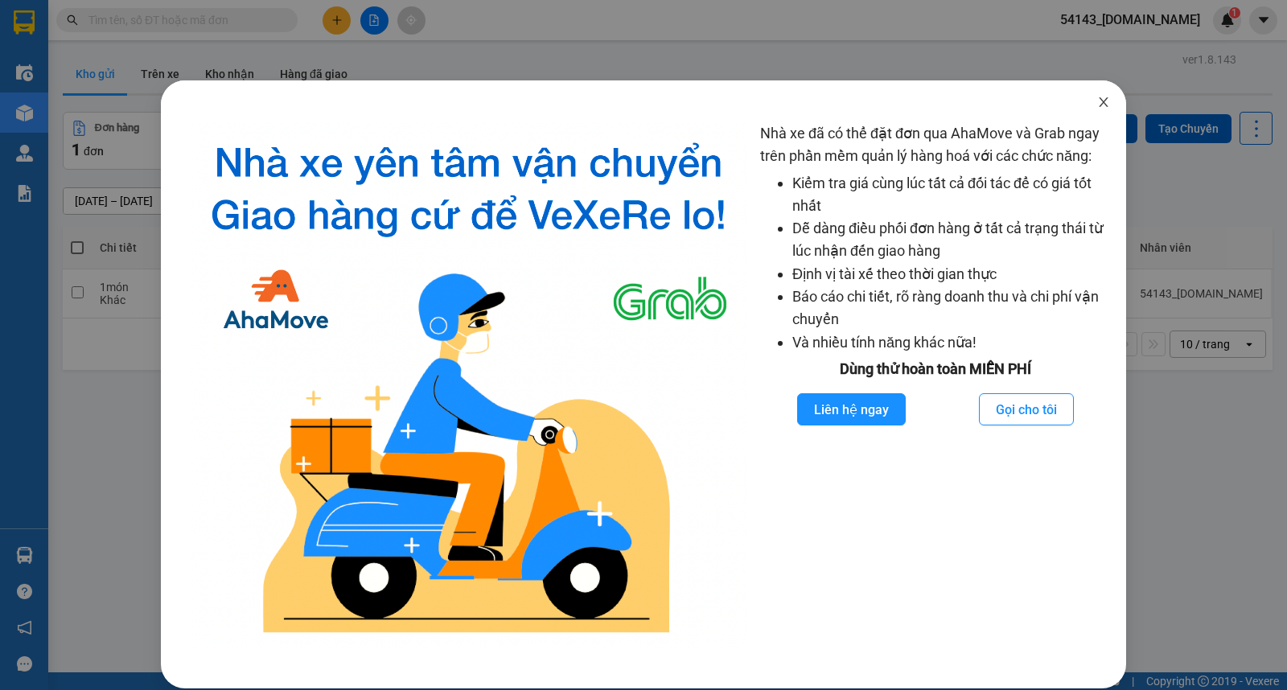
click at [1099, 101] on icon "close" at bounding box center [1103, 102] width 9 height 10
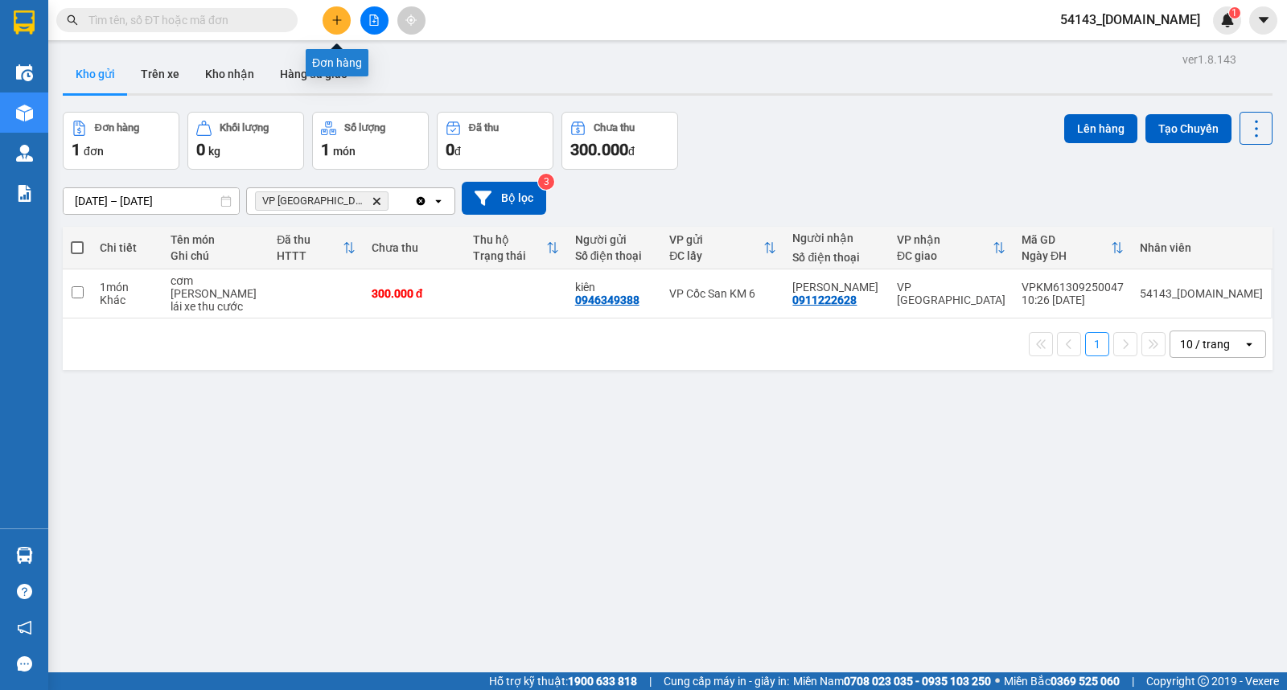
click at [339, 19] on icon "plus" at bounding box center [336, 19] width 11 height 11
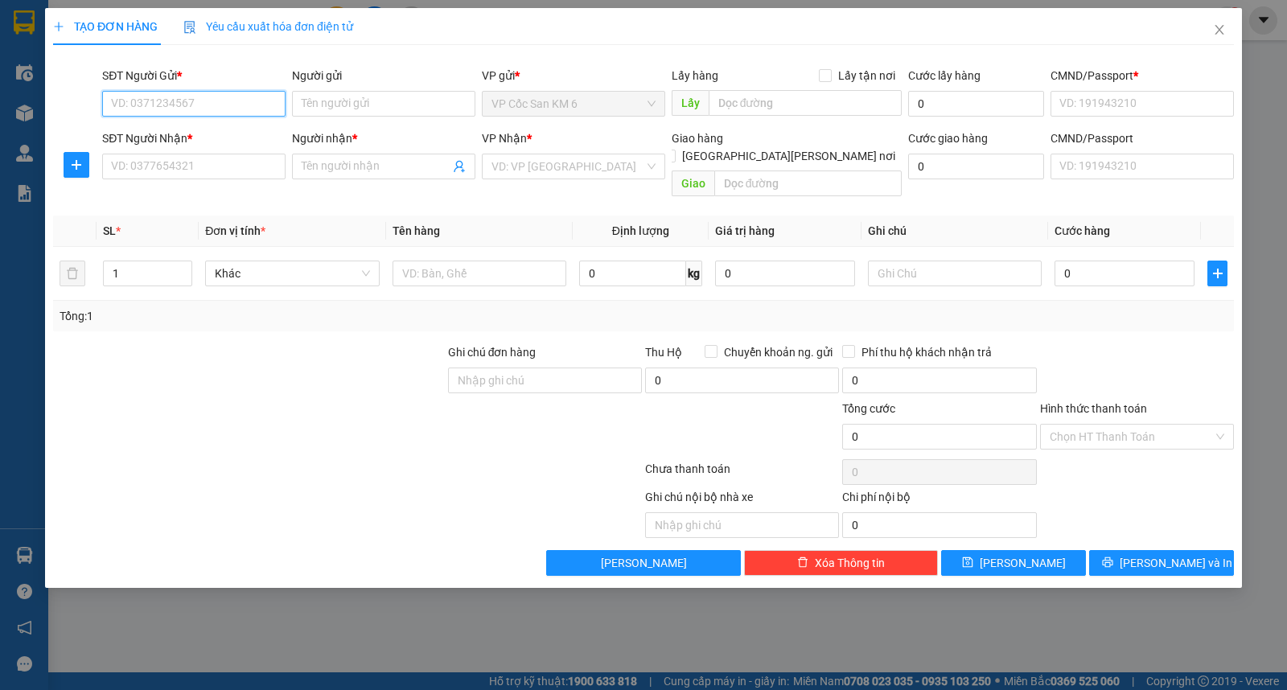
click at [231, 109] on input "SĐT Người Gửi *" at bounding box center [193, 104] width 183 height 26
click at [244, 107] on input "SĐT Người Gửi *" at bounding box center [193, 104] width 183 height 26
click at [242, 107] on input "SĐT Người Gửi *" at bounding box center [193, 104] width 183 height 26
click at [850, 633] on div "TẠO ĐƠN HÀNG Yêu cầu xuất [PERSON_NAME] điện tử Transit Pickup Surcharge Ids Tr…" at bounding box center [643, 345] width 1287 height 690
click at [220, 100] on input "SĐT Người Gửi *" at bounding box center [193, 104] width 183 height 26
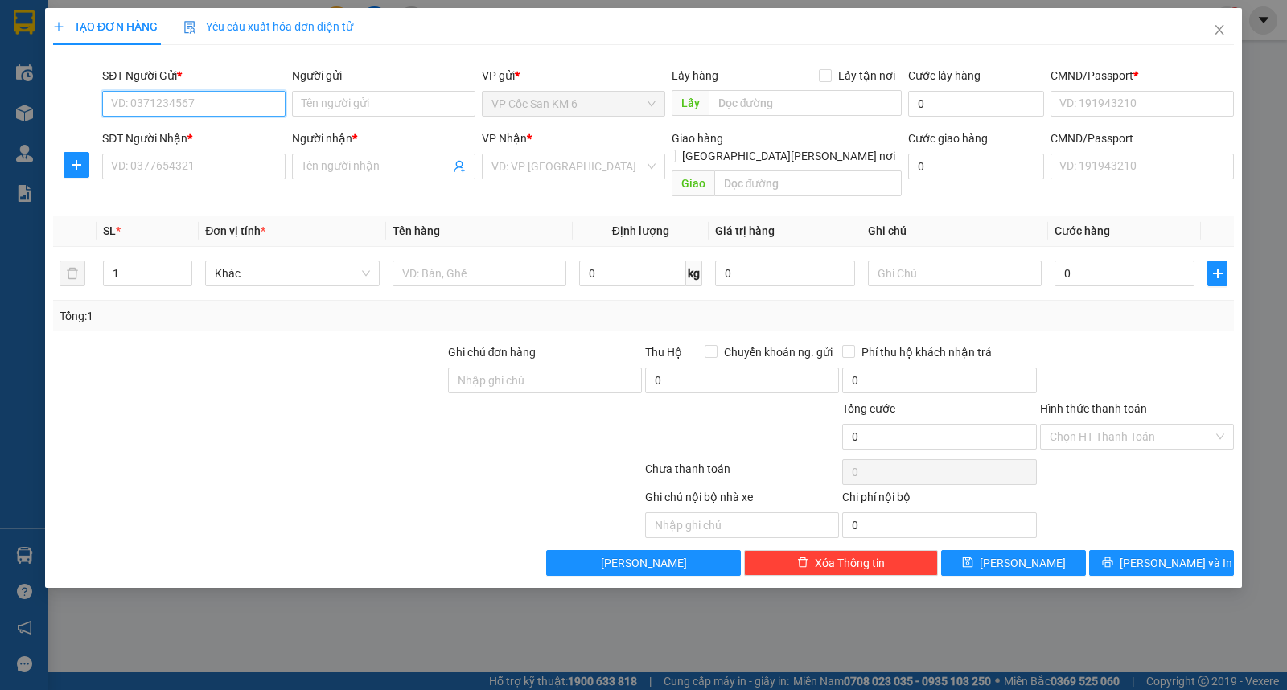
click at [179, 105] on input "SĐT Người Gửi *" at bounding box center [193, 104] width 183 height 26
click at [171, 132] on div "0946349388 - kiên" at bounding box center [194, 136] width 164 height 18
type input "0946349388"
type input "kiên"
type input "123456789"
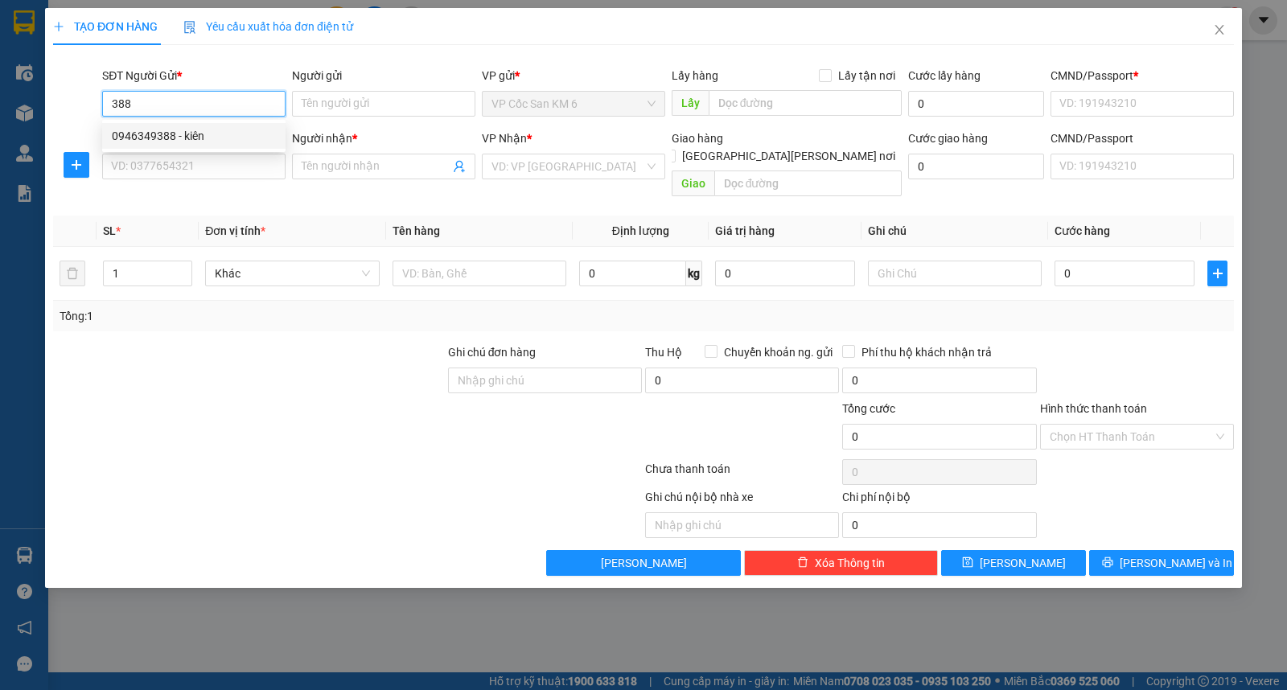
type input "0123456789"
type input "0946349388"
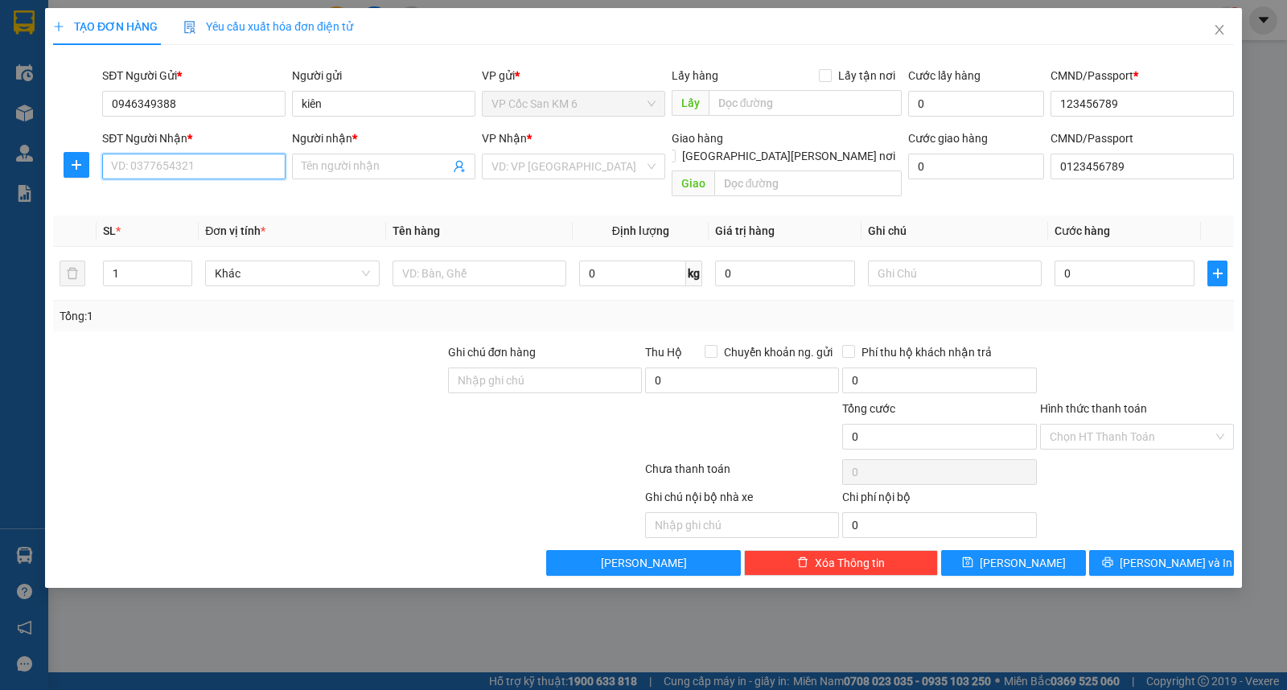
click at [198, 175] on input "SĐT Người Nhận *" at bounding box center [193, 167] width 183 height 26
type input "0773917912"
click at [411, 158] on input "Người nhận *" at bounding box center [376, 167] width 148 height 18
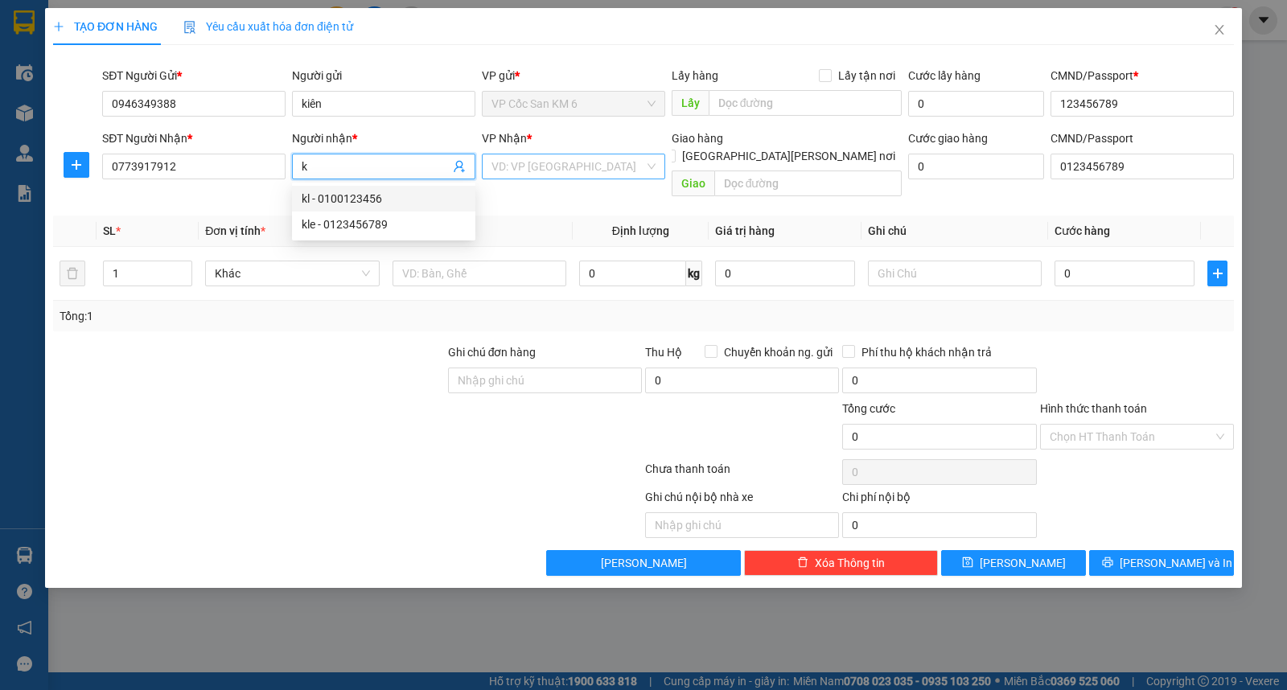
click at [655, 167] on div "VD: VP [GEOGRAPHIC_DATA]" at bounding box center [573, 167] width 183 height 26
type input "k"
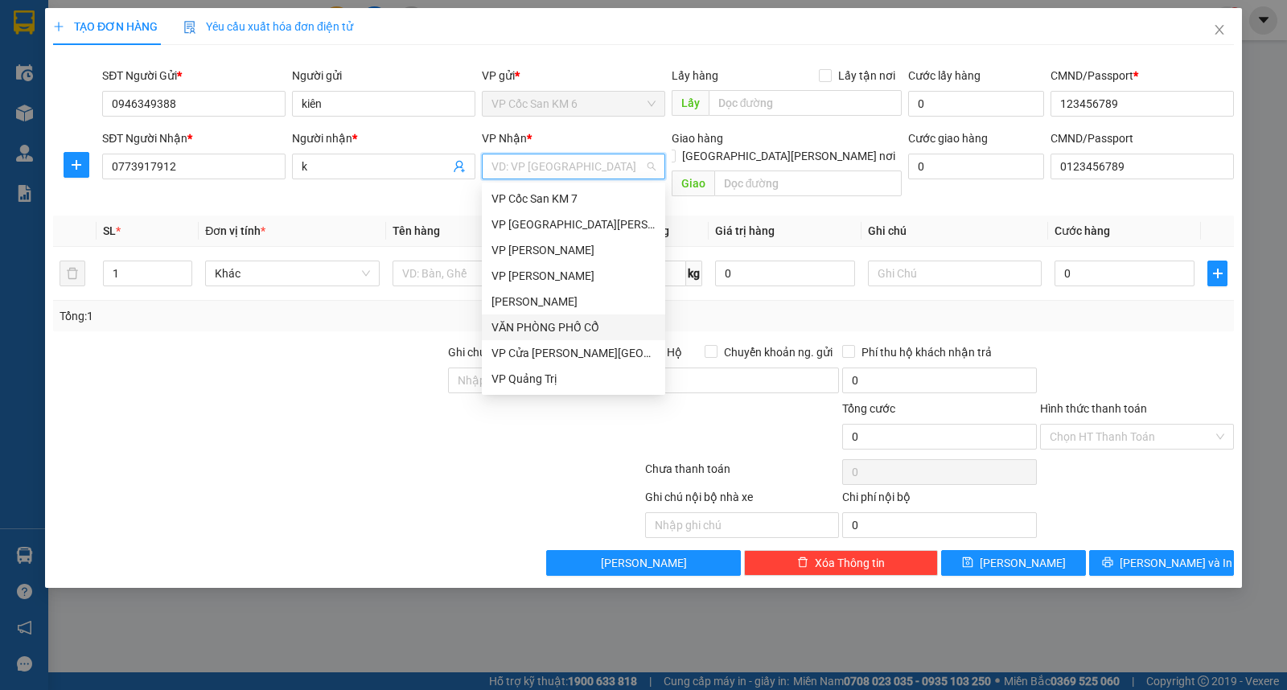
scroll to position [161, 0]
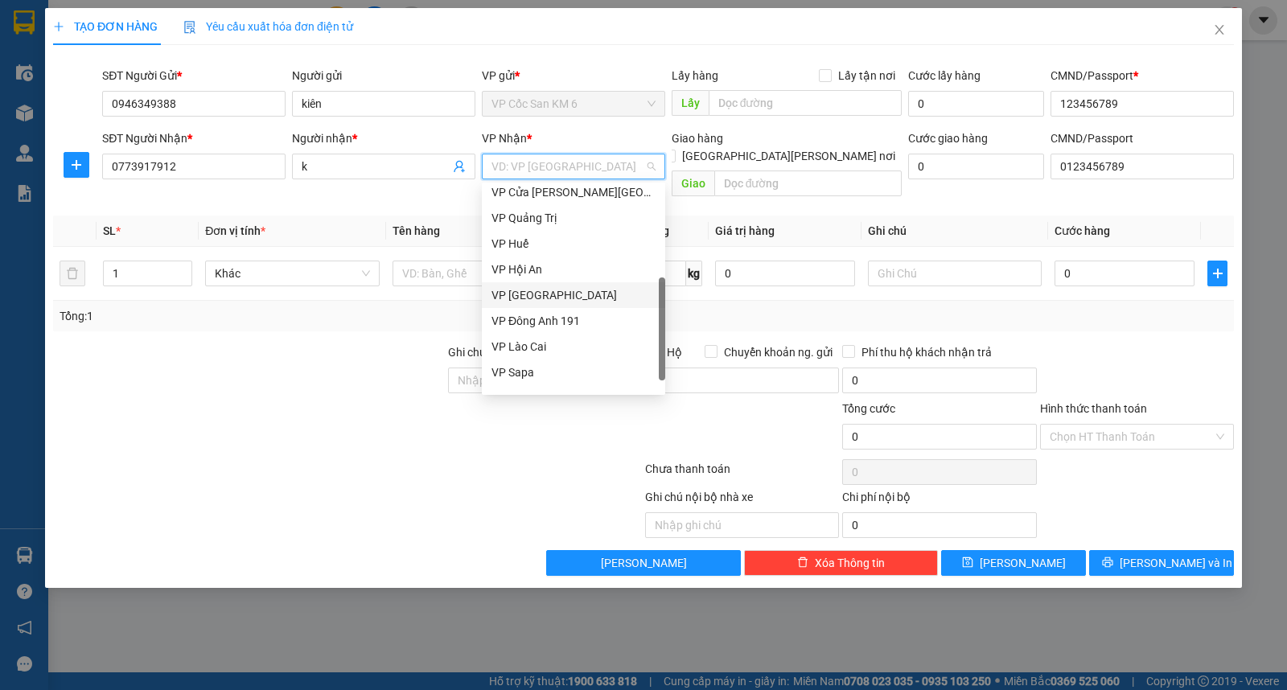
click at [536, 300] on div "VP [GEOGRAPHIC_DATA]" at bounding box center [574, 295] width 164 height 18
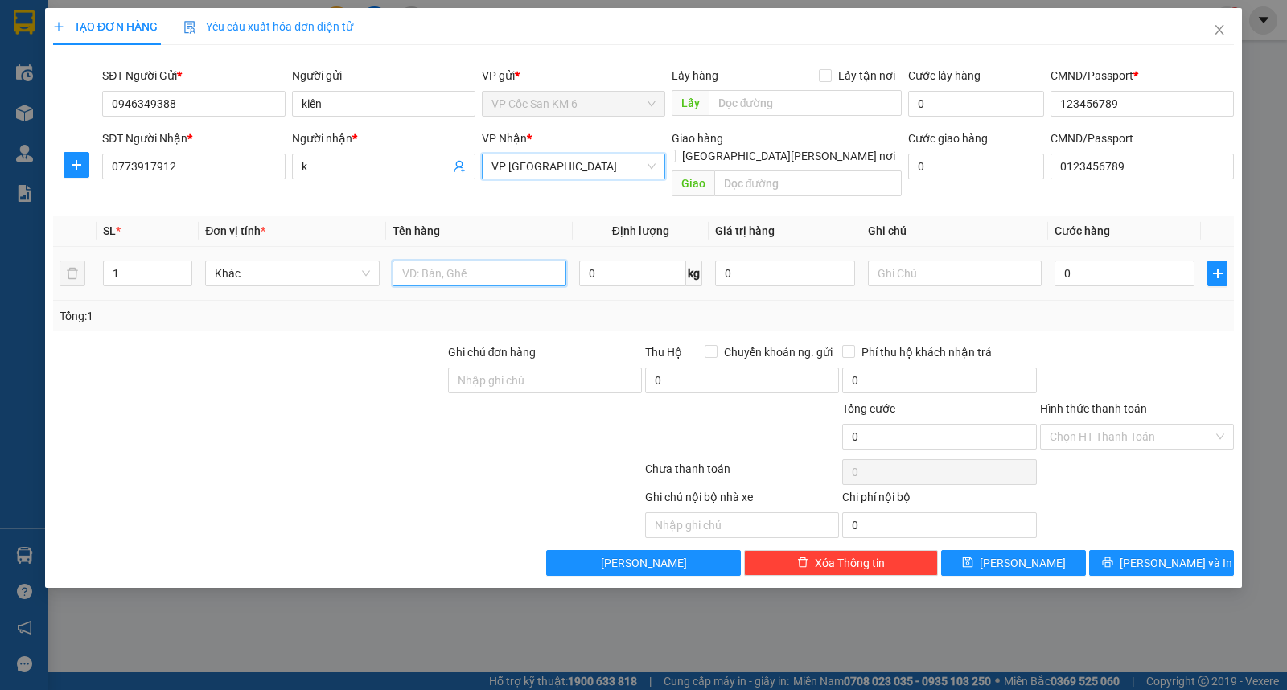
click at [484, 261] on input "text" at bounding box center [480, 274] width 174 height 26
drag, startPoint x: 443, startPoint y: 256, endPoint x: 403, endPoint y: 266, distance: 41.6
click at [403, 266] on input "comw" at bounding box center [480, 274] width 174 height 26
type input "cơm [PERSON_NAME]"
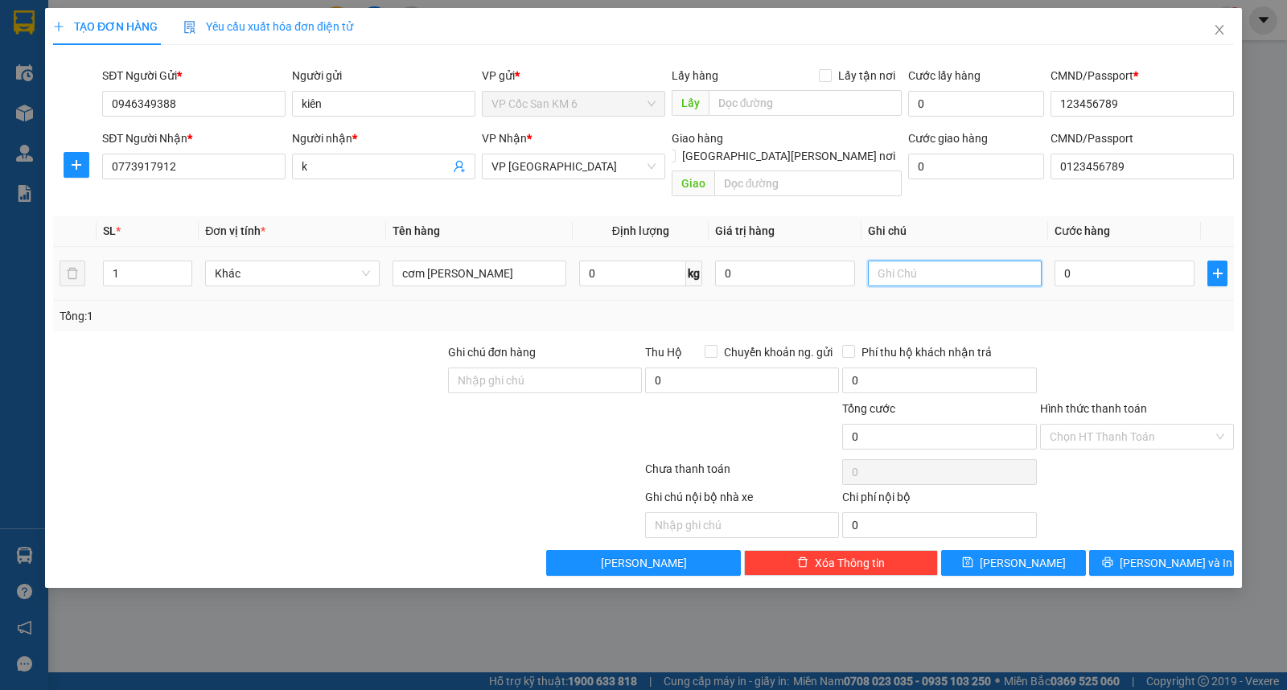
click at [917, 261] on input "text" at bounding box center [955, 274] width 174 height 26
type input "lái xe thu cước"
click at [1082, 261] on input "0" at bounding box center [1125, 274] width 140 height 26
type input "3"
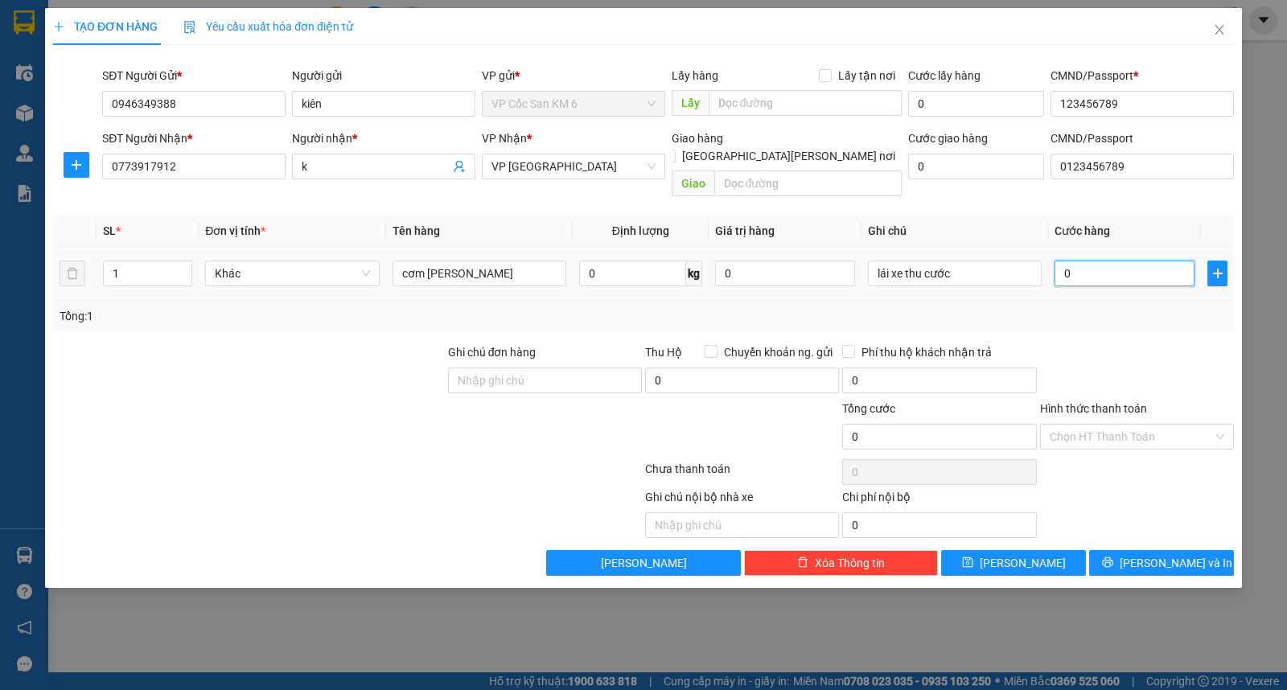
type input "3"
type input "30"
type input "300"
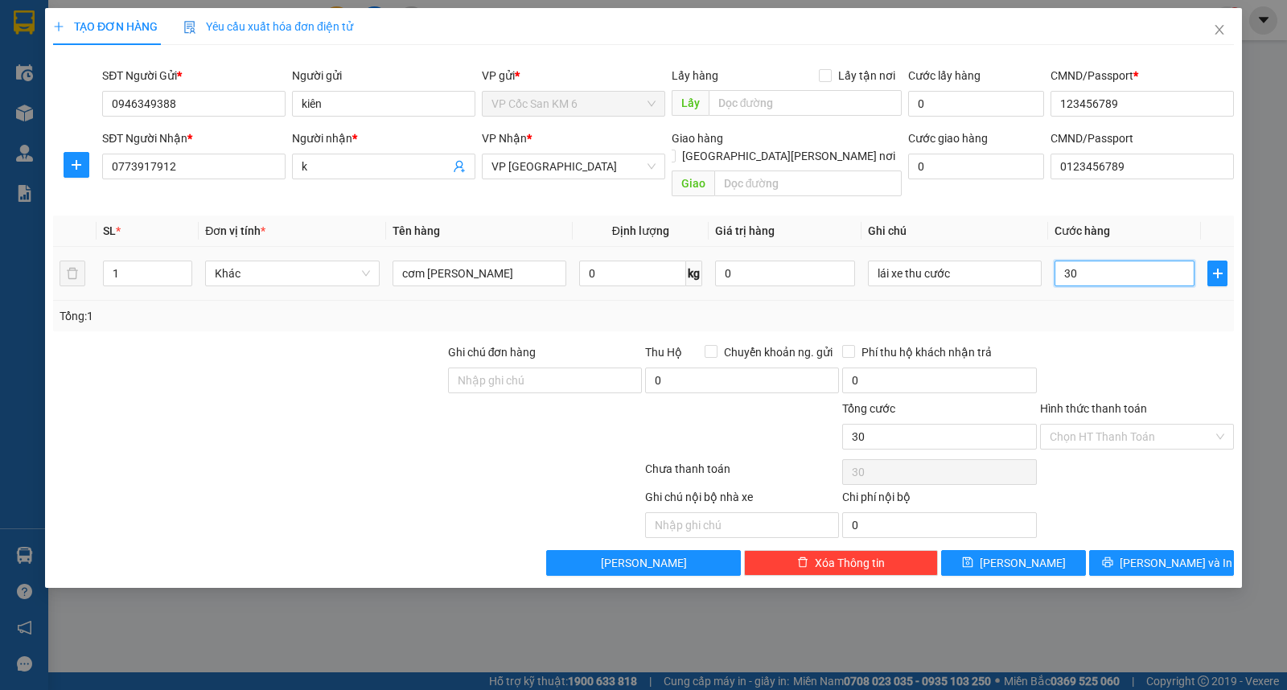
type input "300"
type input "300.000"
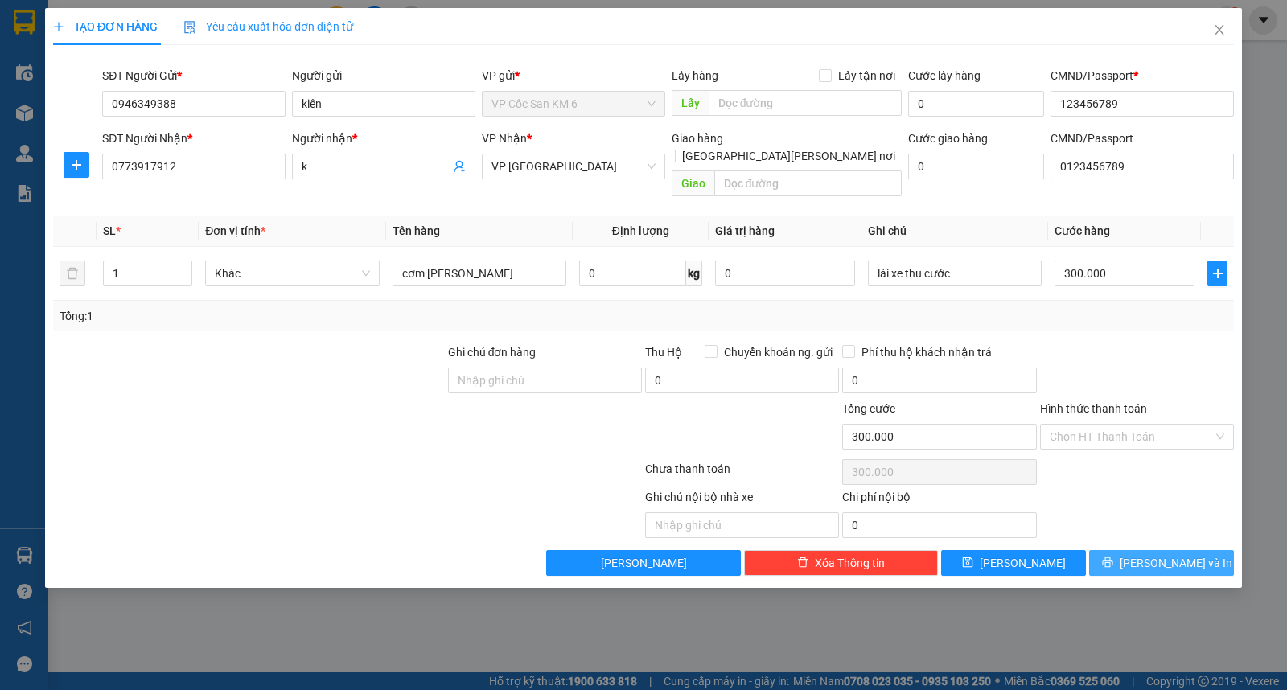
click at [1180, 554] on span "[PERSON_NAME] và In" at bounding box center [1176, 563] width 113 height 18
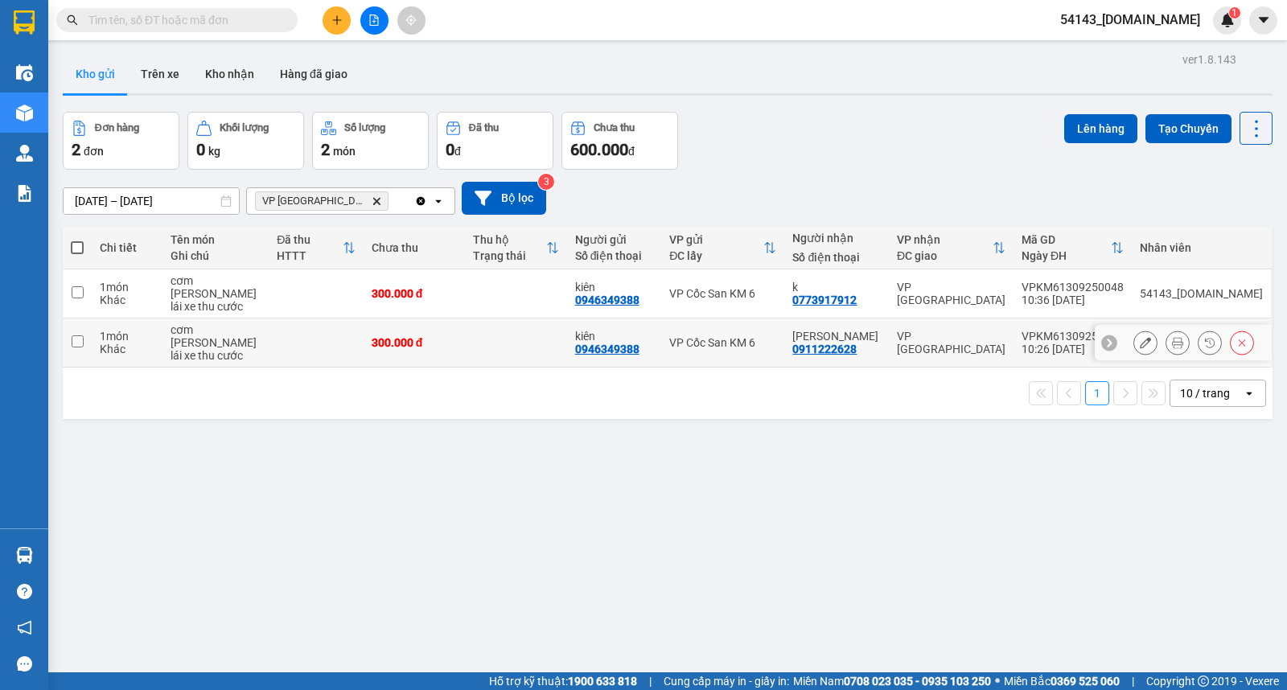
click at [76, 335] on input "checkbox" at bounding box center [78, 341] width 12 height 12
checkbox input "true"
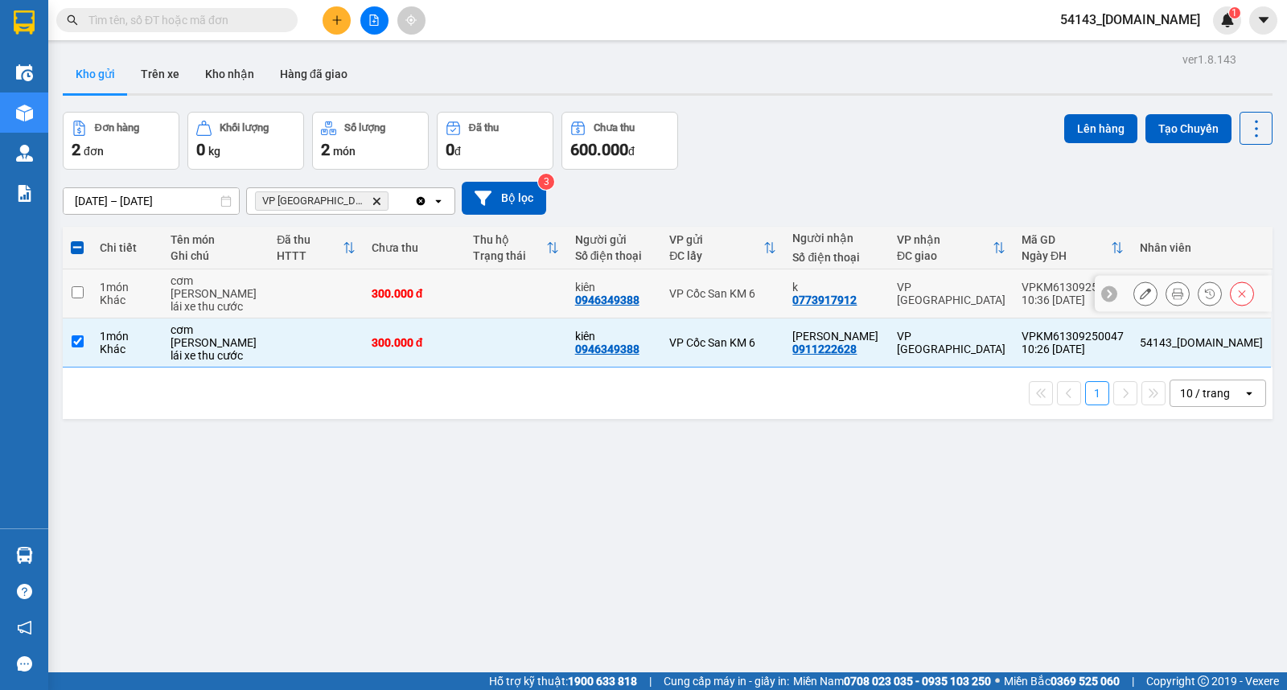
click at [72, 286] on input "checkbox" at bounding box center [78, 292] width 12 height 12
checkbox input "true"
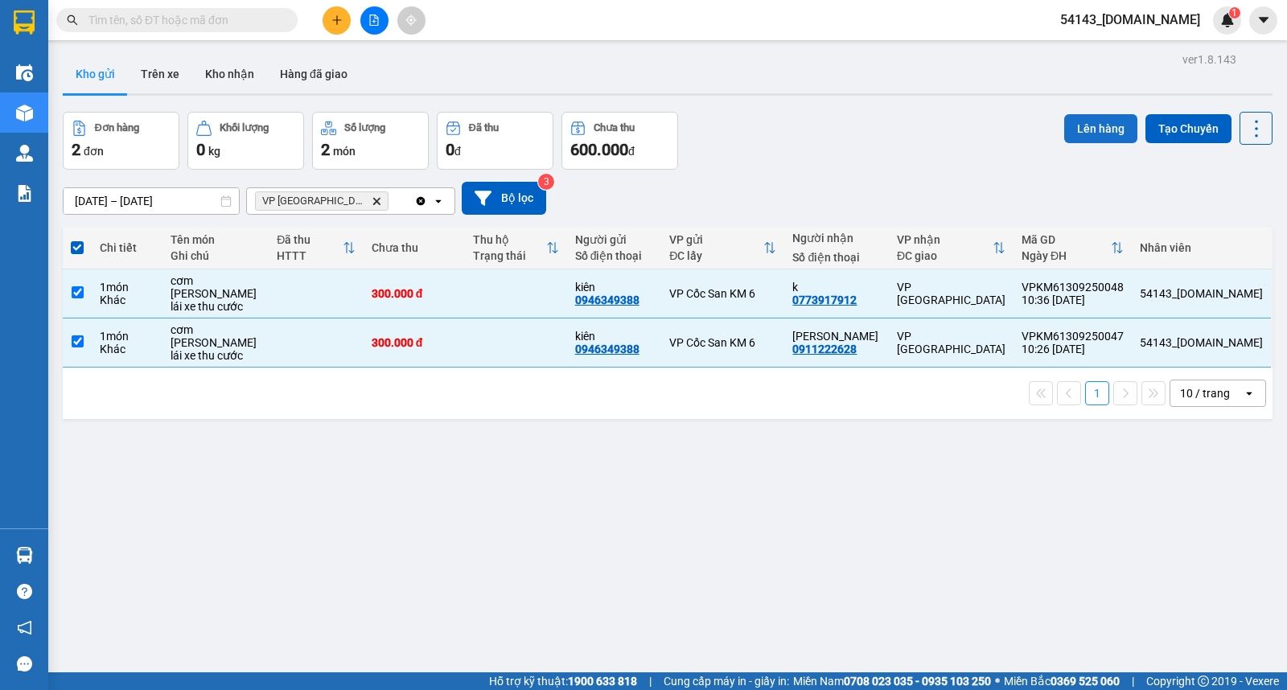
click at [1086, 126] on button "Lên hàng" at bounding box center [1100, 128] width 73 height 29
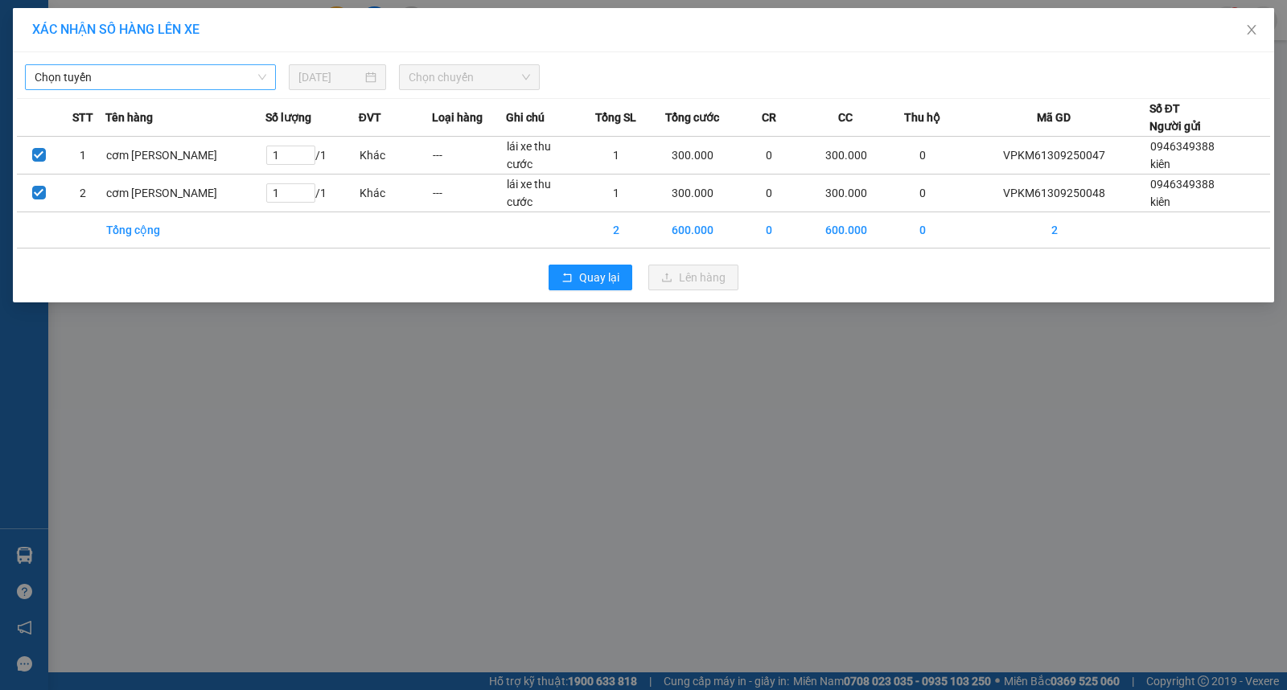
click at [270, 71] on div "Chọn tuyến" at bounding box center [150, 77] width 251 height 26
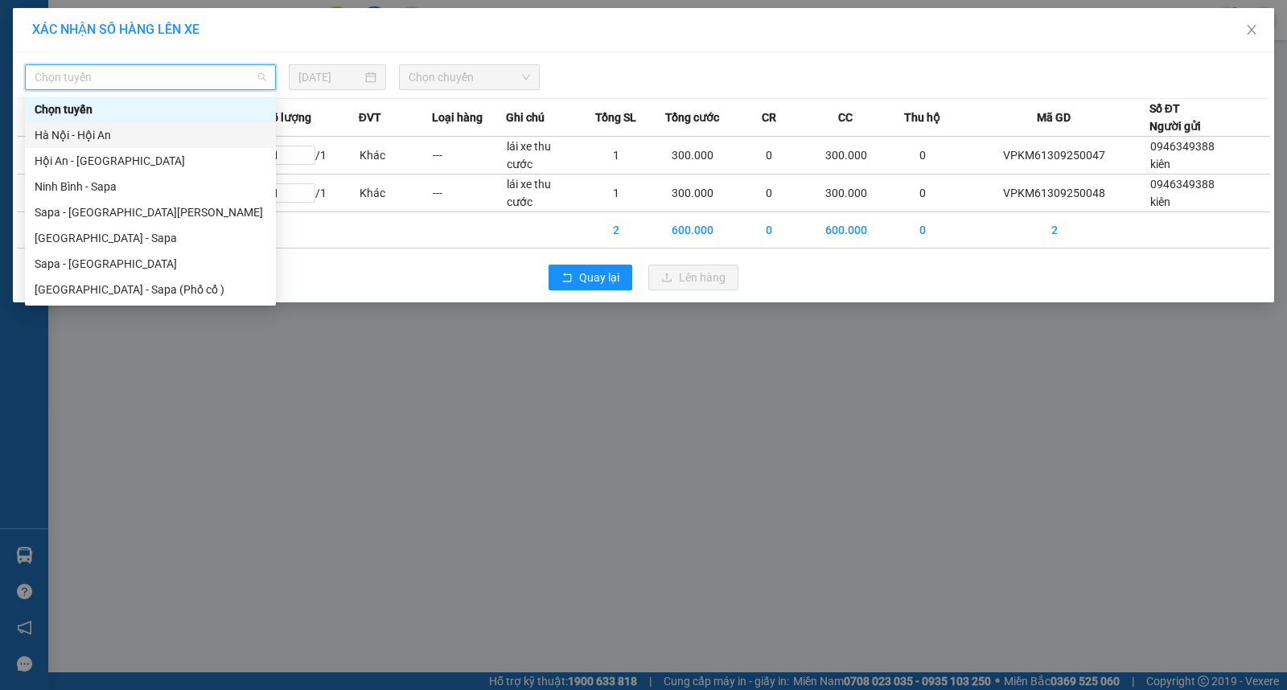
click at [84, 133] on div "Hà Nội - Hội An" at bounding box center [151, 135] width 232 height 18
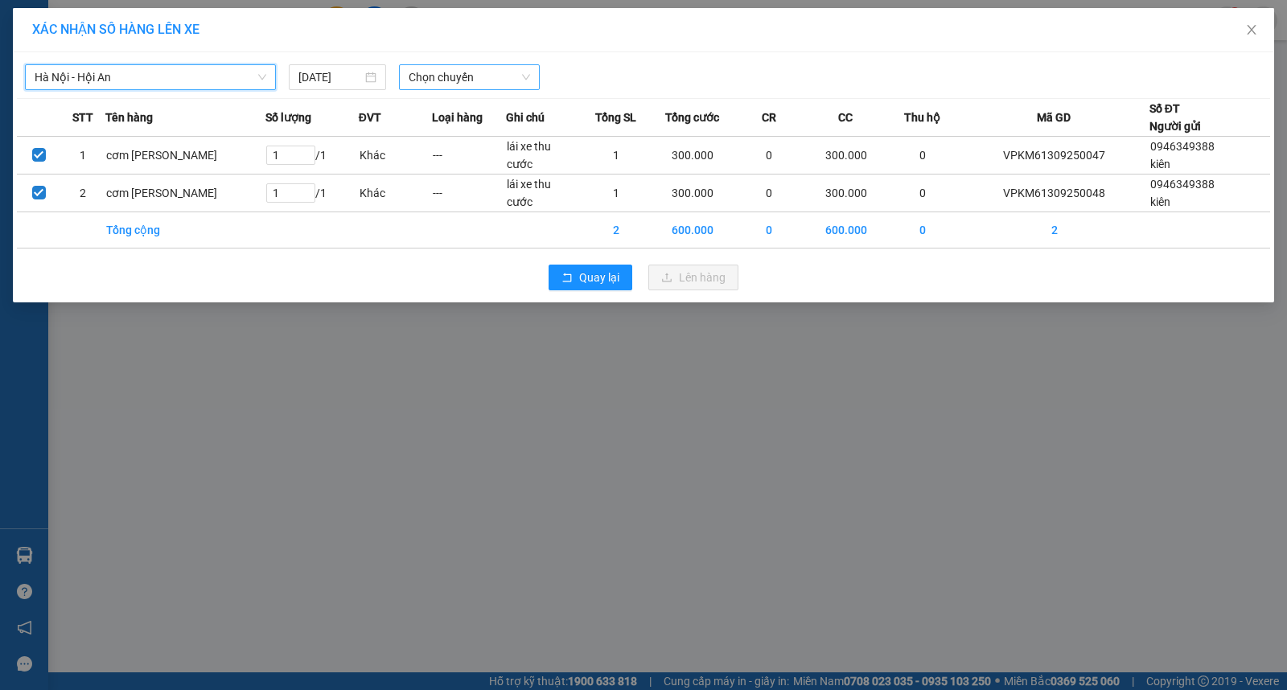
click at [433, 77] on span "Chọn chuyến" at bounding box center [469, 77] width 121 height 24
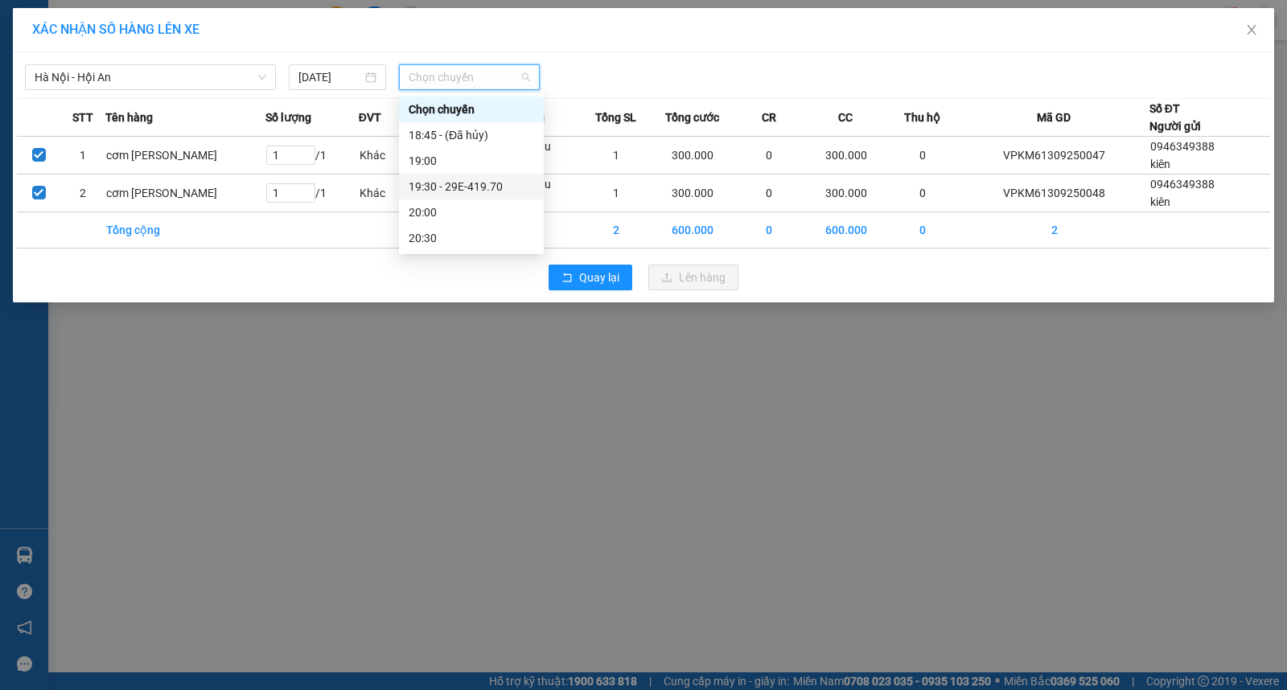
click at [484, 187] on div "19:30 - 29E-419.70" at bounding box center [472, 187] width 126 height 18
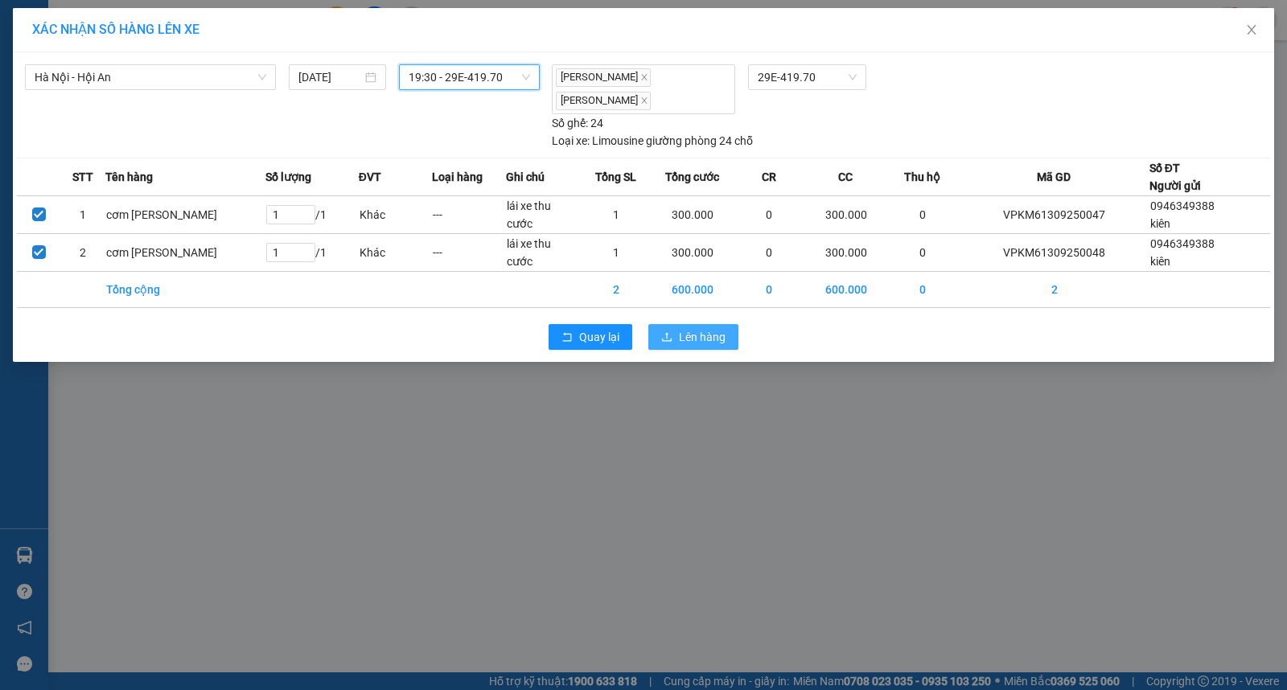
click at [712, 335] on span "Lên hàng" at bounding box center [702, 337] width 47 height 18
